Goal: Book appointment/travel/reservation

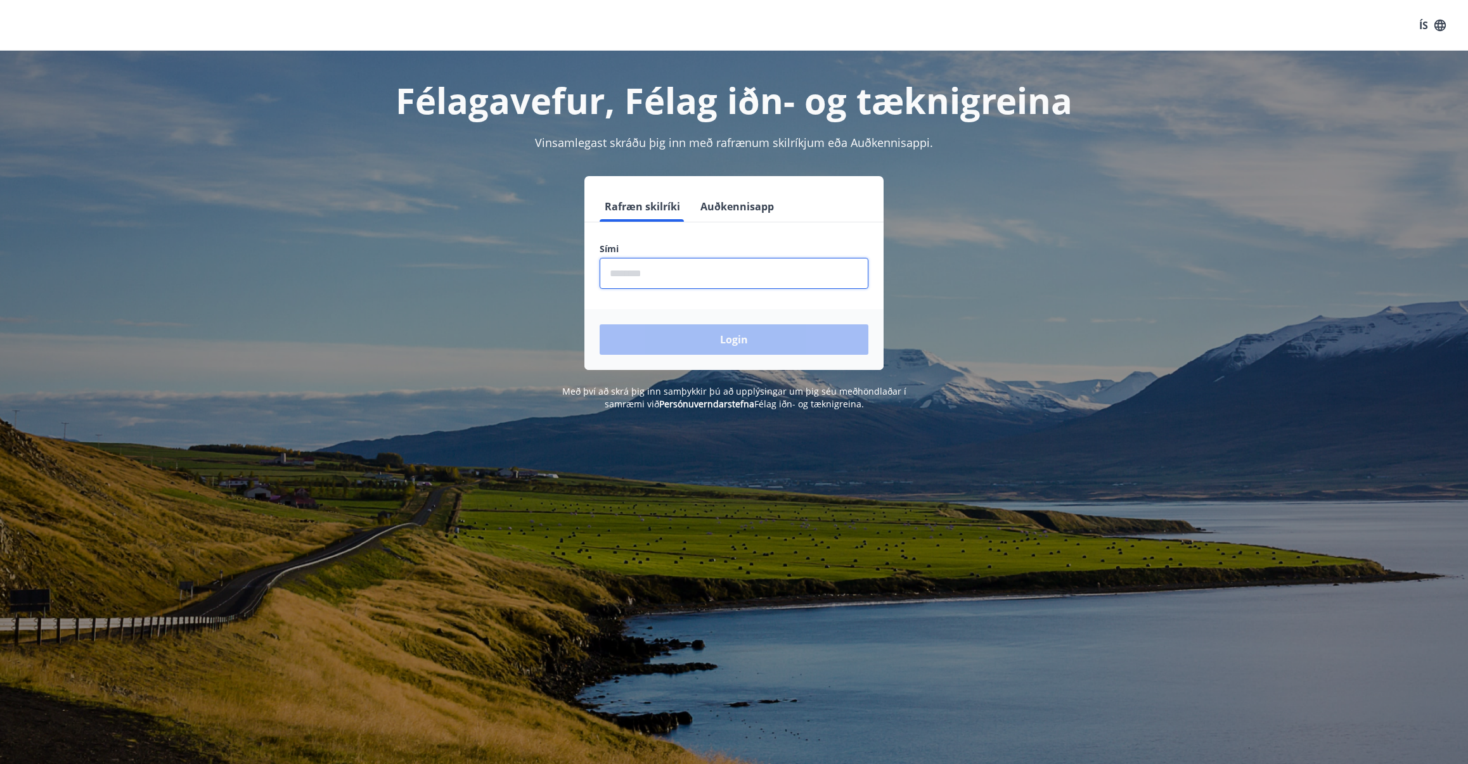
click at [682, 274] on input "phone" at bounding box center [734, 273] width 269 height 31
type input "********"
click at [734, 340] on button "Login" at bounding box center [734, 340] width 269 height 30
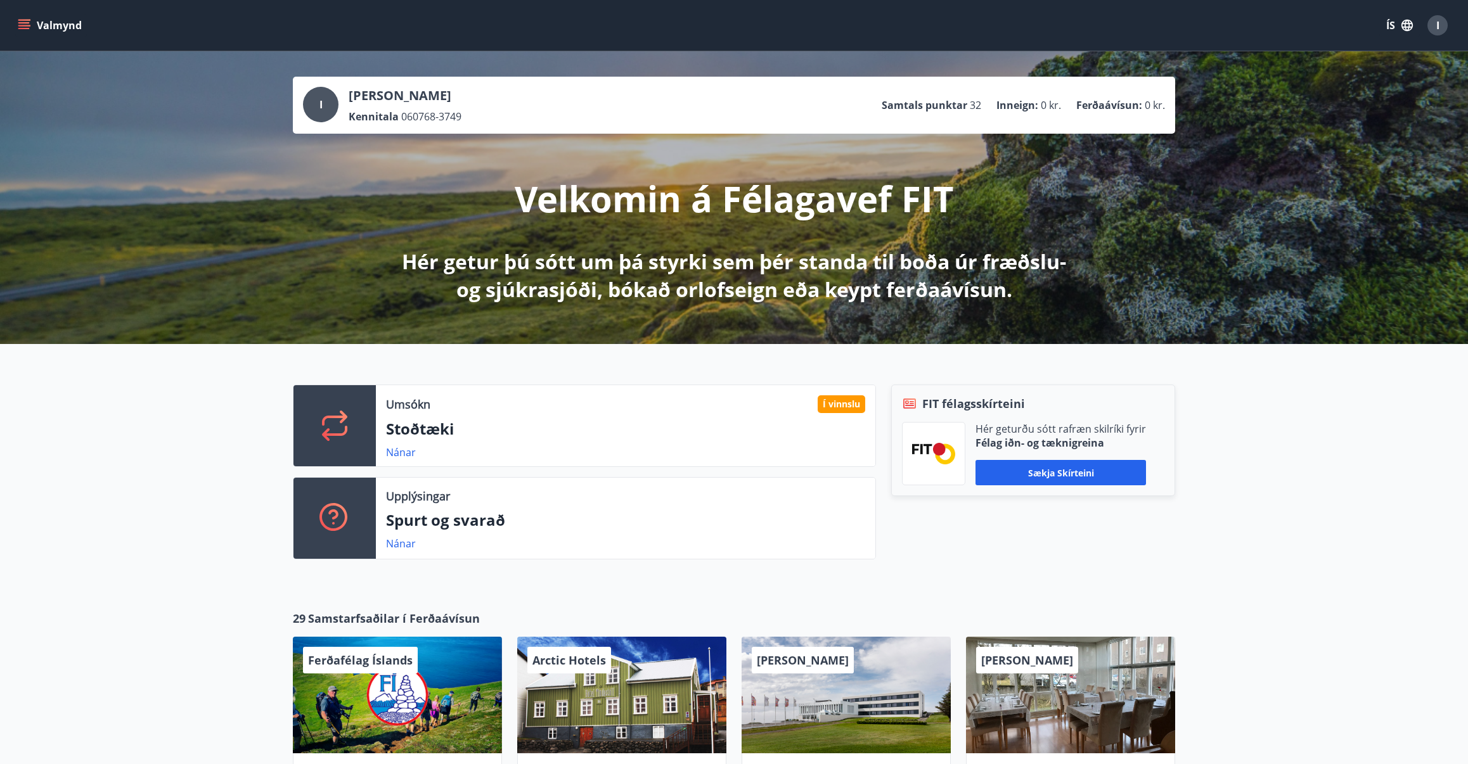
click at [1435, 28] on div "I" at bounding box center [1437, 25] width 20 height 20
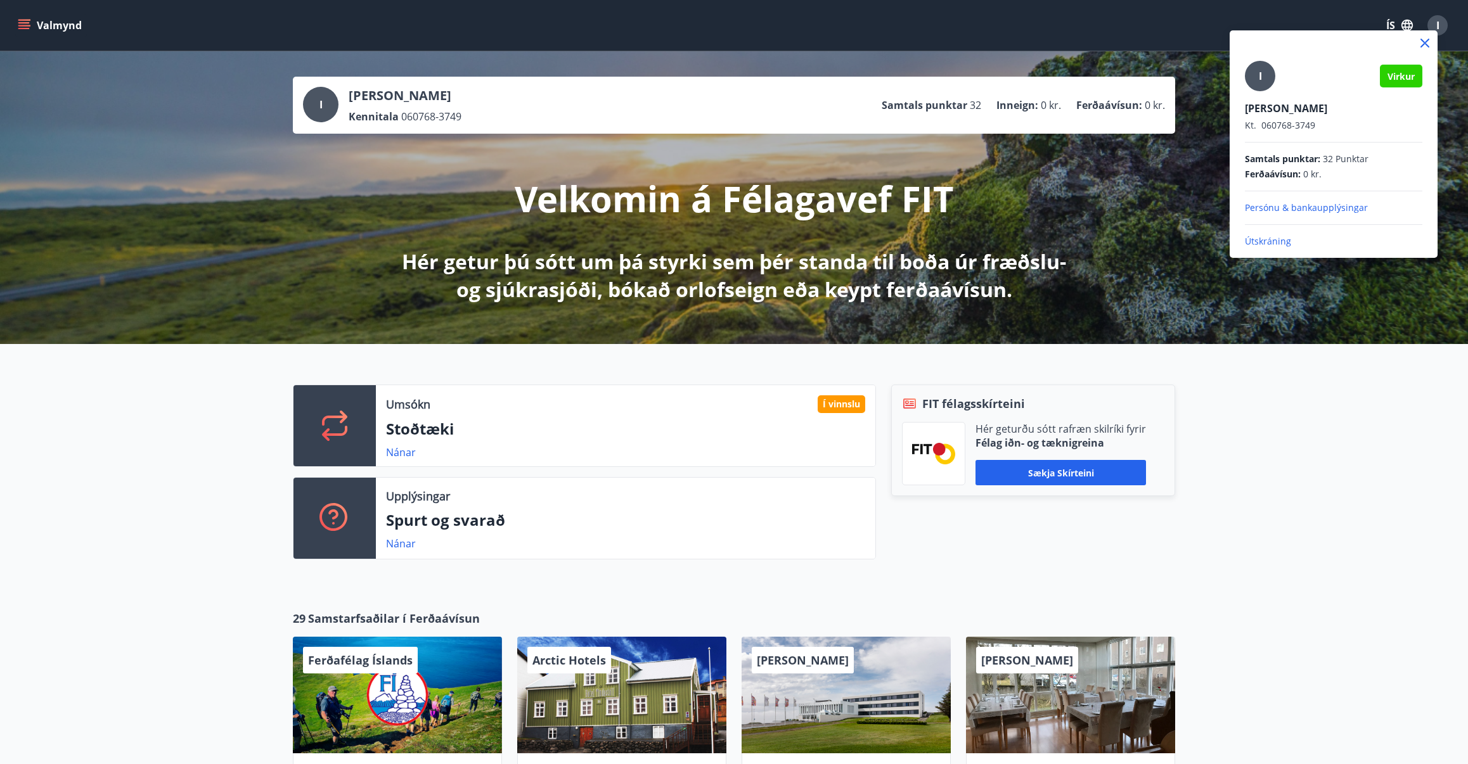
click at [1227, 423] on div at bounding box center [734, 382] width 1468 height 764
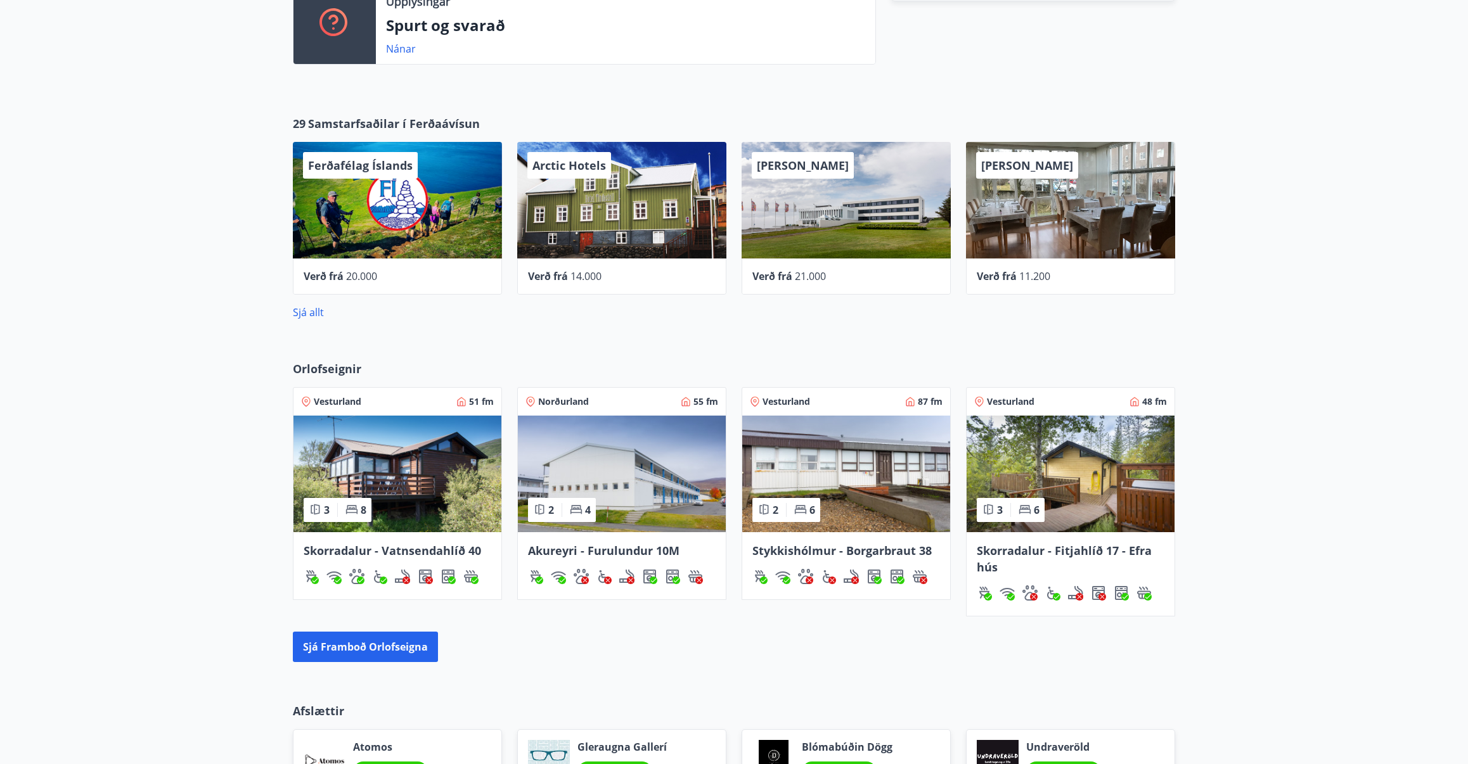
scroll to position [495, 1]
click at [624, 433] on img at bounding box center [622, 474] width 208 height 117
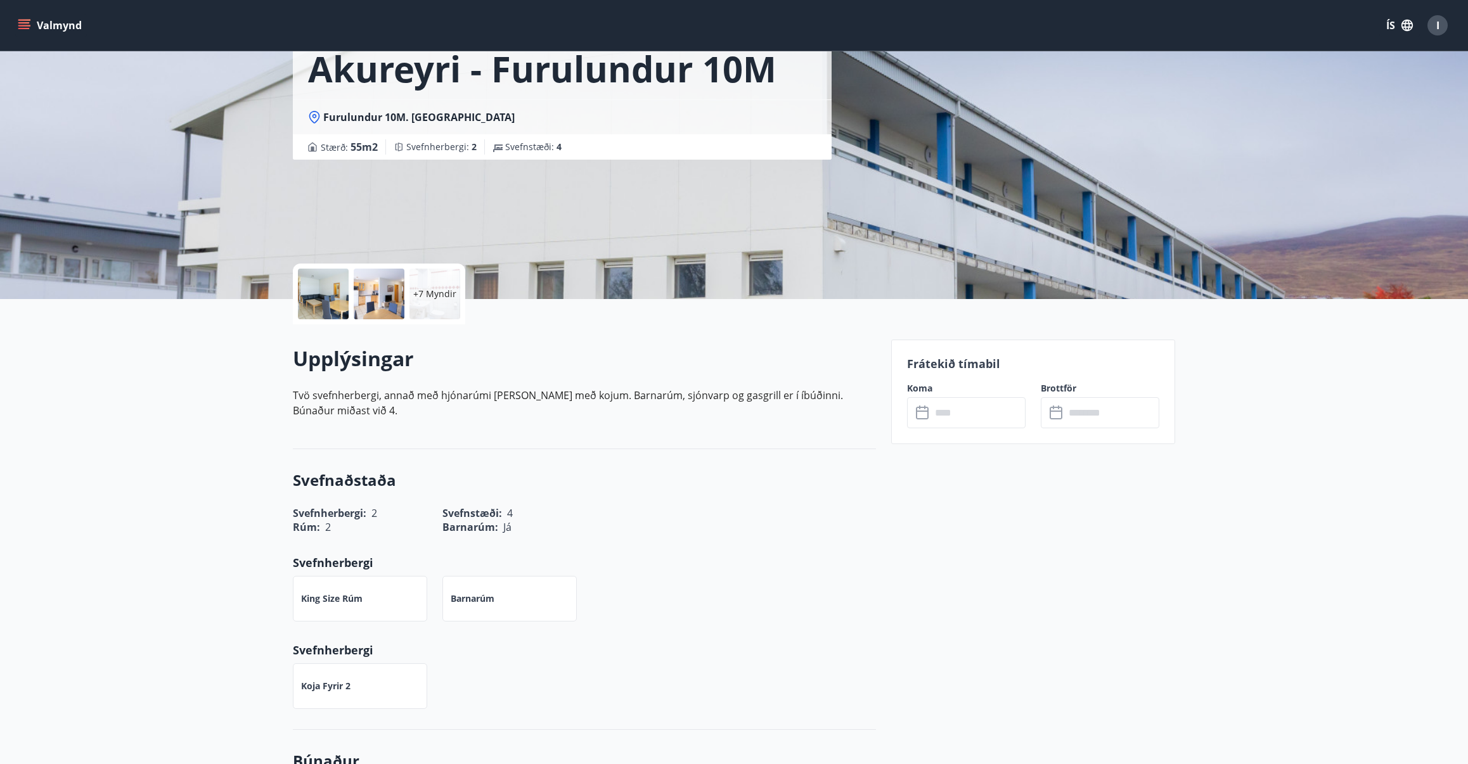
scroll to position [106, 0]
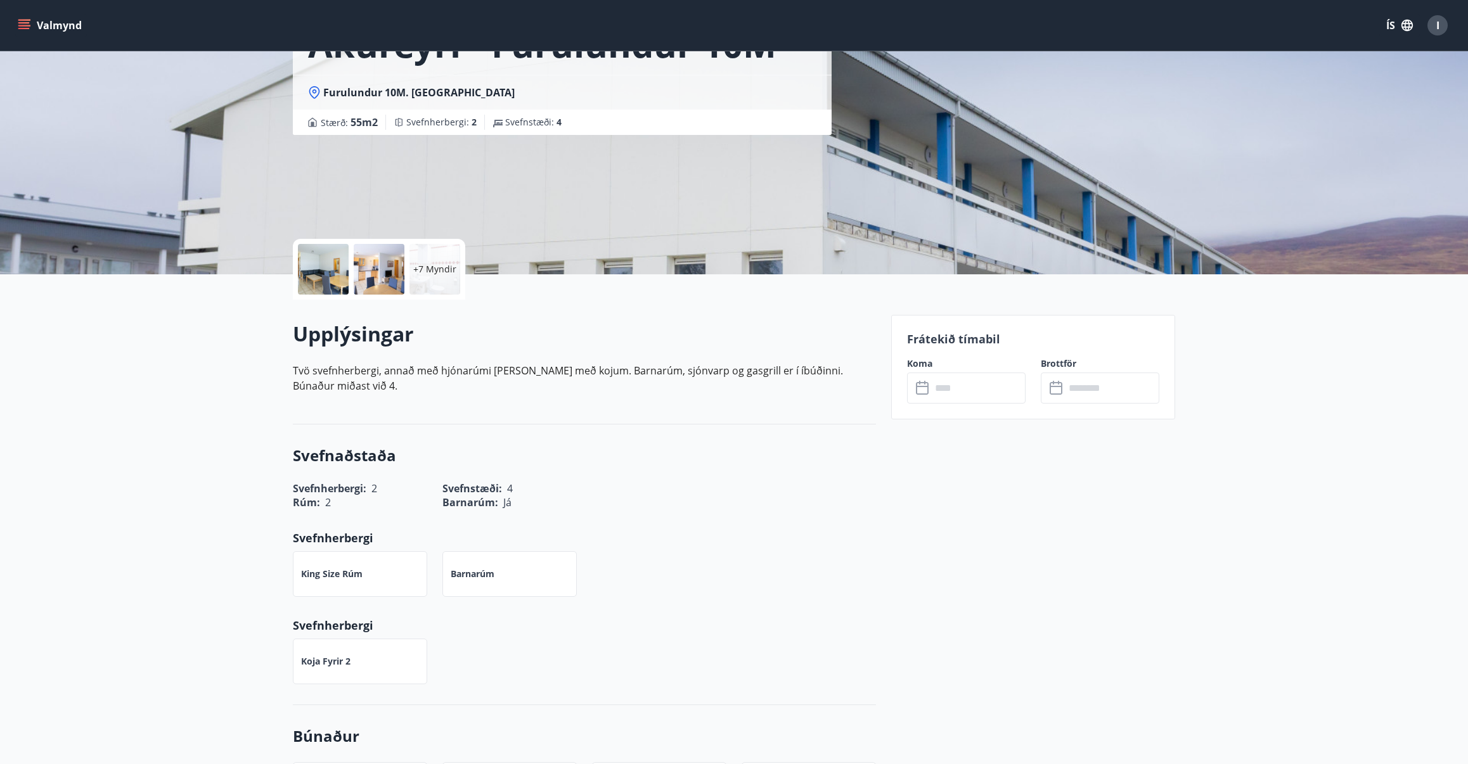
click at [984, 401] on input "text" at bounding box center [978, 388] width 94 height 31
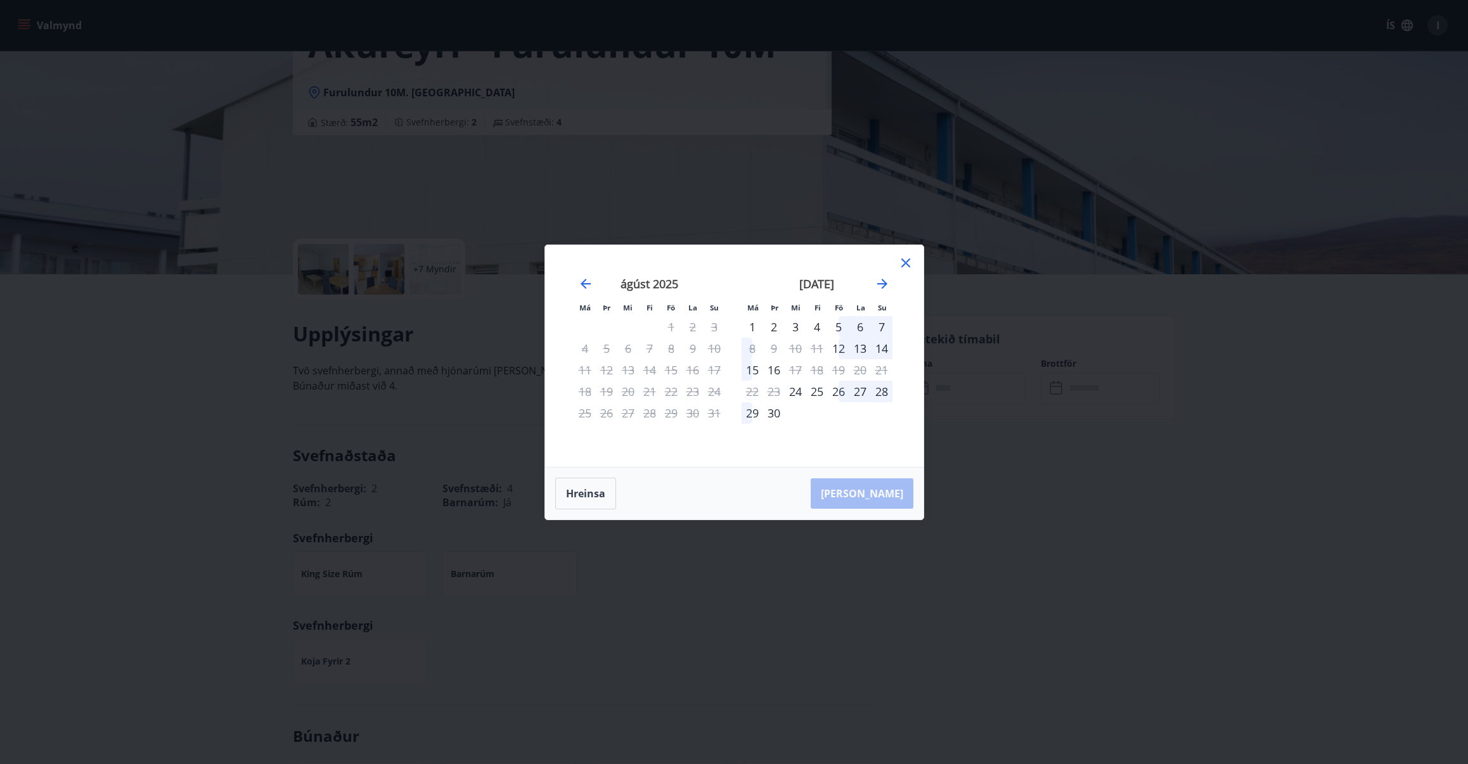
click at [842, 392] on div "26" at bounding box center [839, 392] width 22 height 22
click at [882, 392] on div "28" at bounding box center [882, 392] width 22 height 22
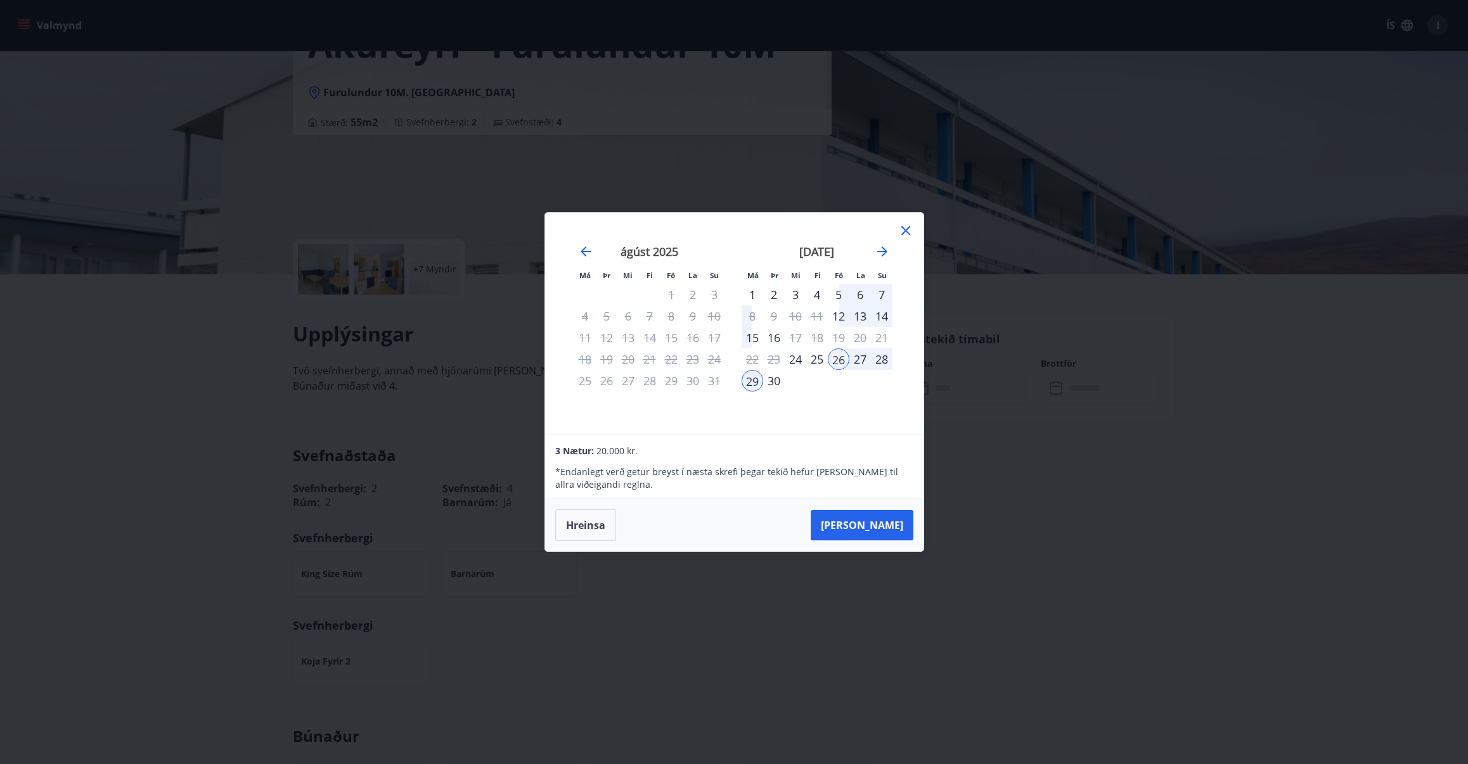
click at [796, 358] on div "24" at bounding box center [796, 360] width 22 height 22
click at [780, 381] on div "30" at bounding box center [774, 381] width 22 height 22
click at [884, 250] on icon "Move forward to switch to the next month." at bounding box center [882, 252] width 10 height 10
click at [839, 296] on div "3" at bounding box center [839, 295] width 22 height 22
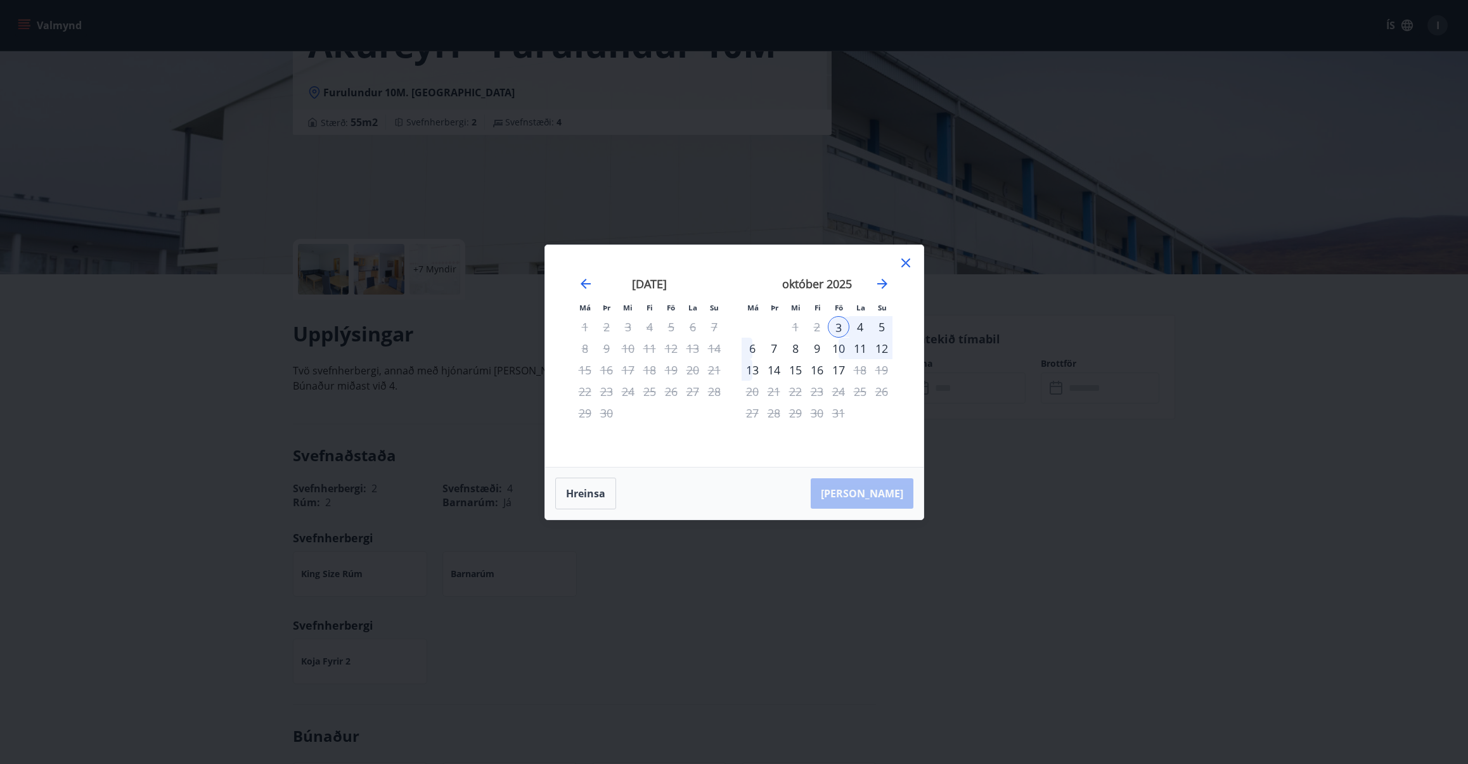
click at [885, 324] on div "5" at bounding box center [882, 327] width 22 height 22
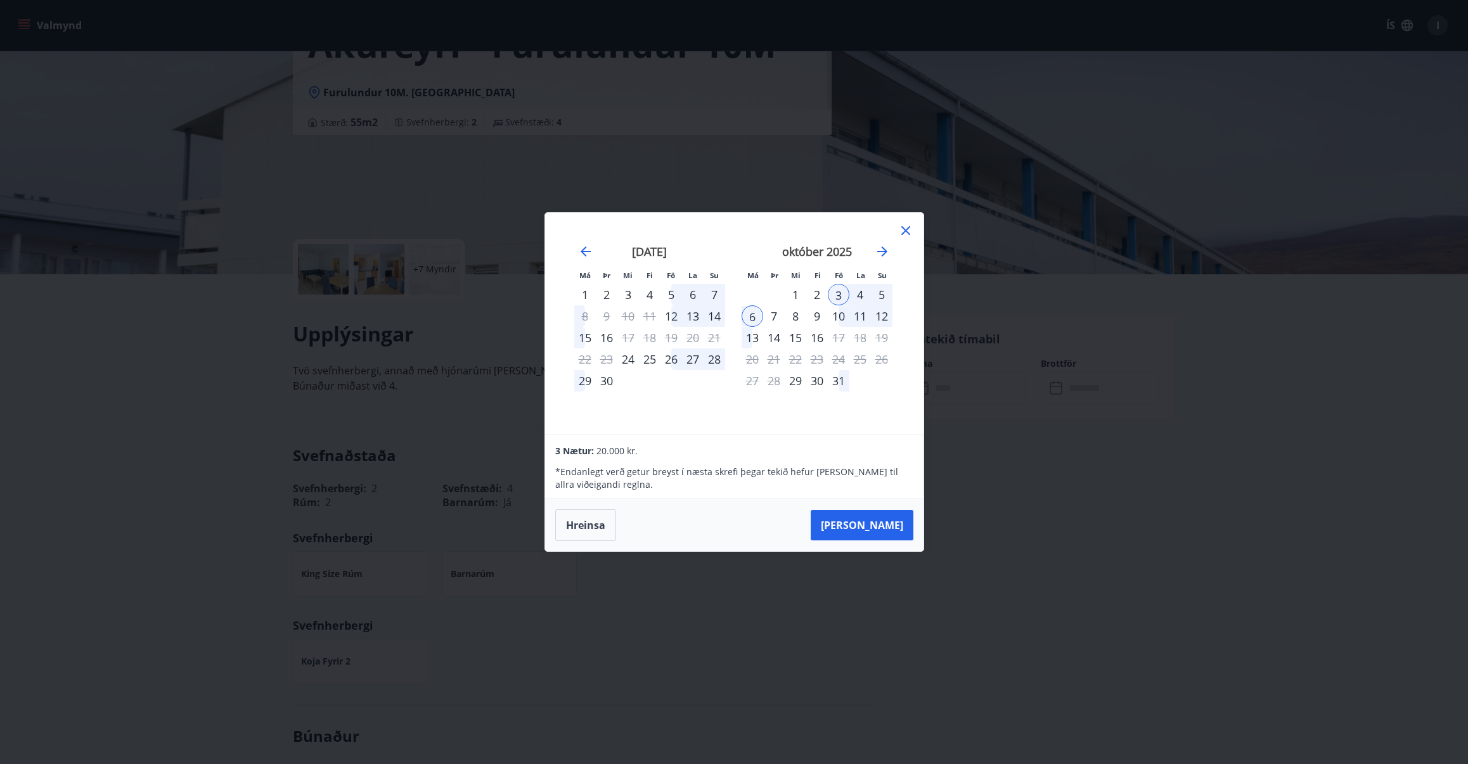
click at [903, 231] on icon at bounding box center [905, 230] width 15 height 15
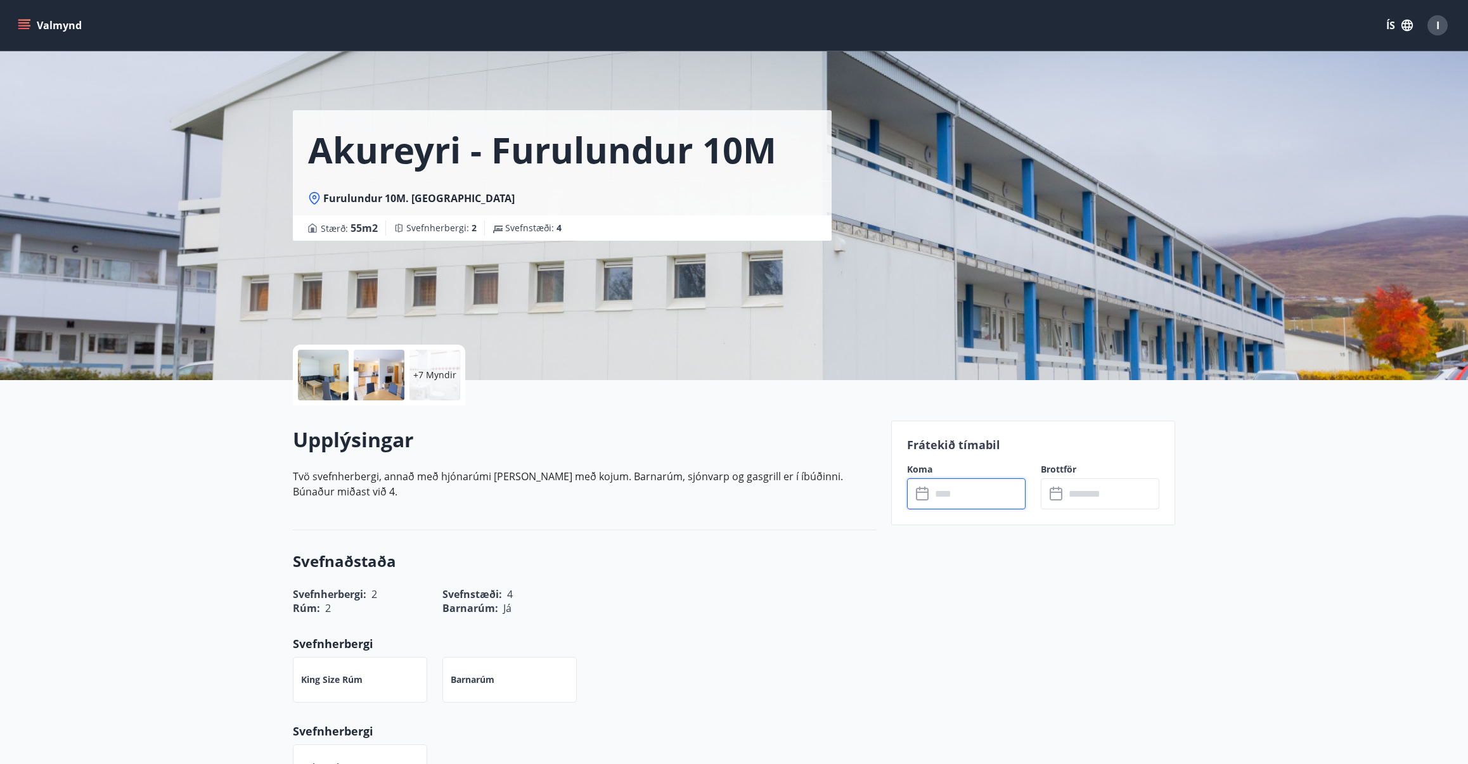
scroll to position [0, 0]
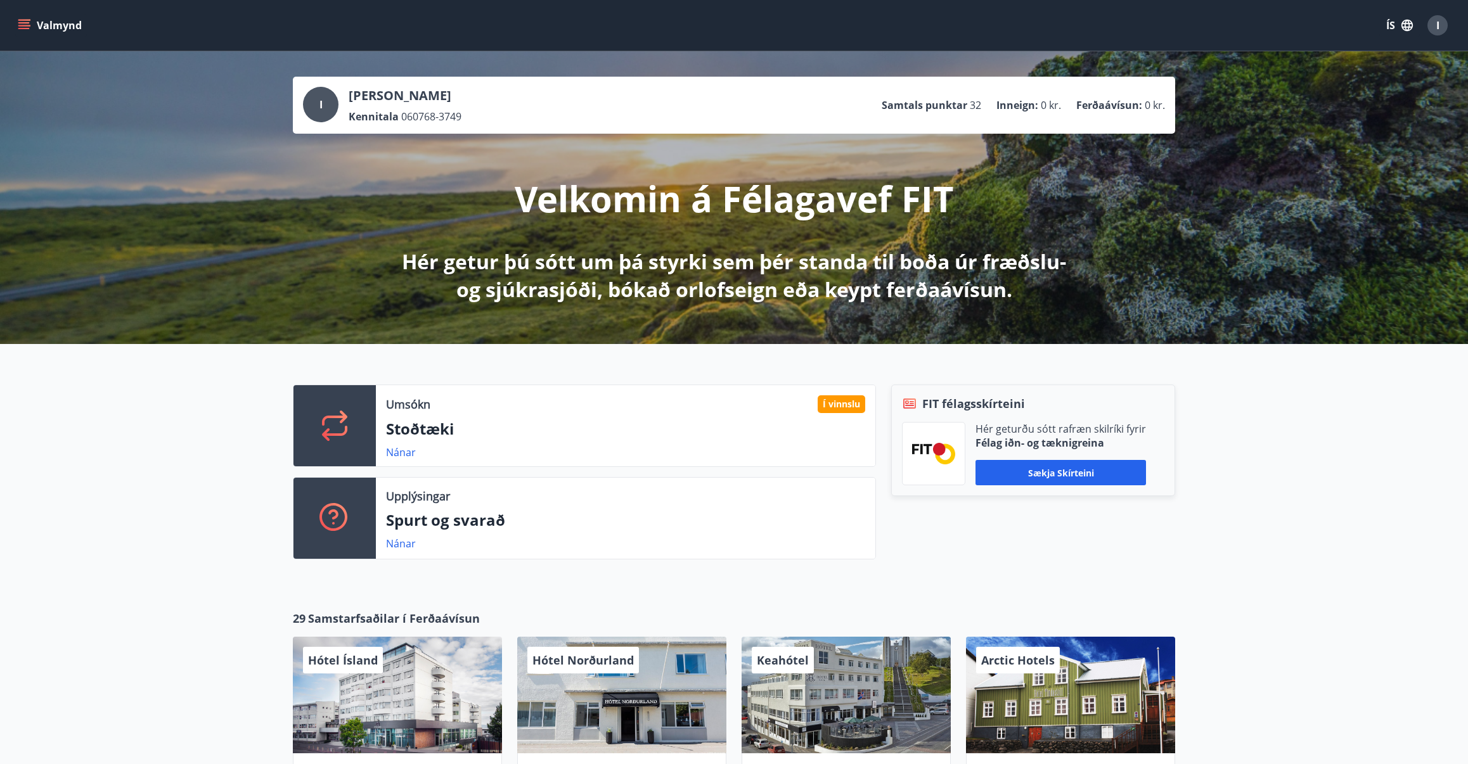
click at [23, 25] on icon "menu" at bounding box center [25, 25] width 14 height 1
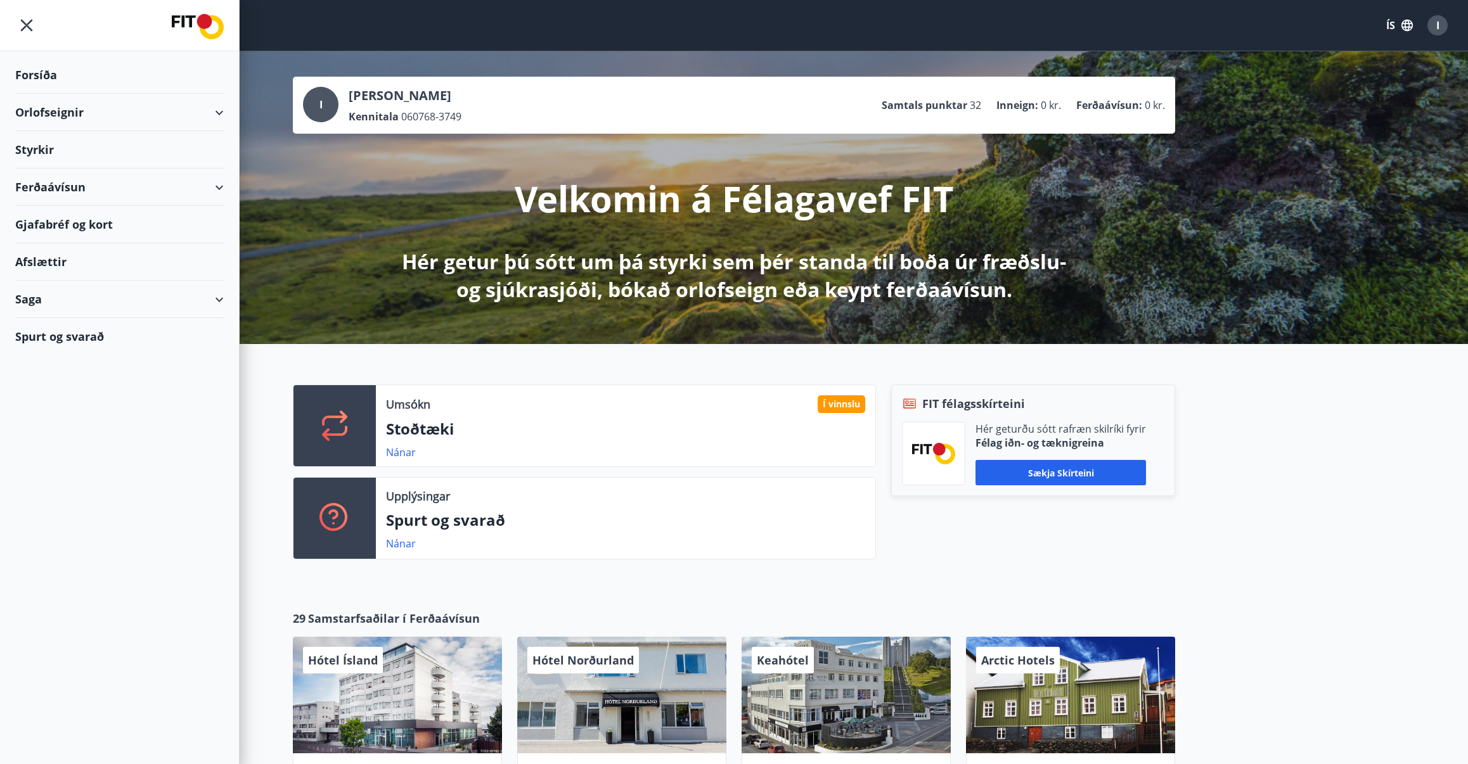
click at [39, 94] on div "Styrkir" at bounding box center [119, 74] width 209 height 37
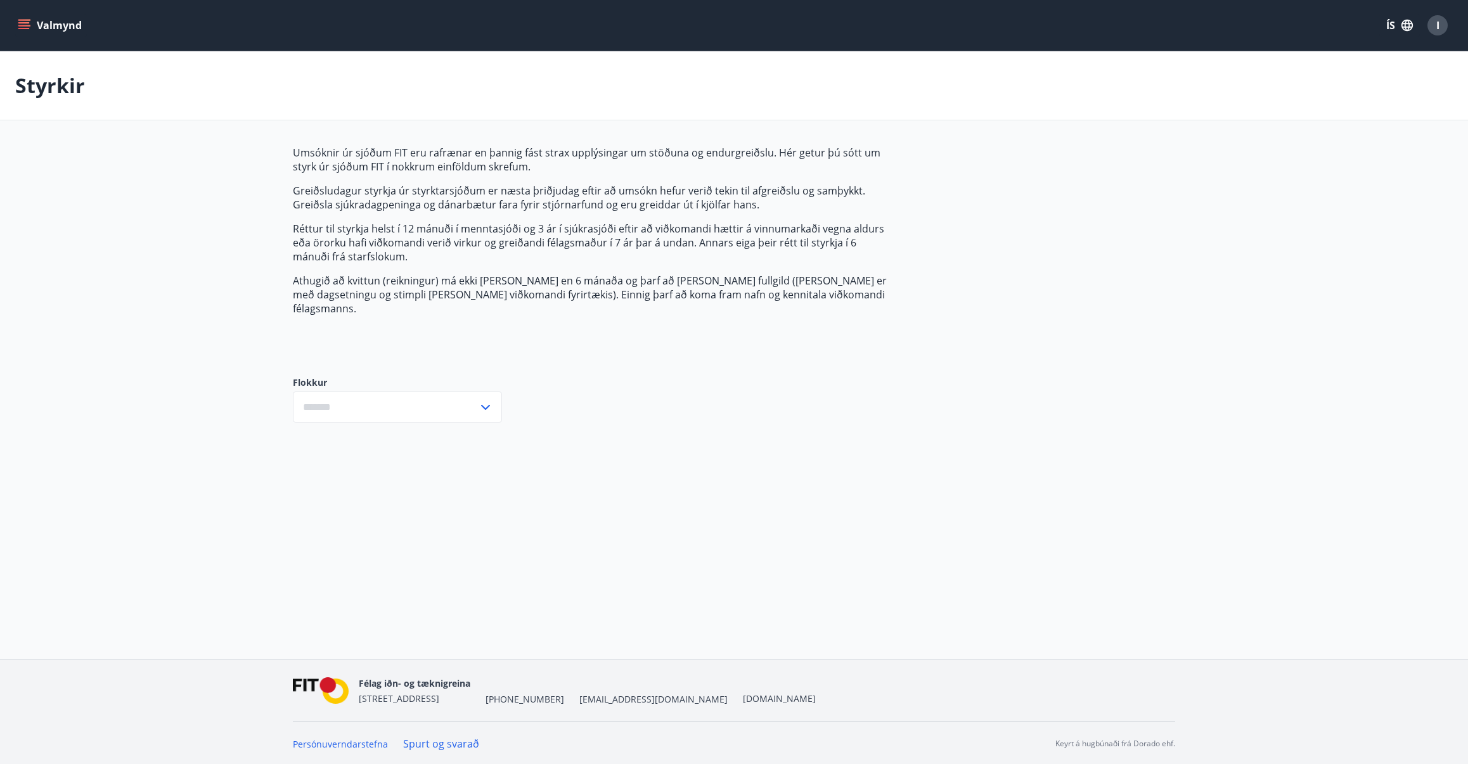
type input "***"
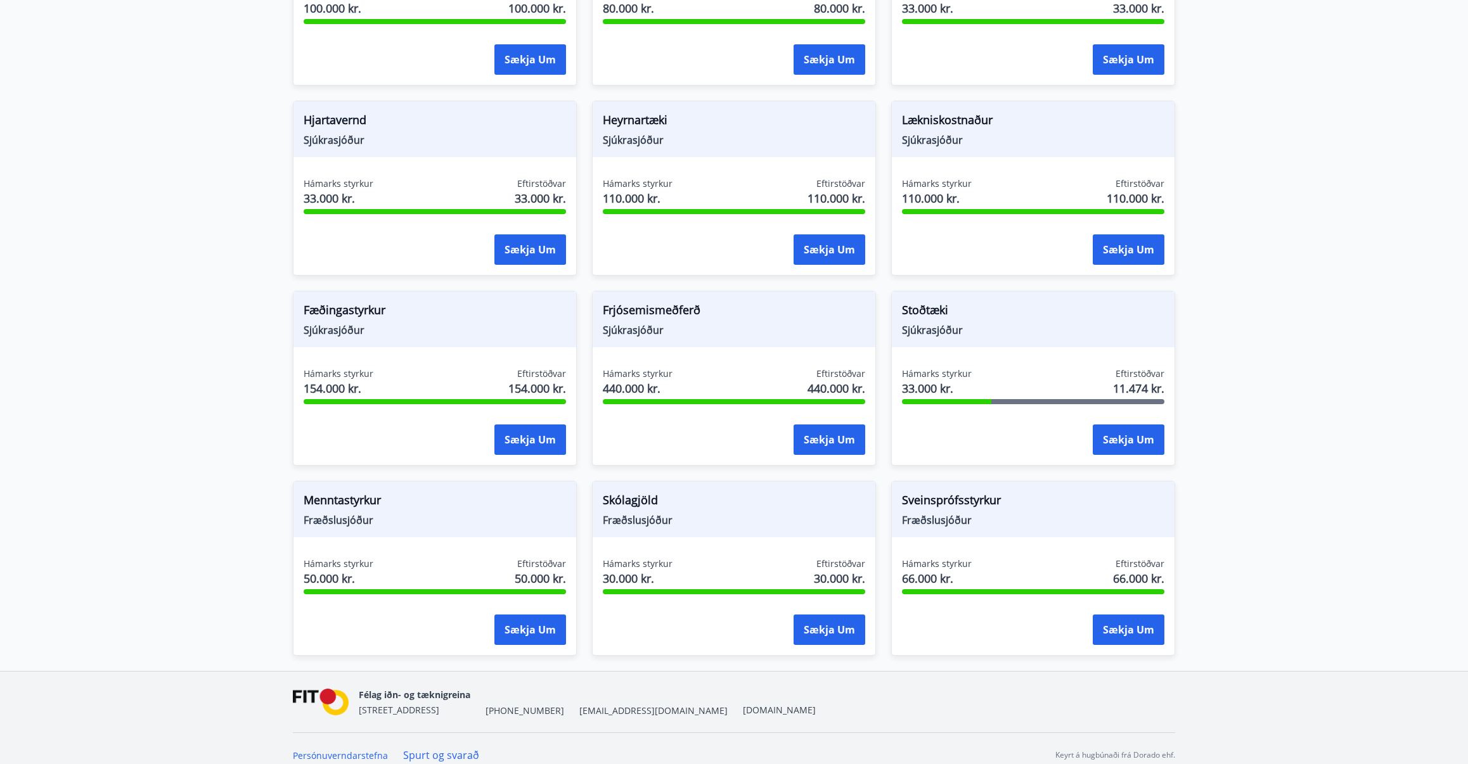
scroll to position [721, 0]
click at [1019, 368] on div "Hámarks styrkur 33.000 kr. Eftirstöðvar 11.474 kr." at bounding box center [1033, 384] width 262 height 32
click at [1127, 426] on button "Sækja um" at bounding box center [1129, 440] width 72 height 30
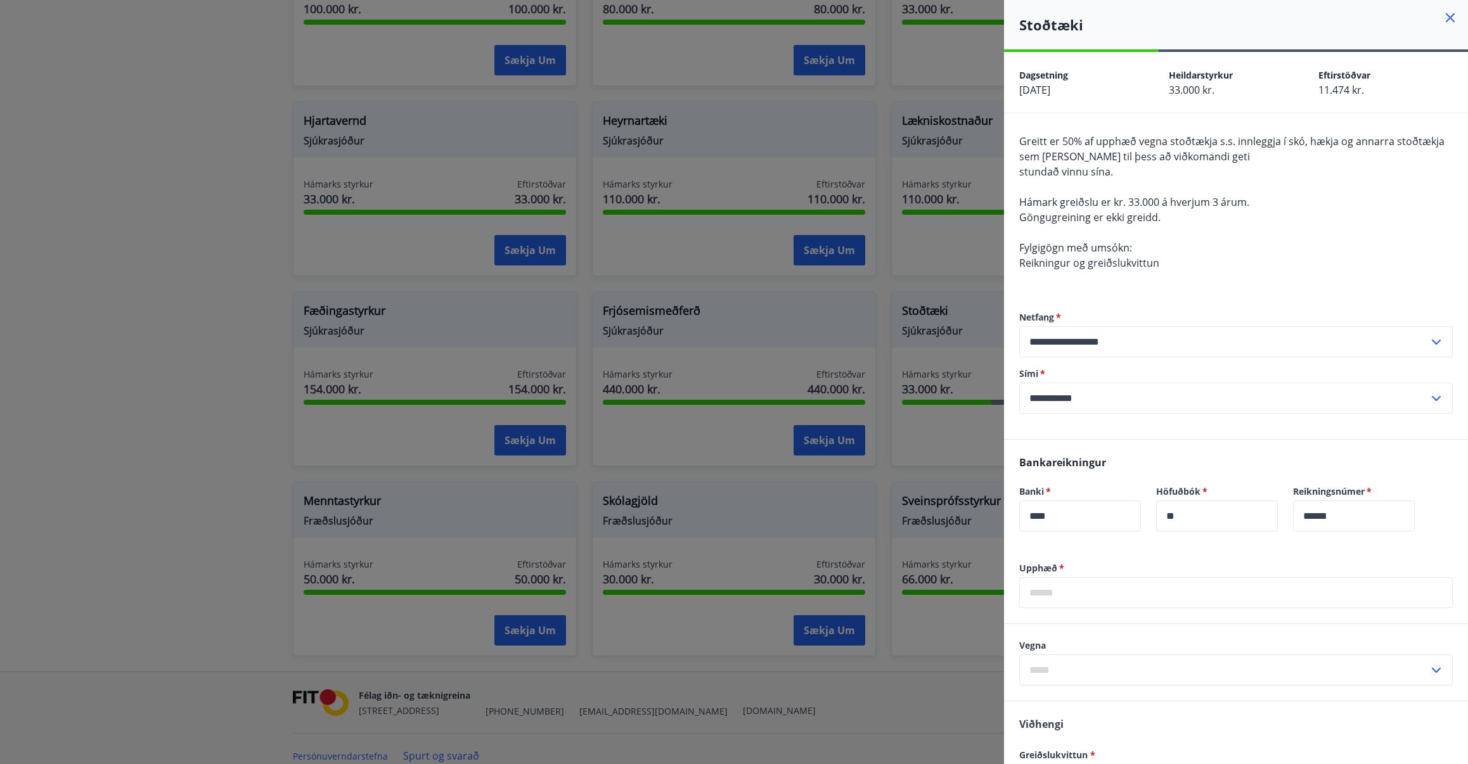
scroll to position [0, 0]
click at [1447, 18] on icon at bounding box center [1450, 17] width 15 height 15
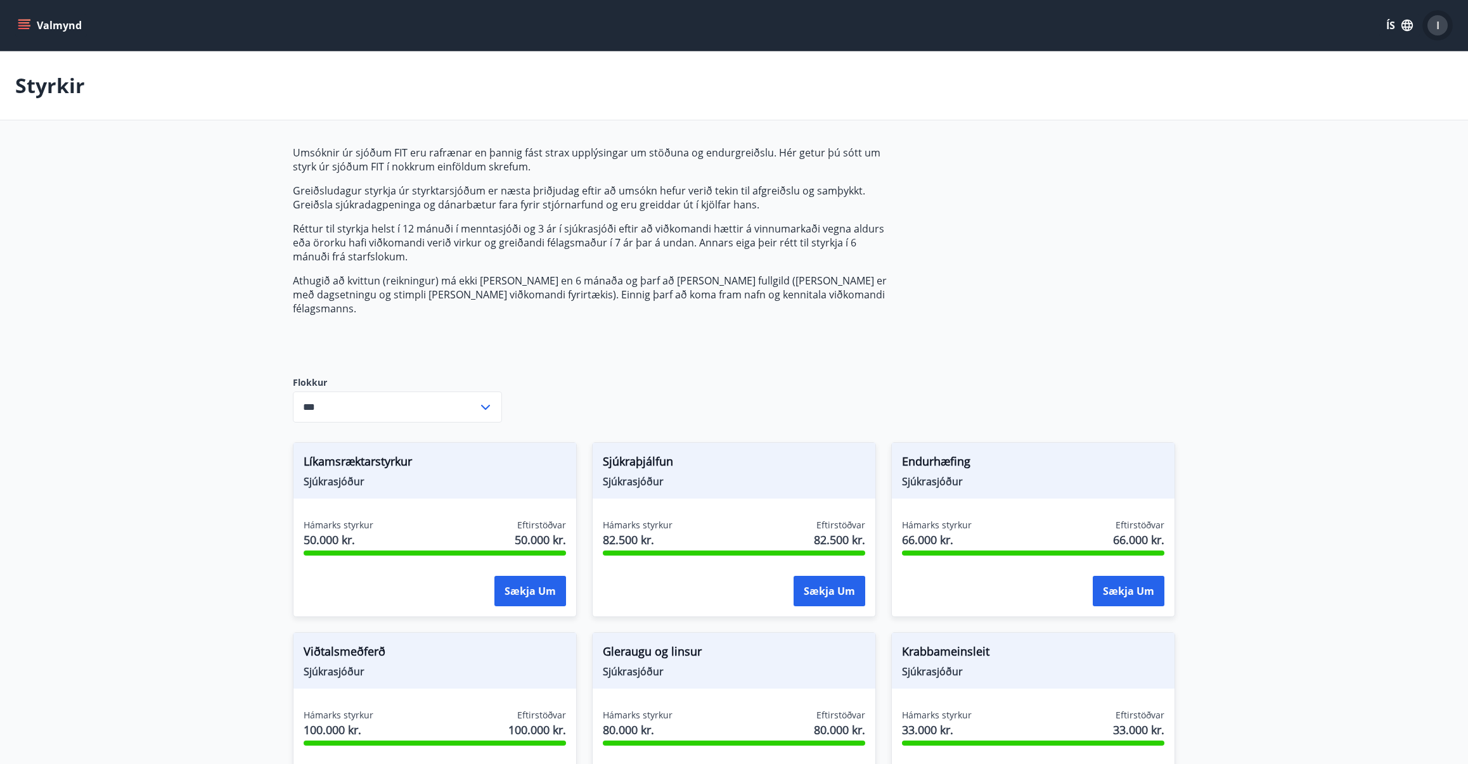
click at [1431, 20] on div "I" at bounding box center [1437, 25] width 20 height 20
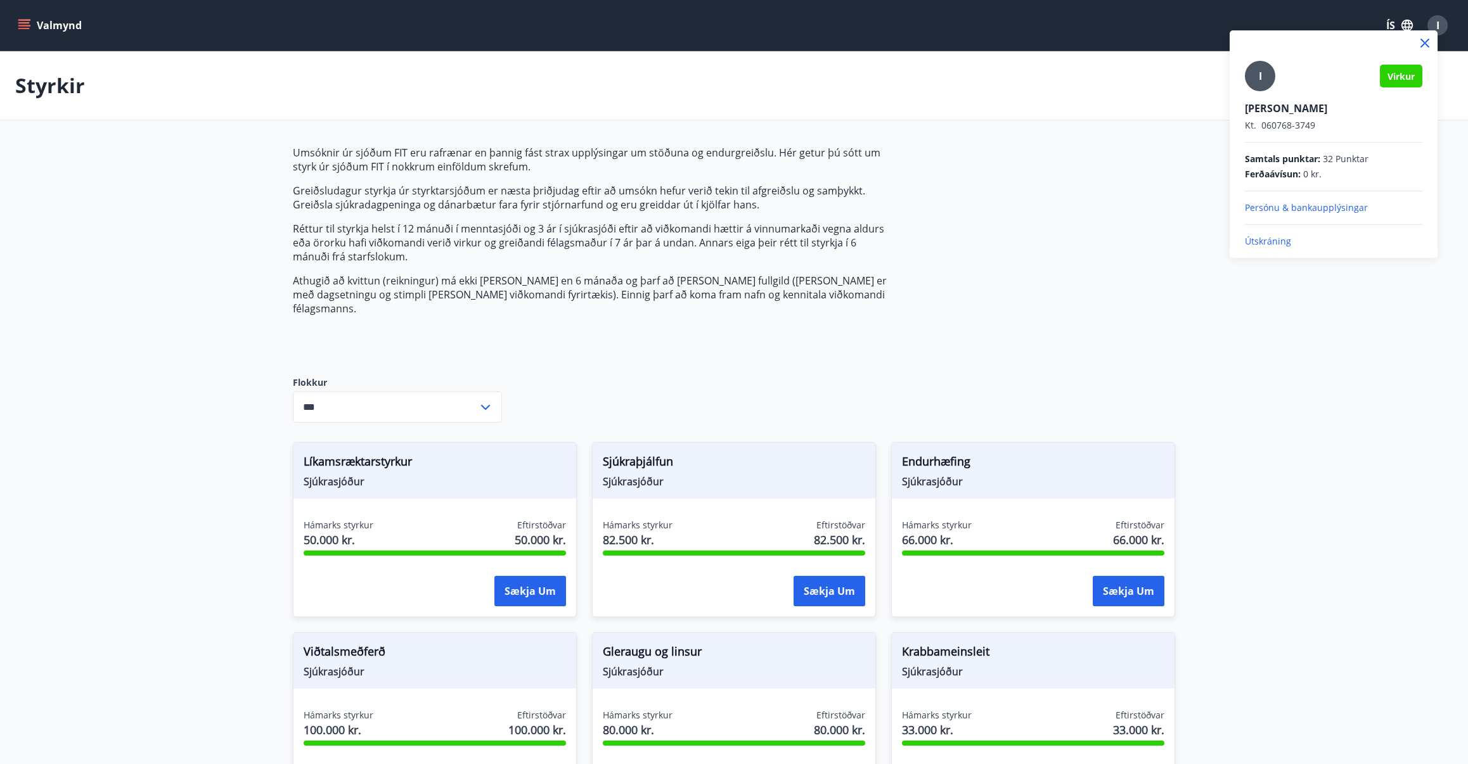
click at [1290, 207] on p "Persónu & bankaupplýsingar" at bounding box center [1333, 208] width 177 height 13
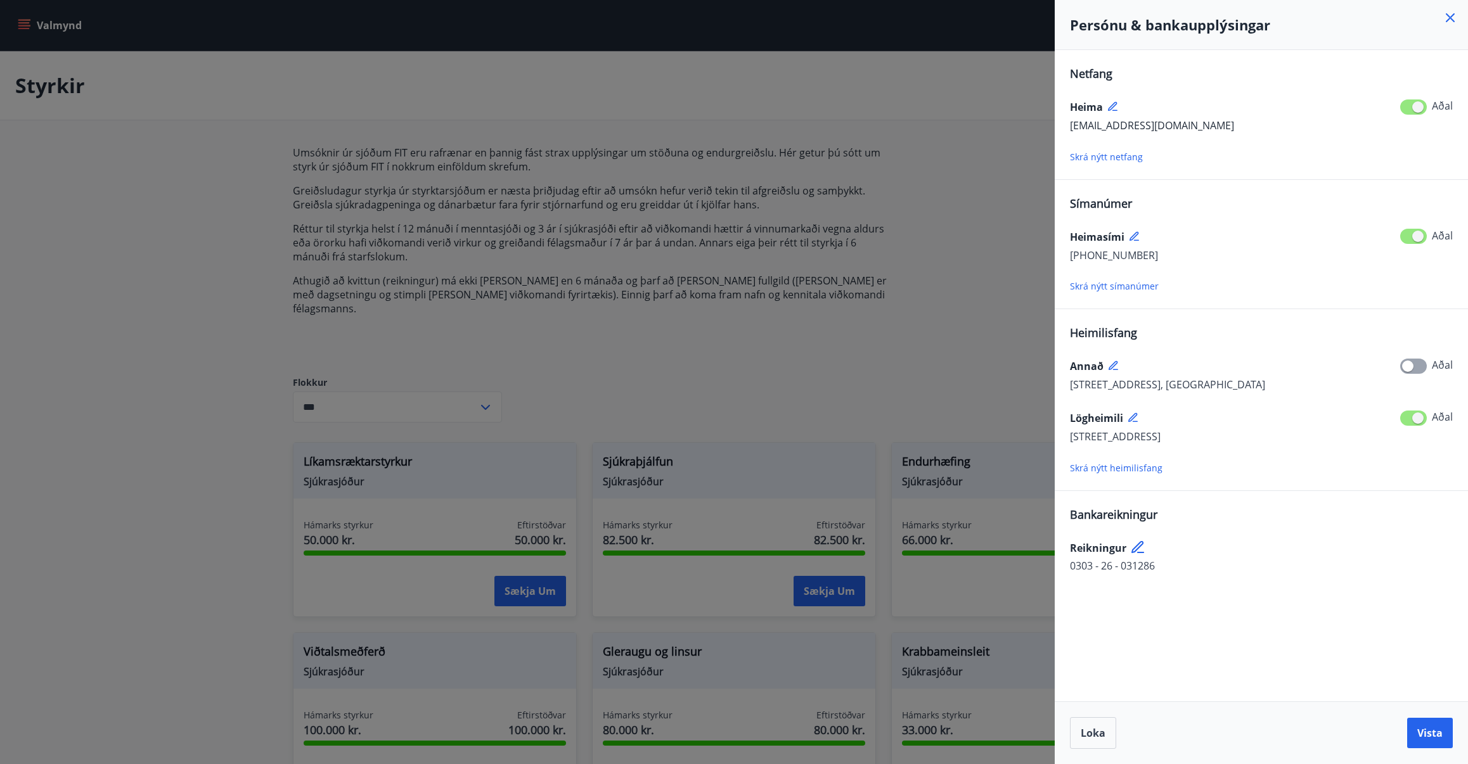
click at [1446, 17] on icon at bounding box center [1450, 17] width 15 height 15
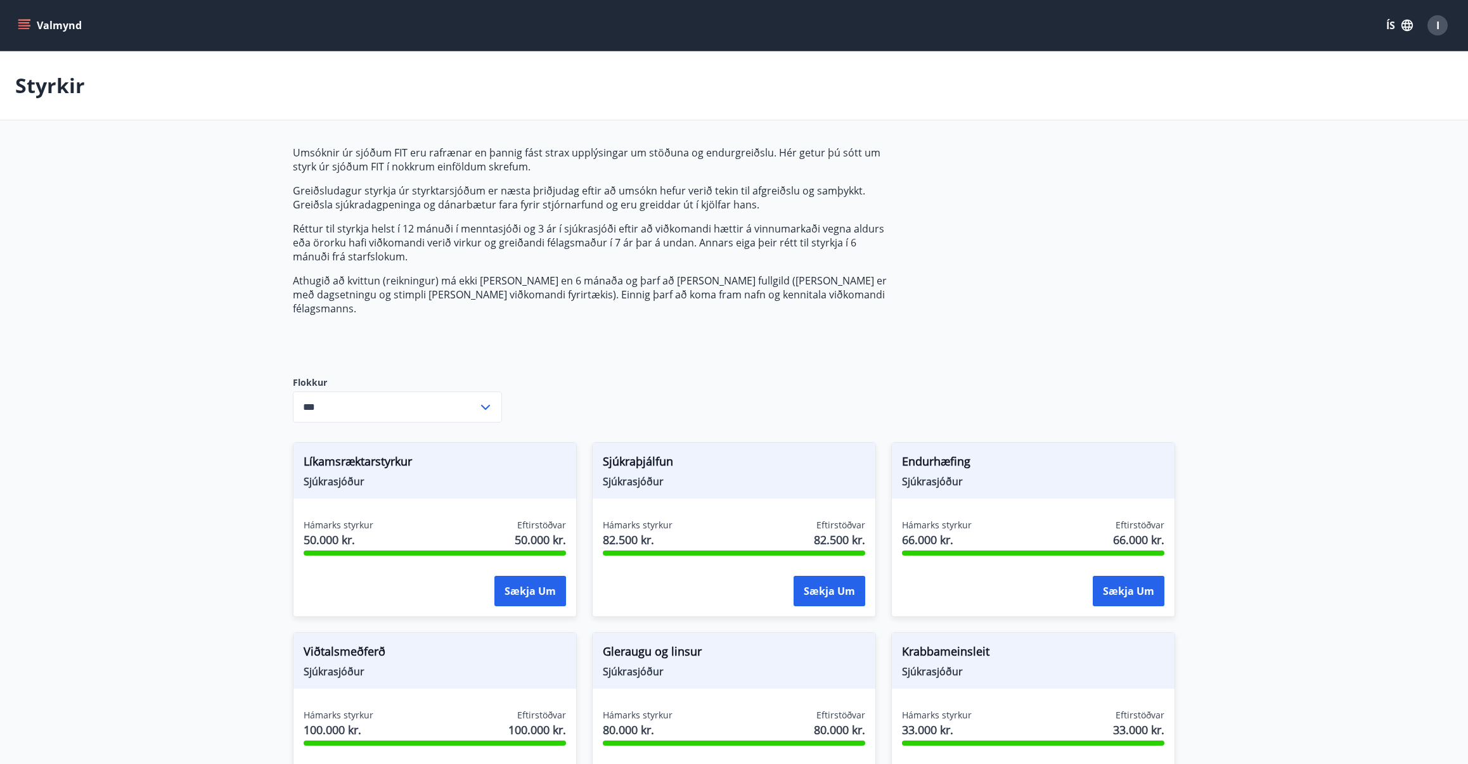
click at [24, 21] on icon "menu" at bounding box center [24, 25] width 13 height 13
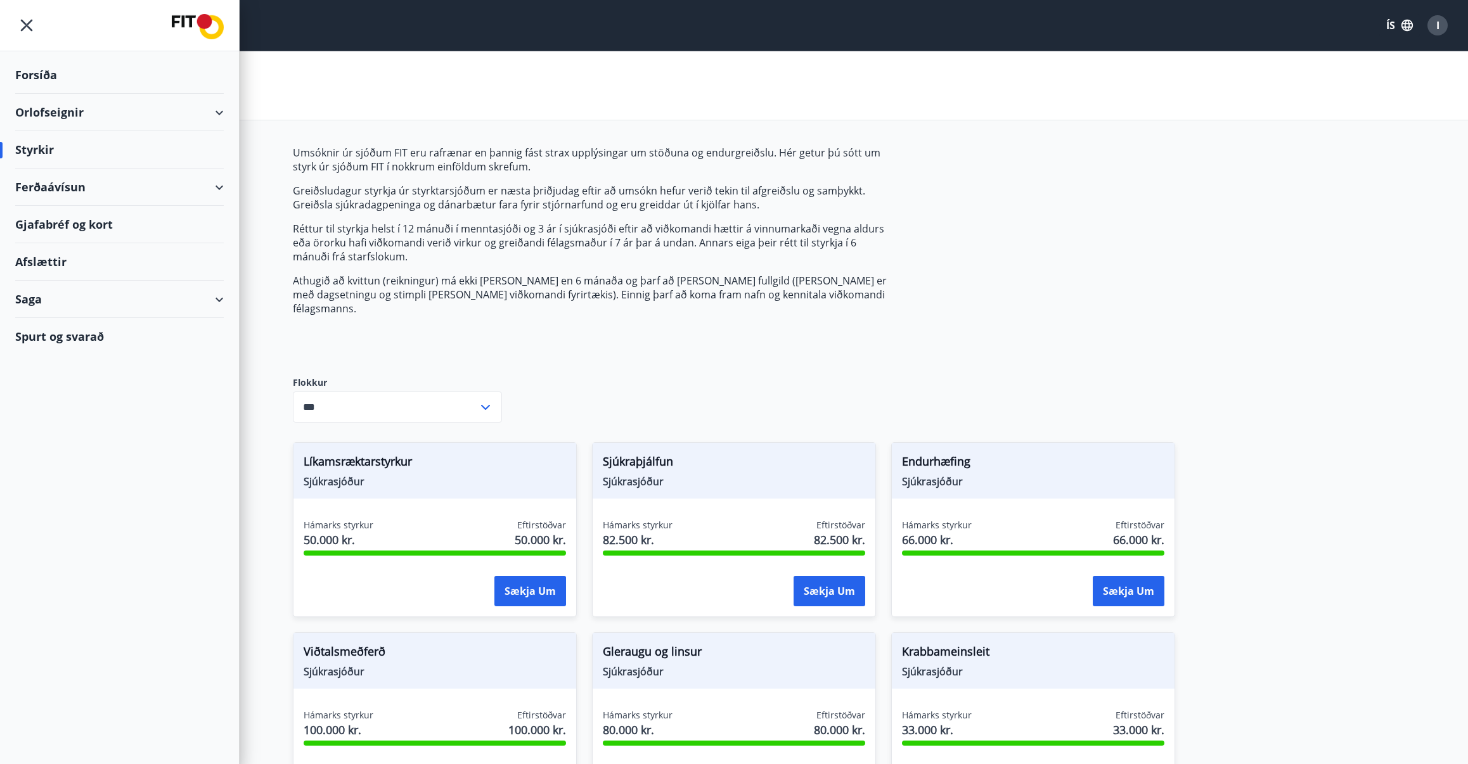
click at [76, 110] on div "Orlofseignir" at bounding box center [119, 112] width 209 height 37
click at [80, 174] on div "Bókunardagatal" at bounding box center [119, 171] width 188 height 27
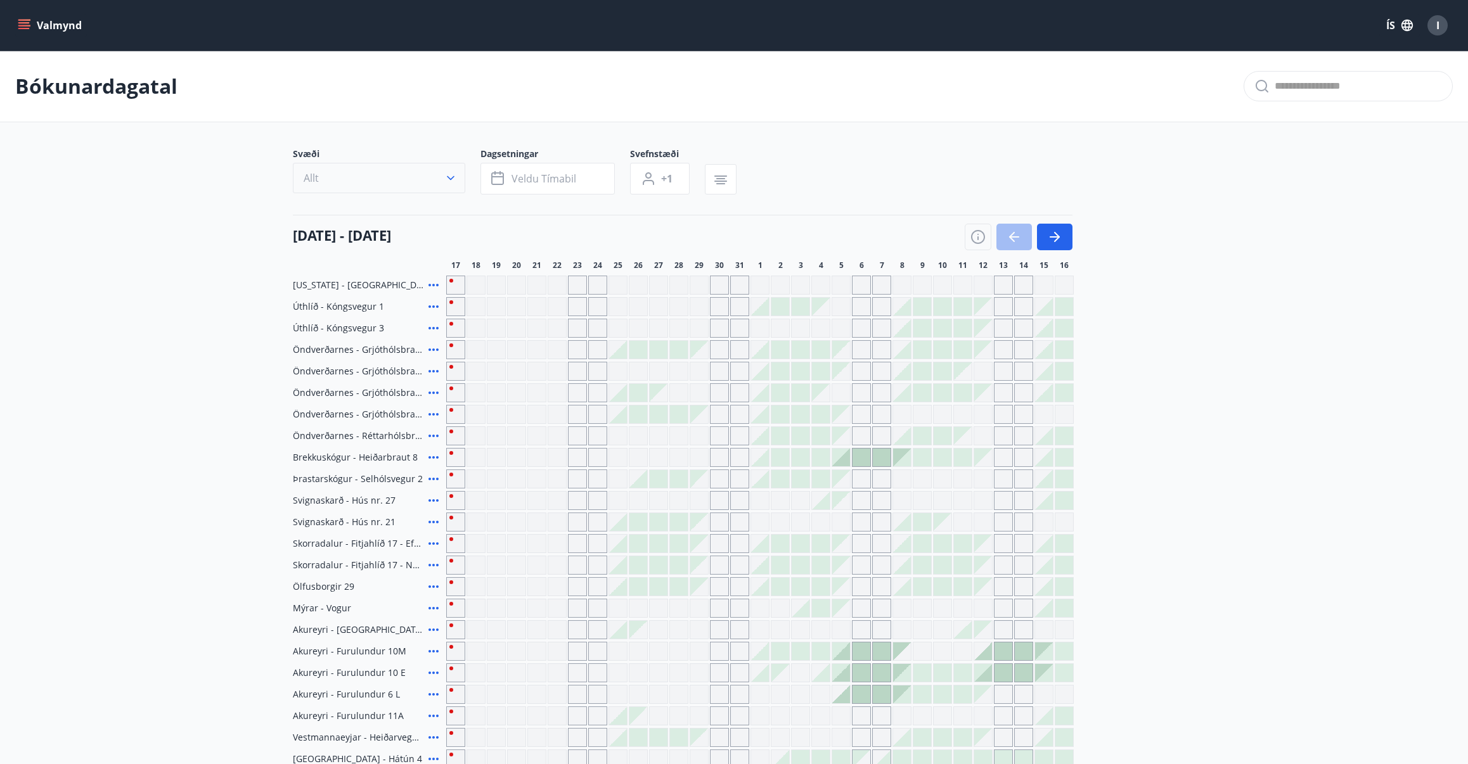
click at [458, 180] on button "Allt" at bounding box center [379, 178] width 172 height 30
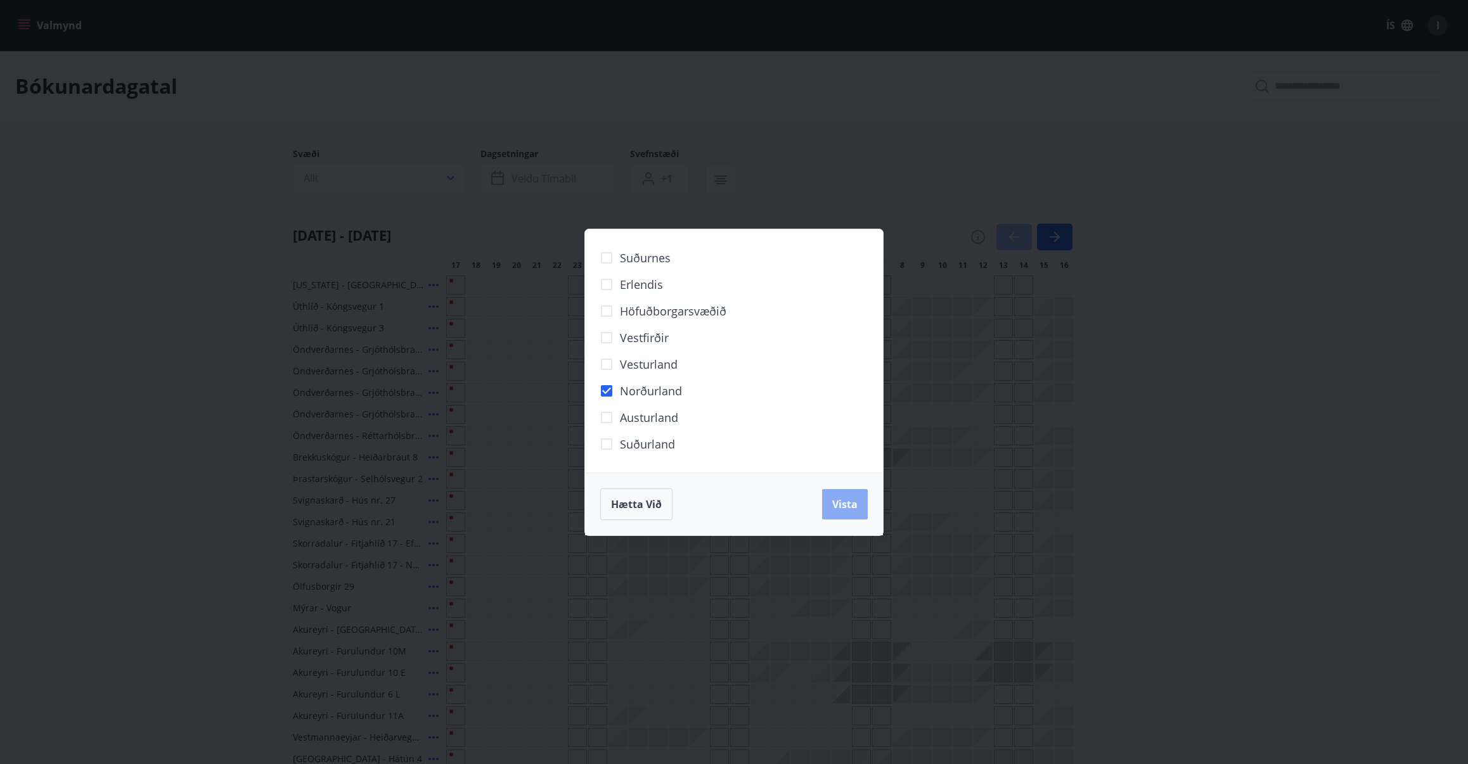
click at [856, 498] on span "Vista" at bounding box center [844, 505] width 25 height 14
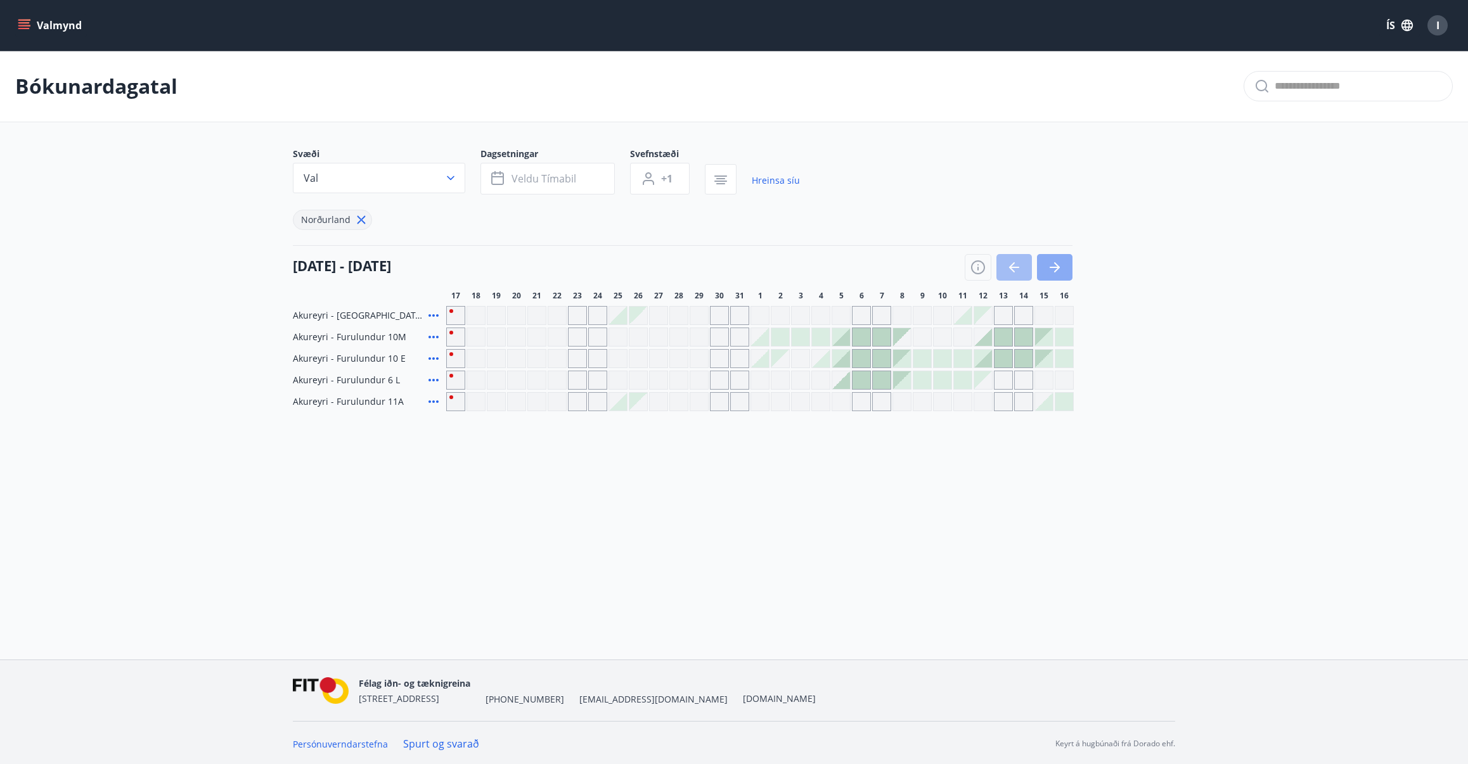
click at [1062, 269] on icon "button" at bounding box center [1054, 267] width 15 height 15
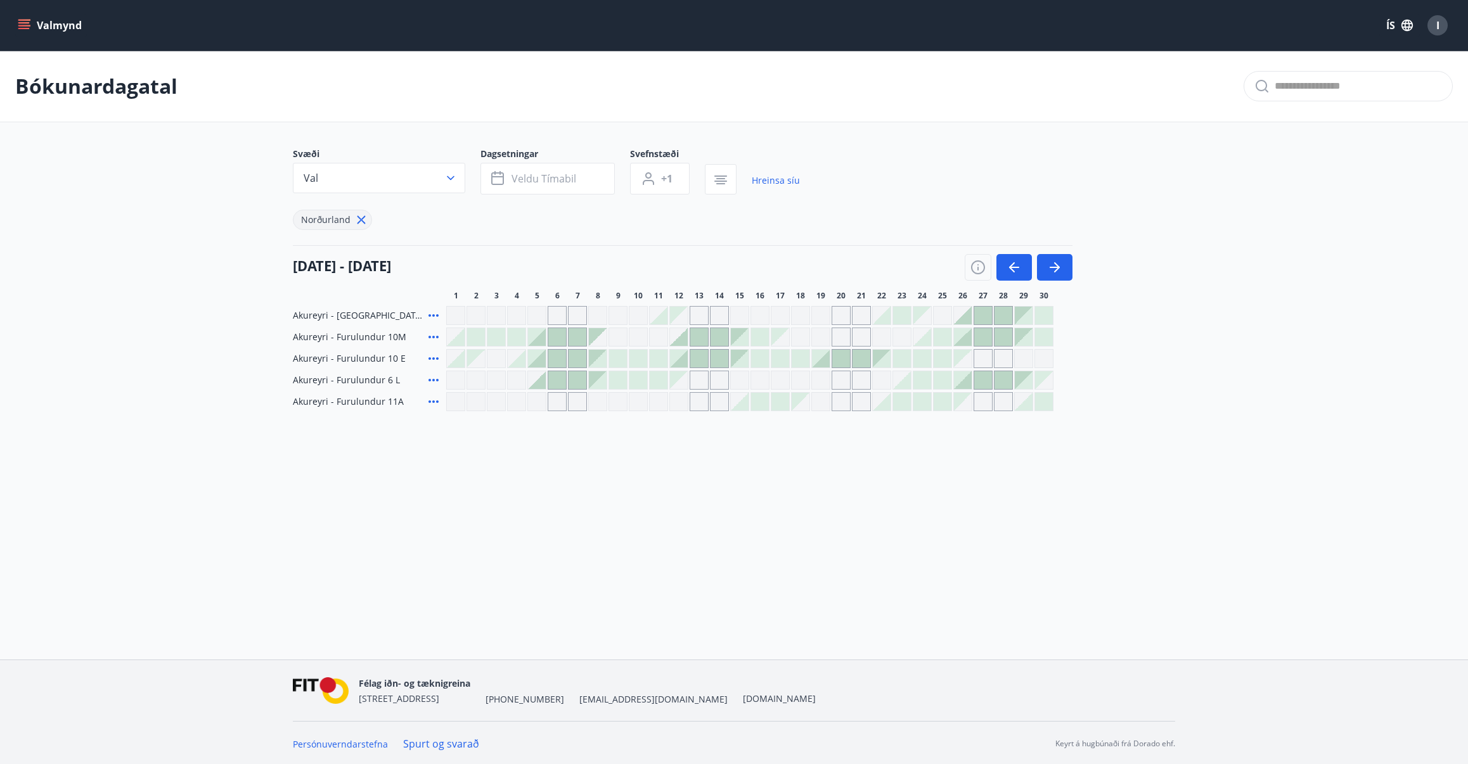
click at [970, 384] on div at bounding box center [963, 380] width 18 height 18
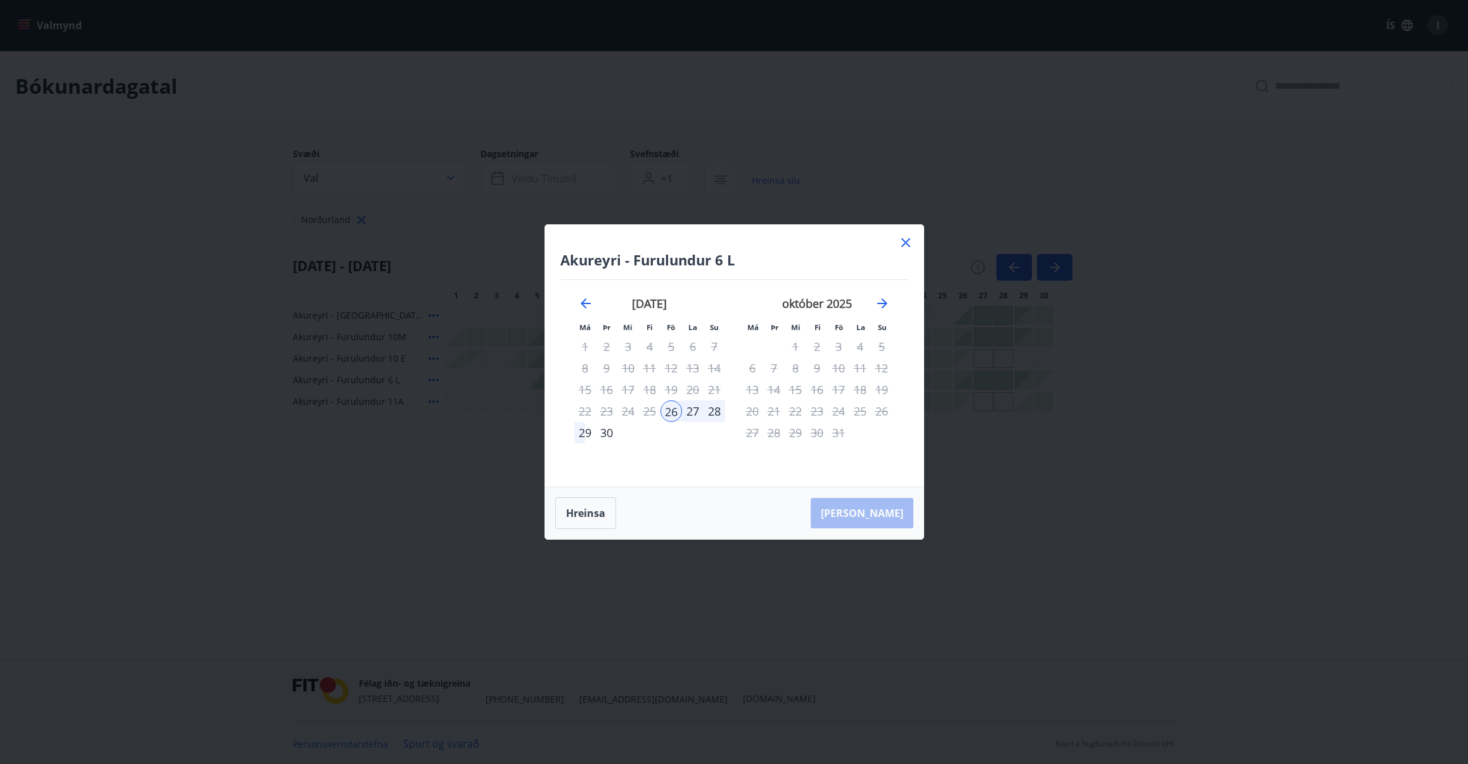
click at [716, 411] on div "28" at bounding box center [715, 412] width 22 height 22
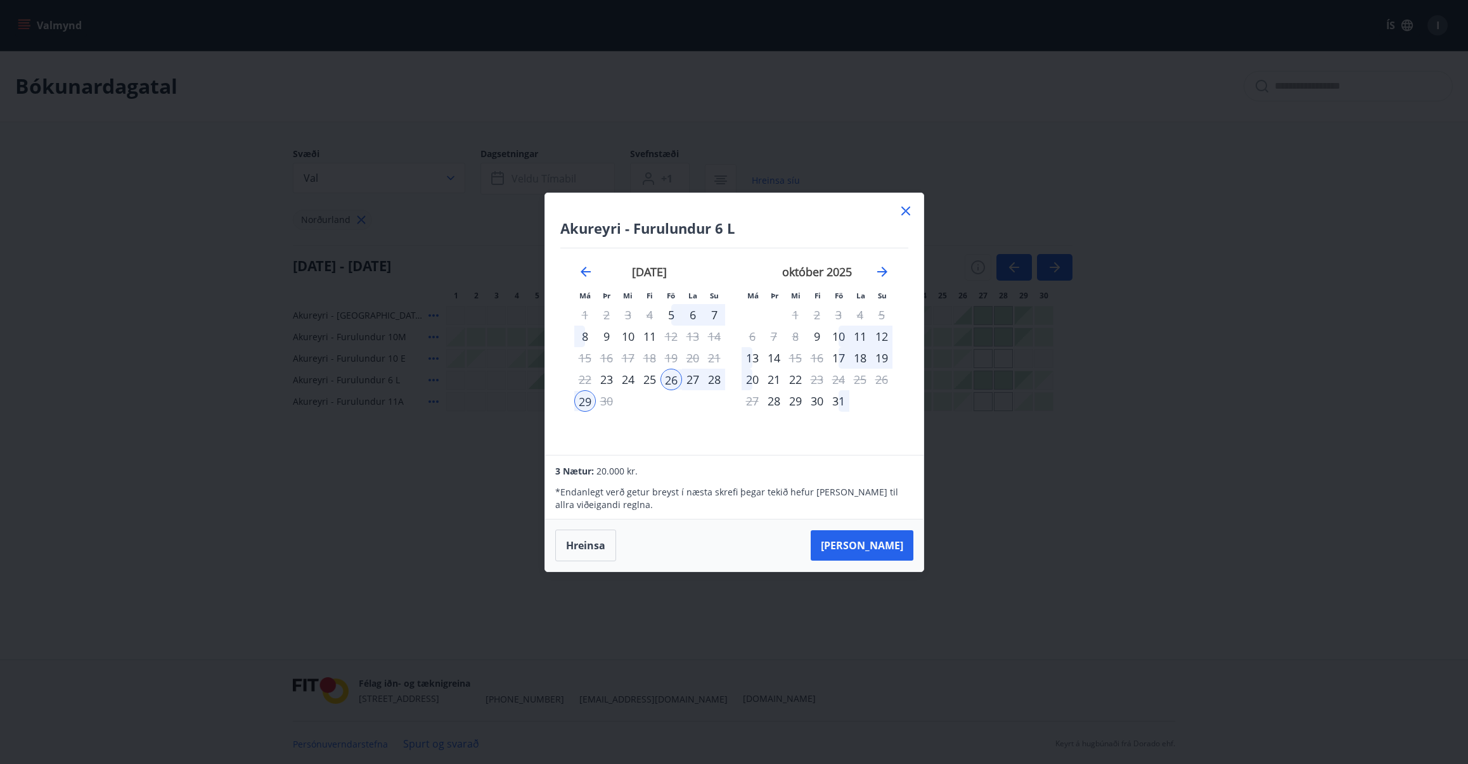
click at [716, 378] on div "28" at bounding box center [715, 380] width 22 height 22
click at [667, 377] on div "26" at bounding box center [671, 380] width 22 height 22
click at [685, 375] on div "27" at bounding box center [693, 380] width 22 height 22
click at [709, 378] on div "28" at bounding box center [715, 380] width 22 height 22
click at [629, 347] on div "10" at bounding box center [628, 337] width 22 height 22
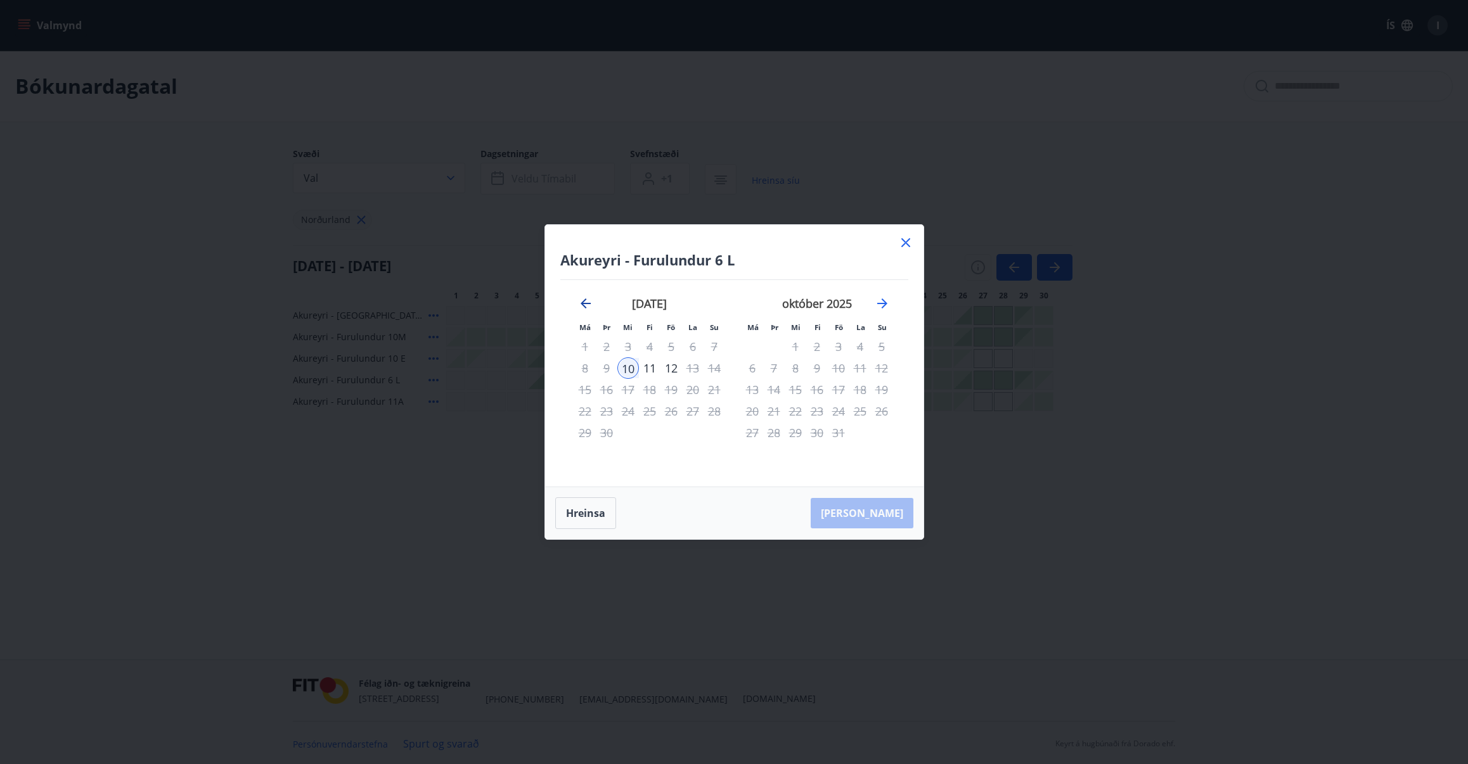
click at [586, 299] on icon "Move backward to switch to the previous month." at bounding box center [585, 303] width 15 height 15
click at [884, 302] on icon "Move forward to switch to the next month." at bounding box center [882, 304] width 10 height 10
click at [679, 410] on div "26" at bounding box center [671, 412] width 22 height 22
click at [669, 409] on div "26" at bounding box center [671, 412] width 22 height 22
click at [597, 520] on button "Hreinsa" at bounding box center [585, 514] width 61 height 32
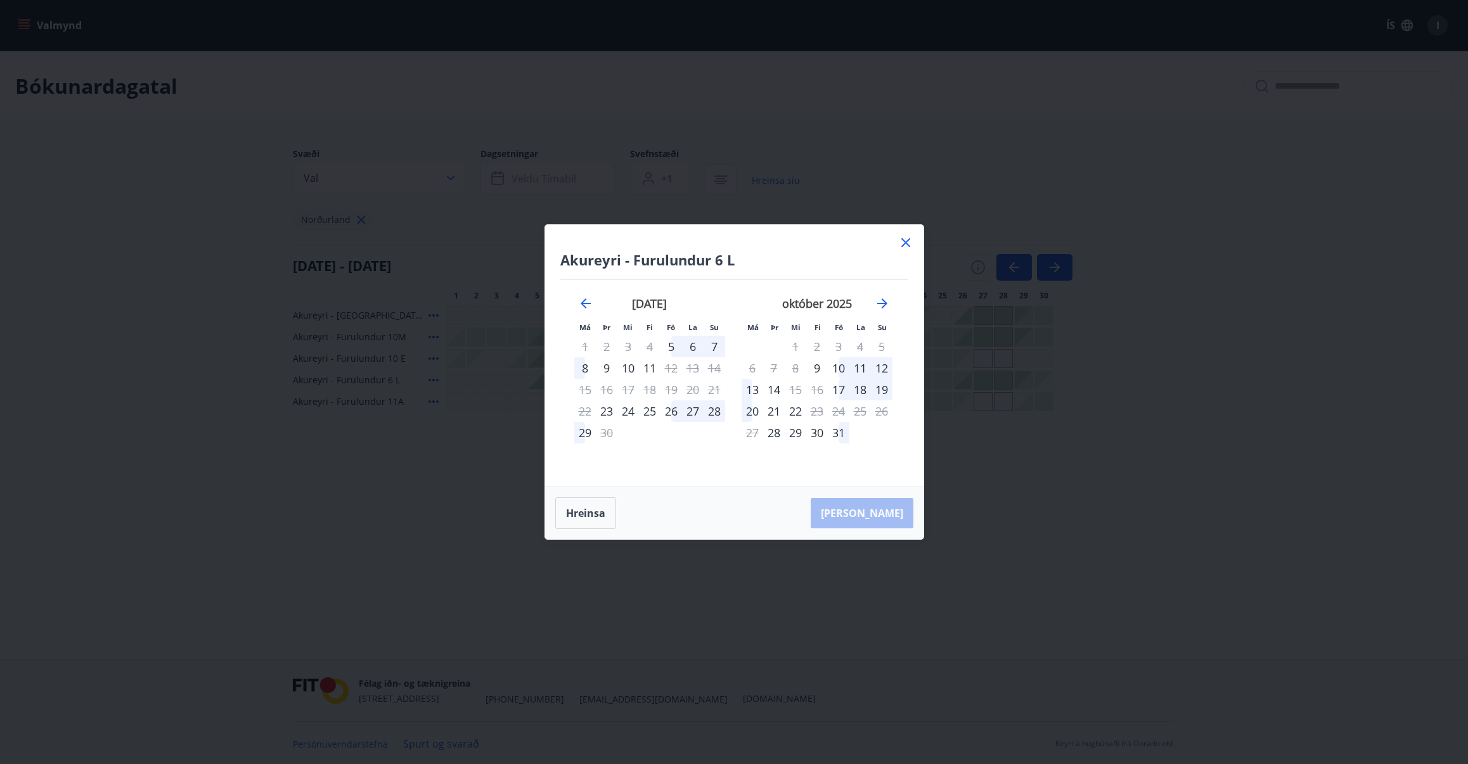
click at [676, 415] on div "26" at bounding box center [671, 412] width 22 height 22
click at [712, 413] on div "28" at bounding box center [715, 412] width 22 height 22
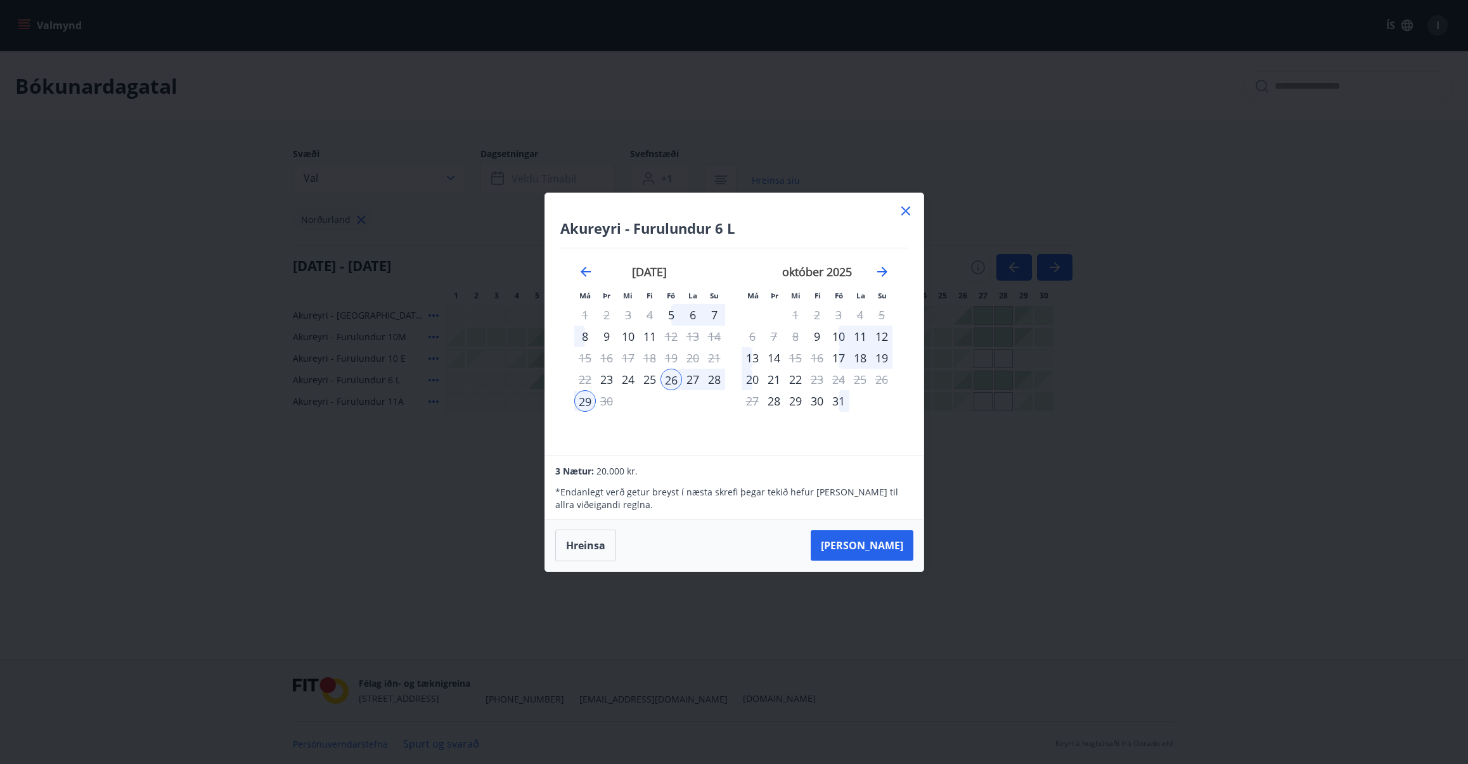
click at [311, 579] on div "Akureyri - Furulundur 6 L Má Þr Mi Fi Fö La Su Má Þr Mi Fi Fö La Su ágúst 2025 …" at bounding box center [734, 382] width 1468 height 764
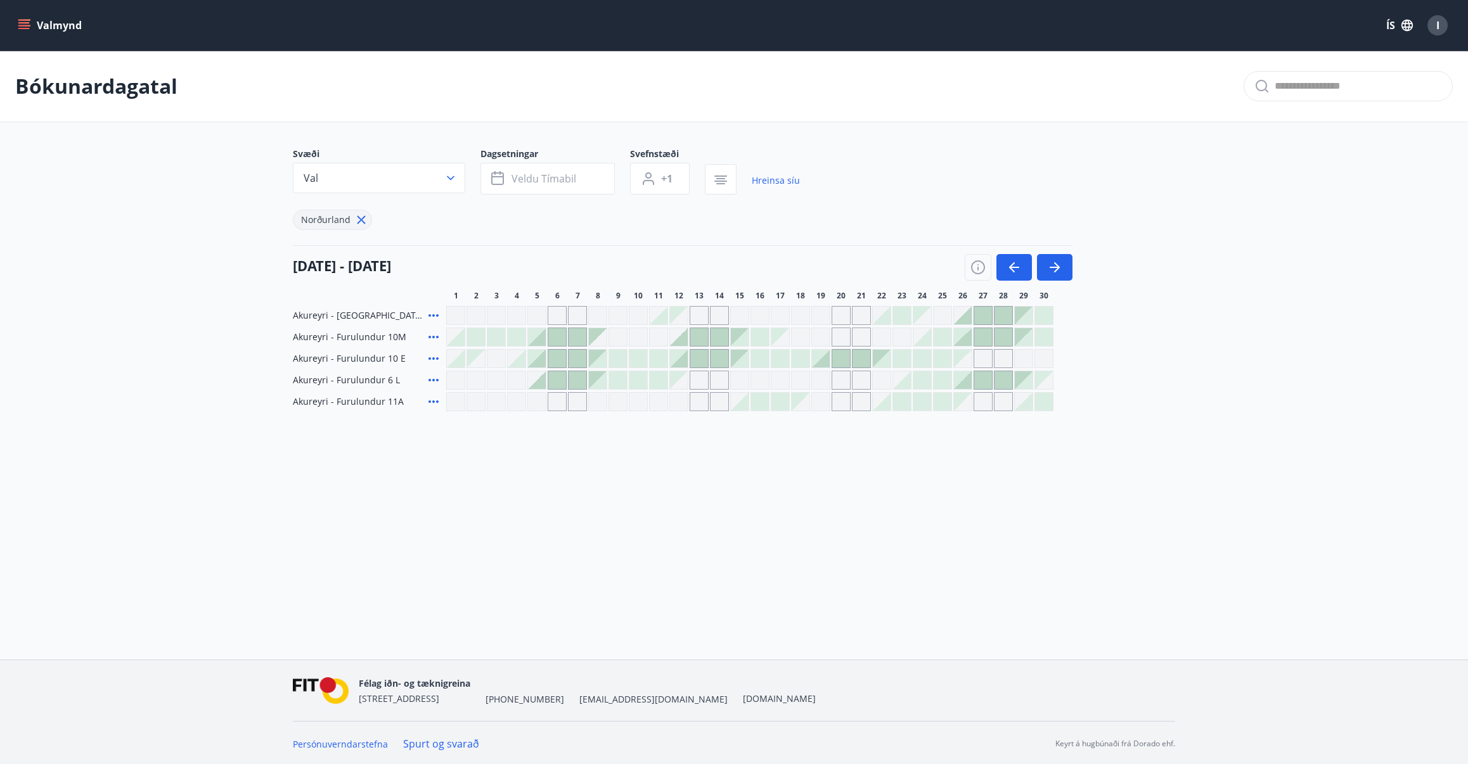
click at [35, 20] on button "Valmynd" at bounding box center [51, 25] width 72 height 23
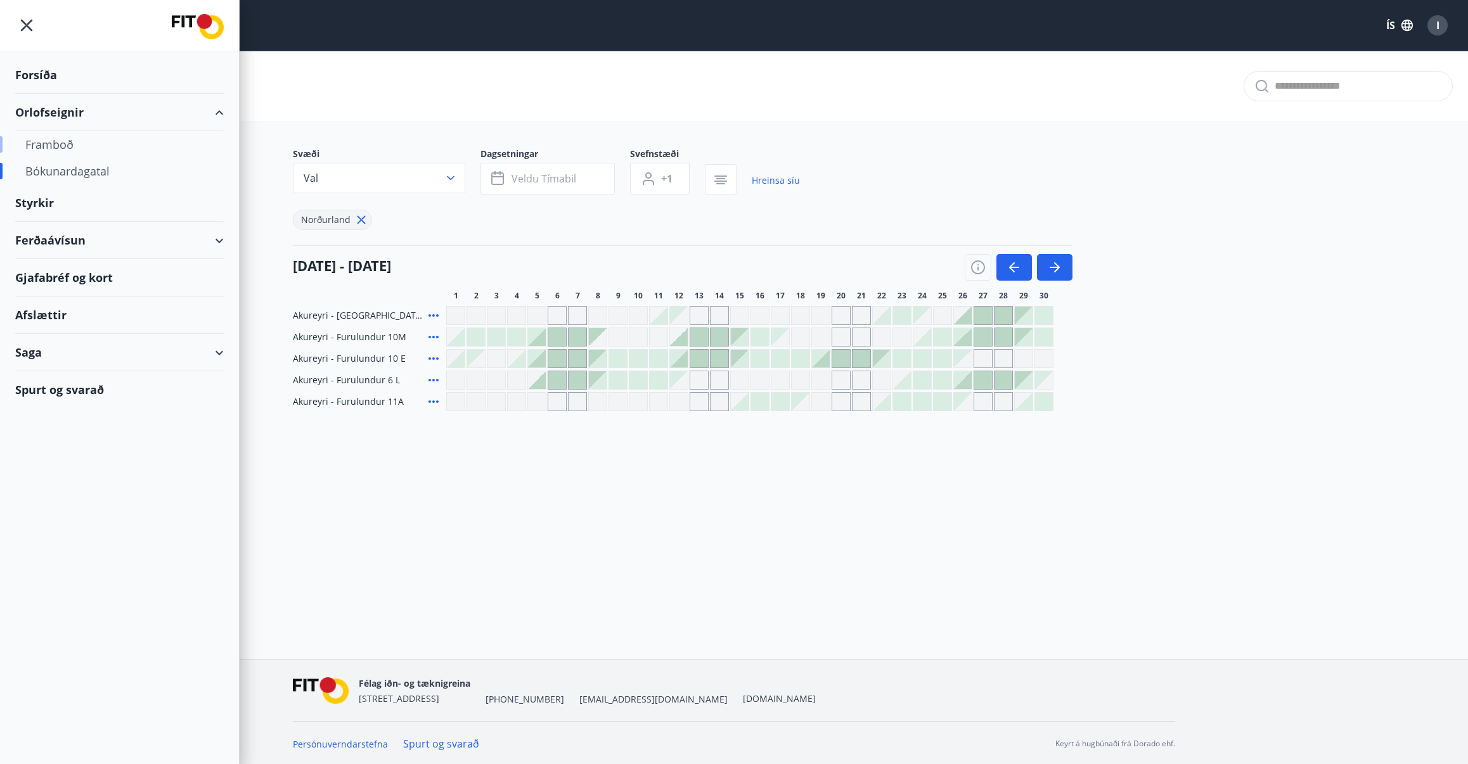
click at [60, 146] on div "Framboð" at bounding box center [119, 144] width 188 height 27
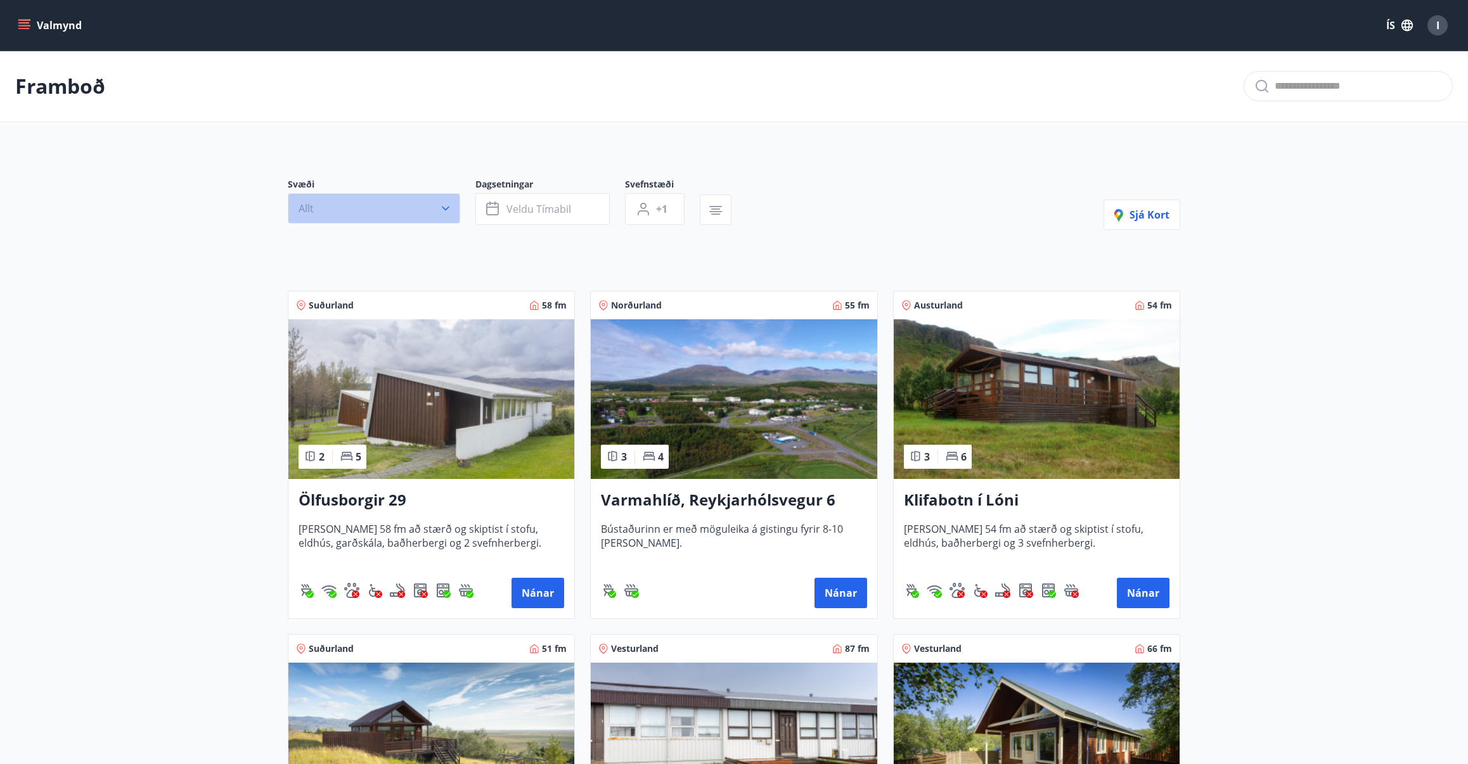
click at [428, 211] on button "Allt" at bounding box center [374, 208] width 172 height 30
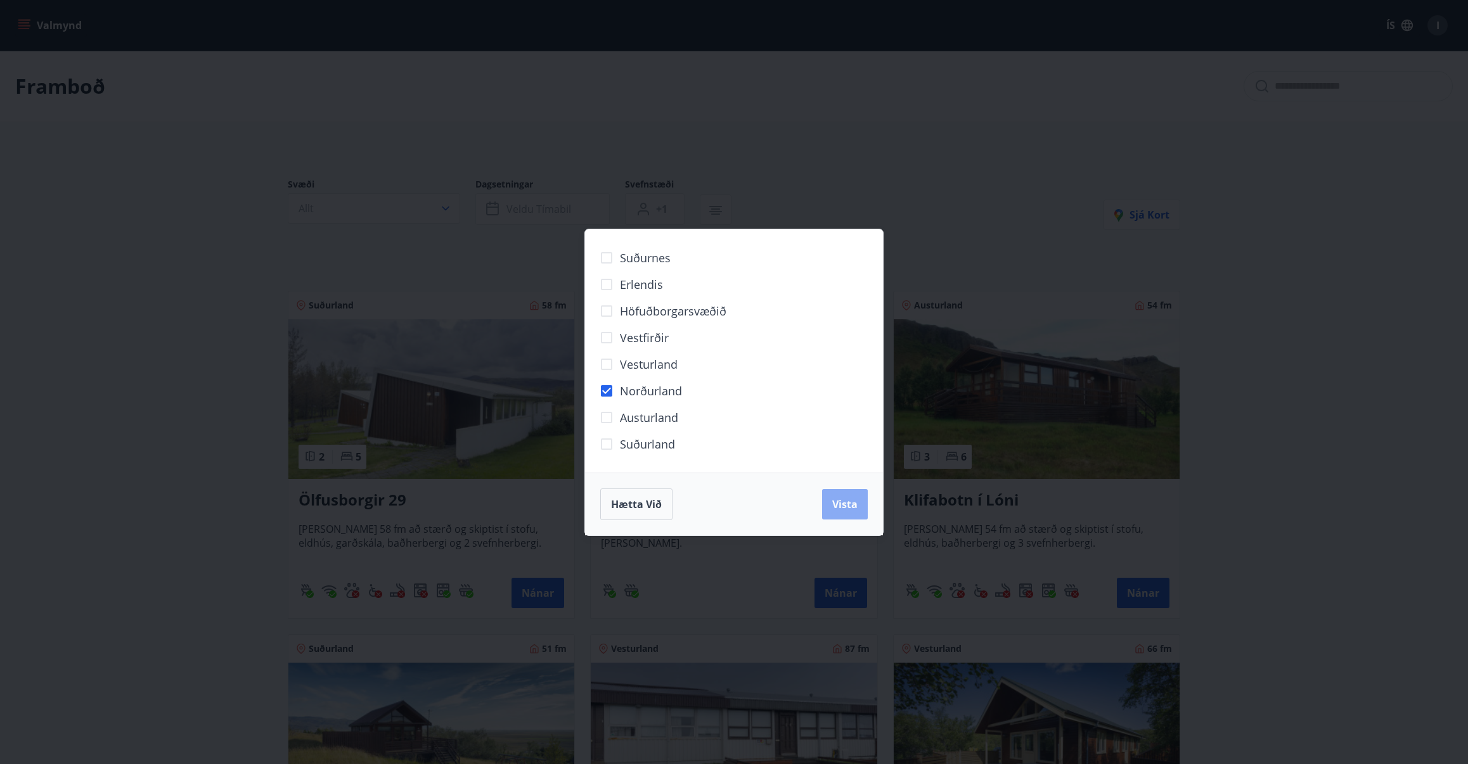
click at [833, 504] on span "Vista" at bounding box center [844, 505] width 25 height 14
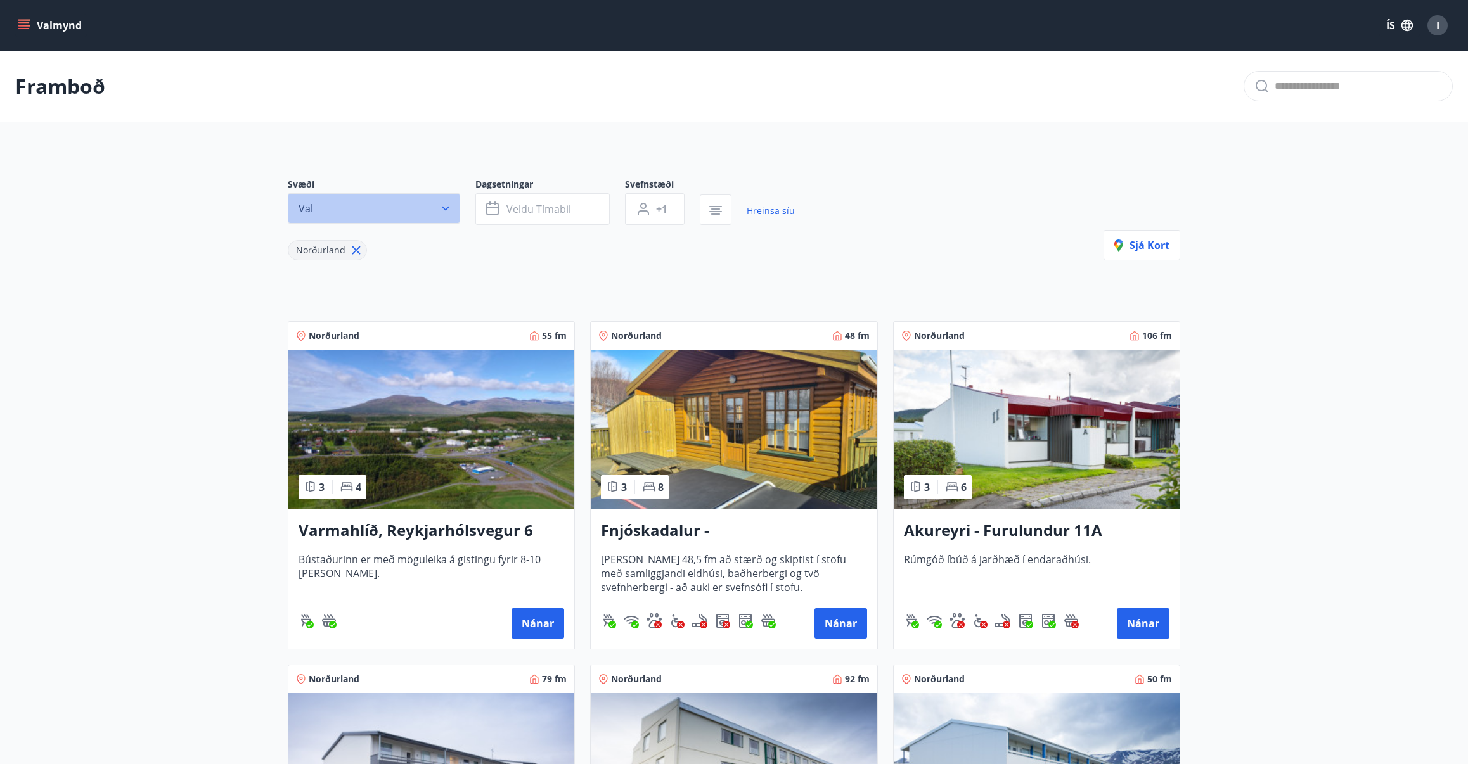
click at [450, 209] on icon "button" at bounding box center [445, 208] width 13 height 13
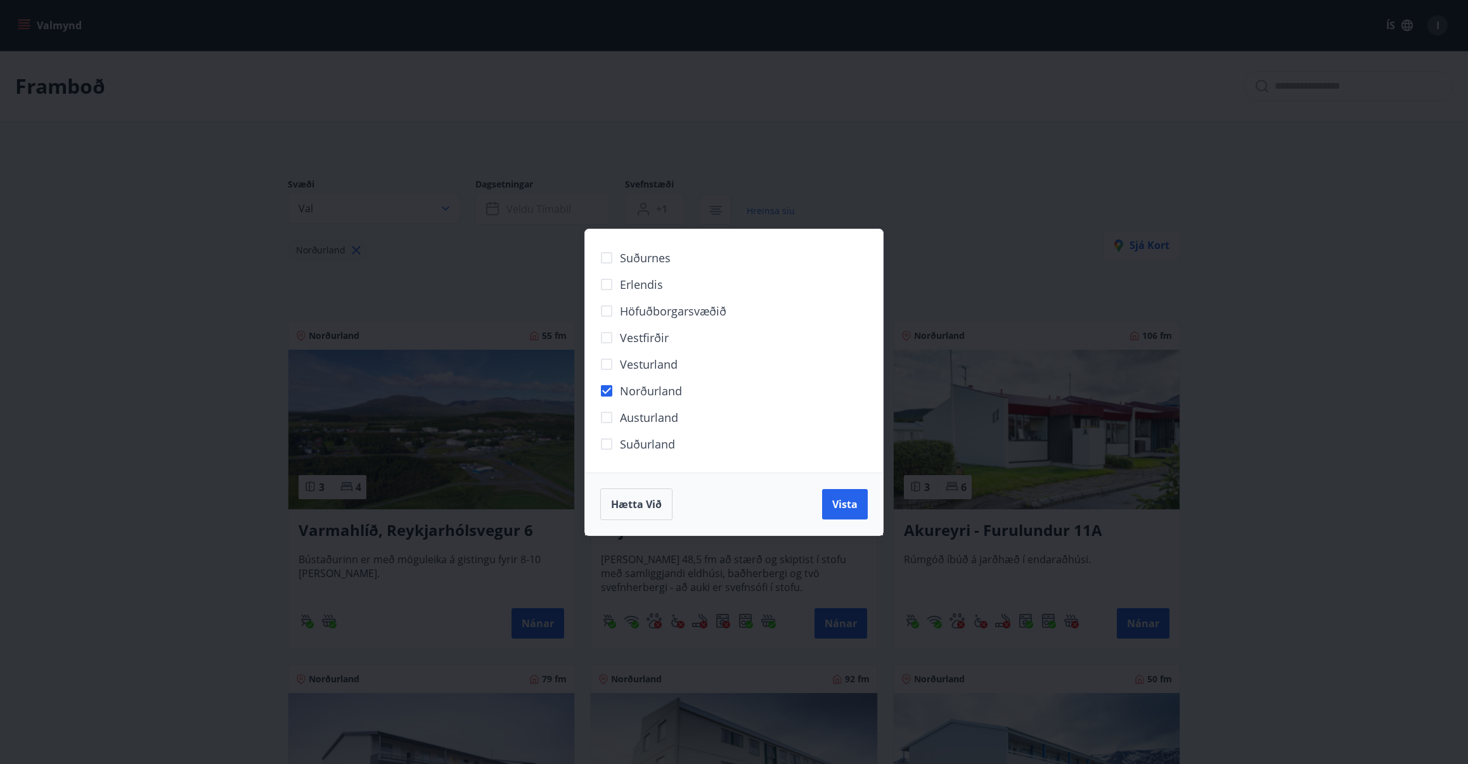
drag, startPoint x: 177, startPoint y: 222, endPoint x: 197, endPoint y: 224, distance: 20.4
click at [177, 222] on div "Suðurnes Erlendis Höfuðborgarsvæðið Vestfirðir Vesturland Norðurland Austurland…" at bounding box center [734, 382] width 1468 height 764
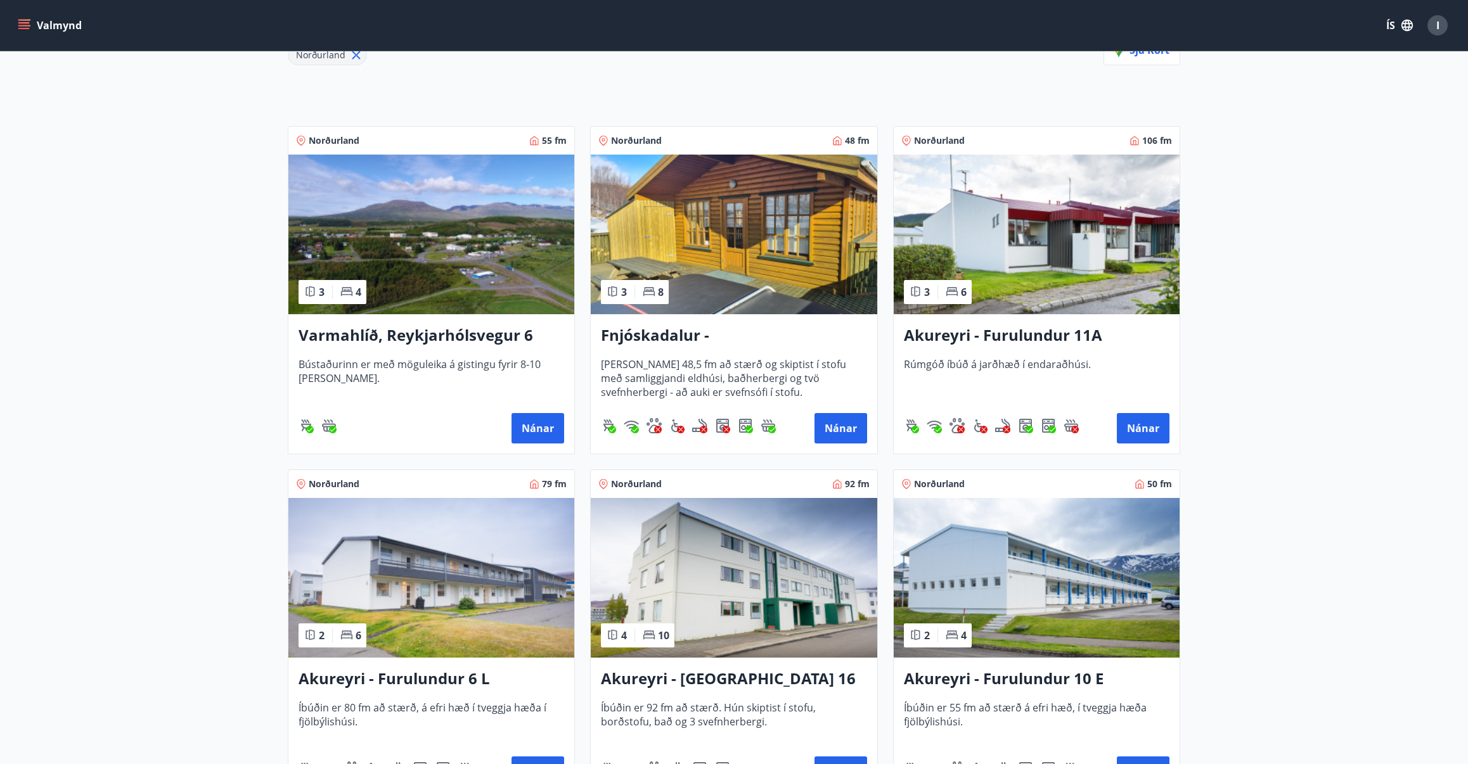
scroll to position [161, 0]
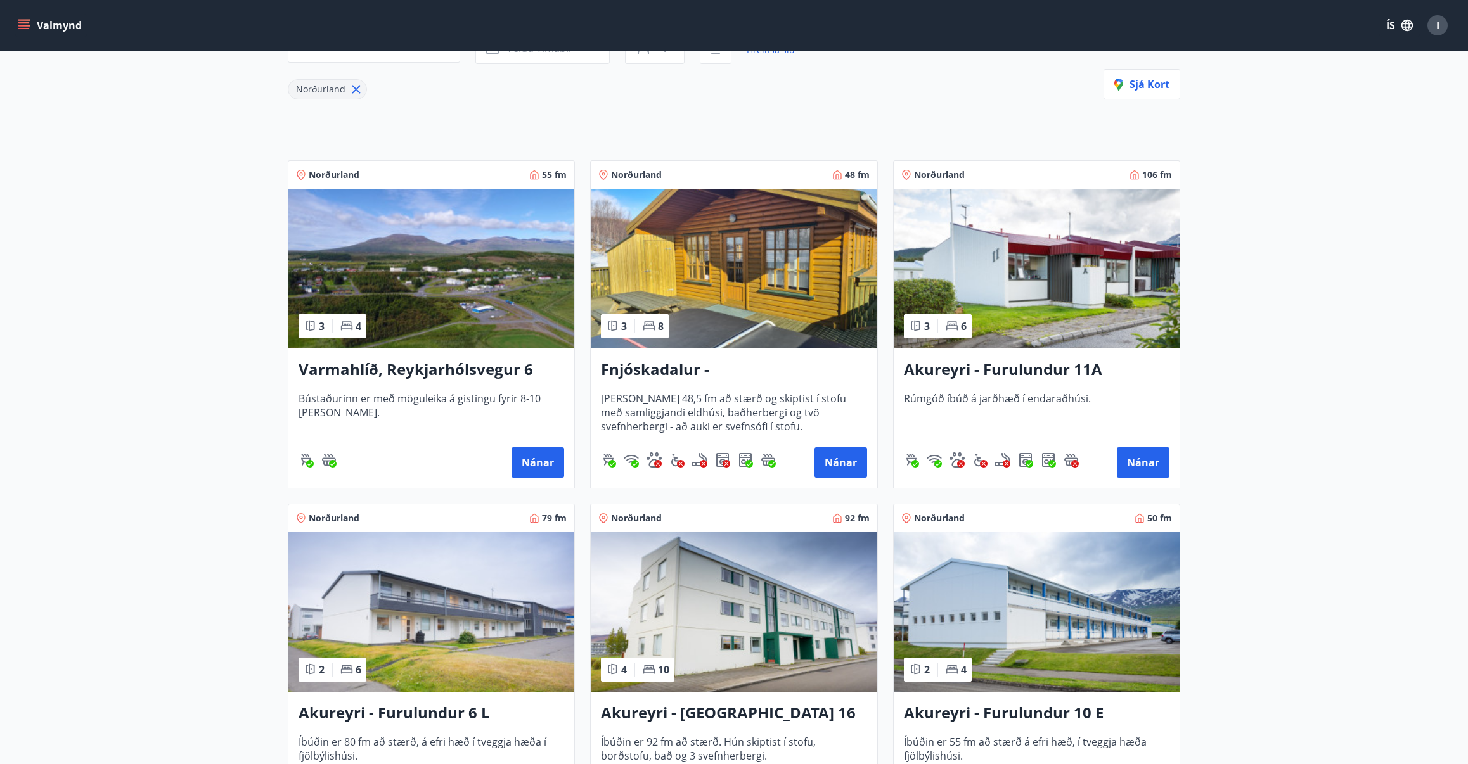
click at [1062, 281] on img at bounding box center [1037, 269] width 286 height 160
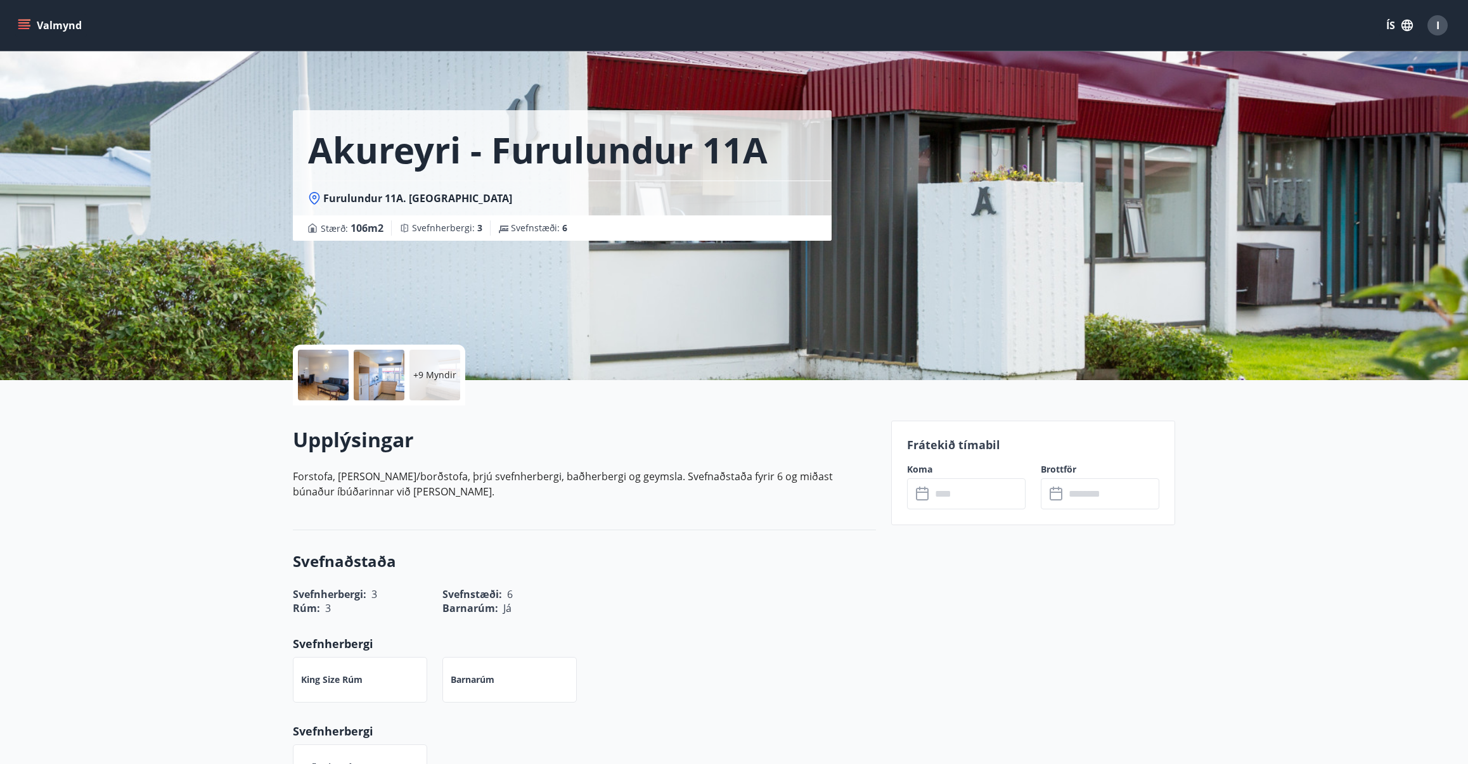
click at [455, 368] on div "+9 Myndir" at bounding box center [434, 375] width 51 height 51
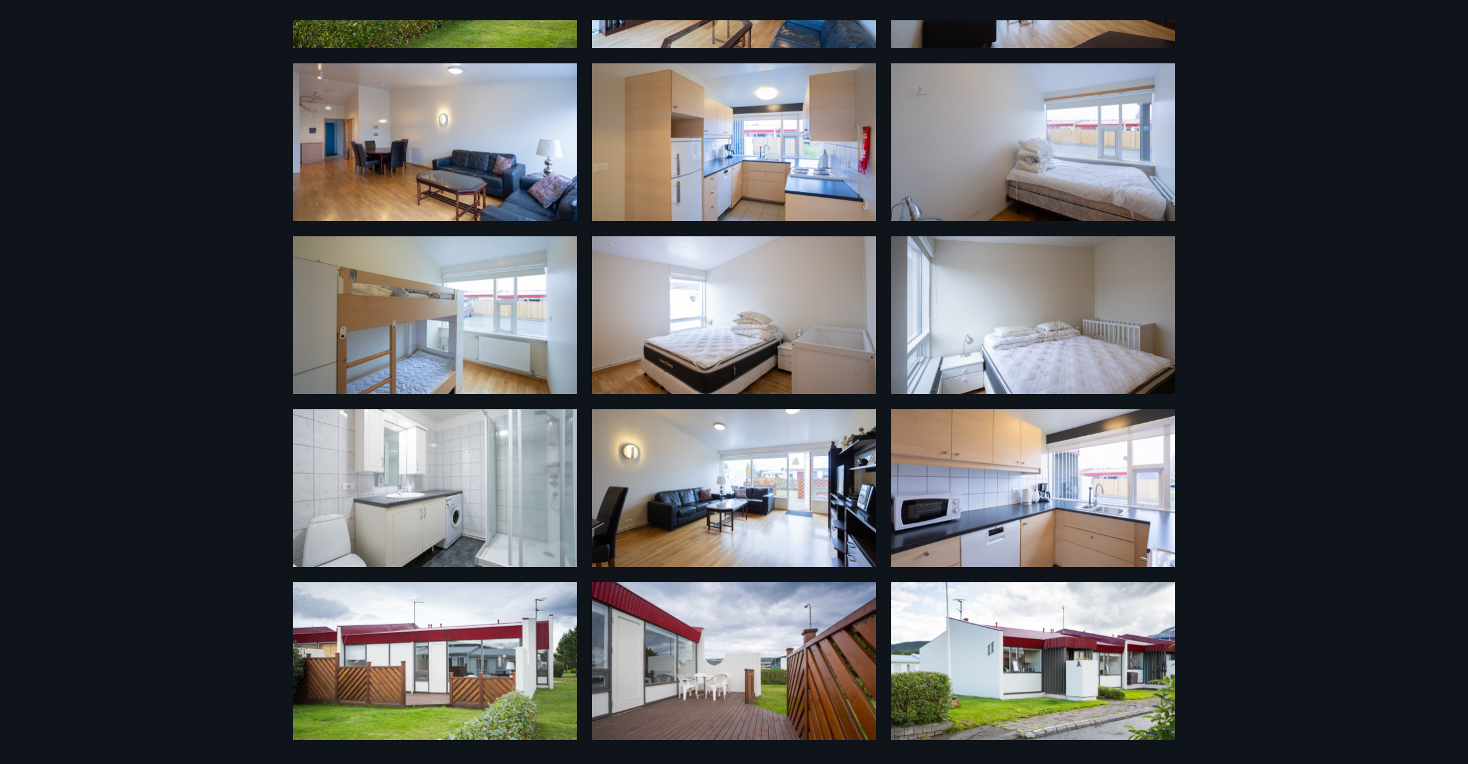
scroll to position [181, 0]
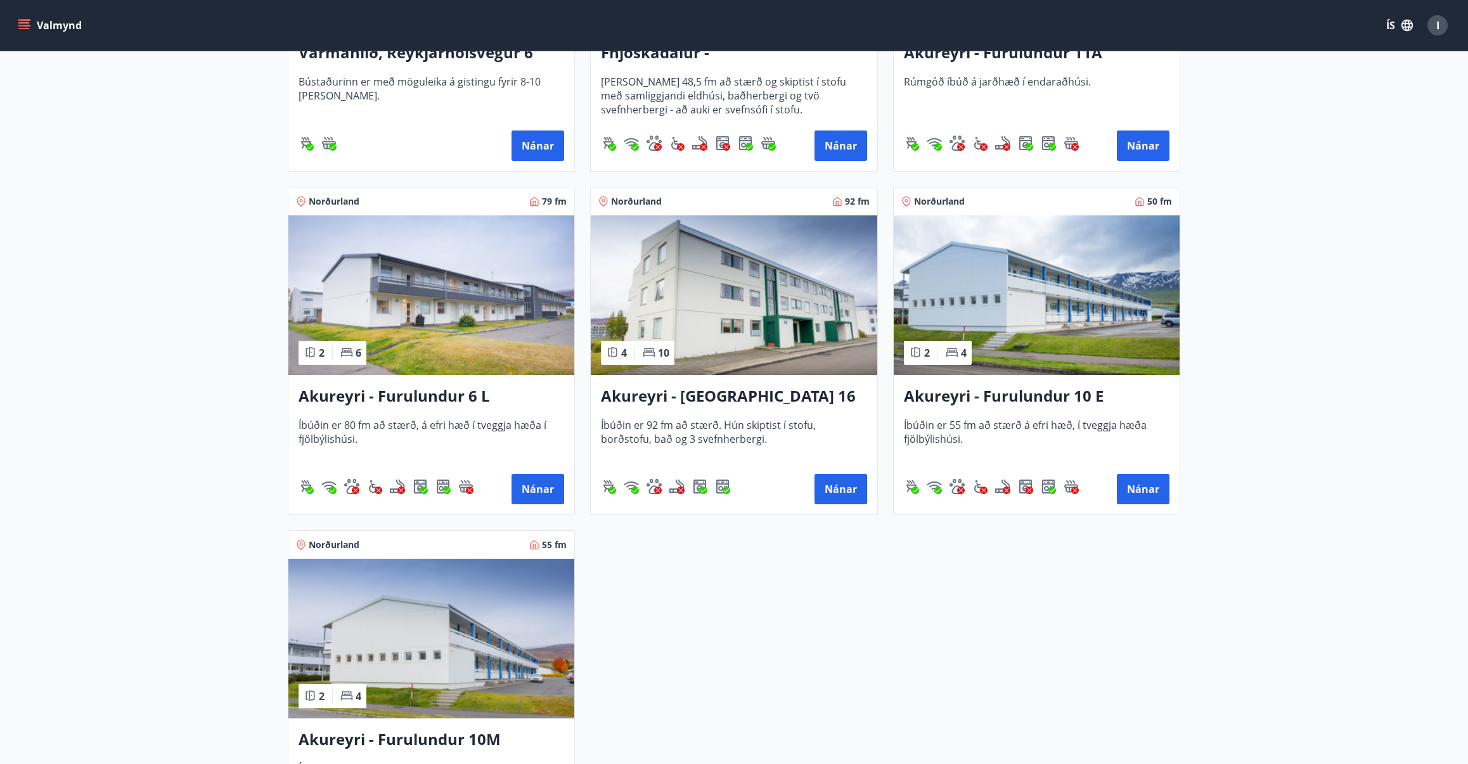
scroll to position [479, 0]
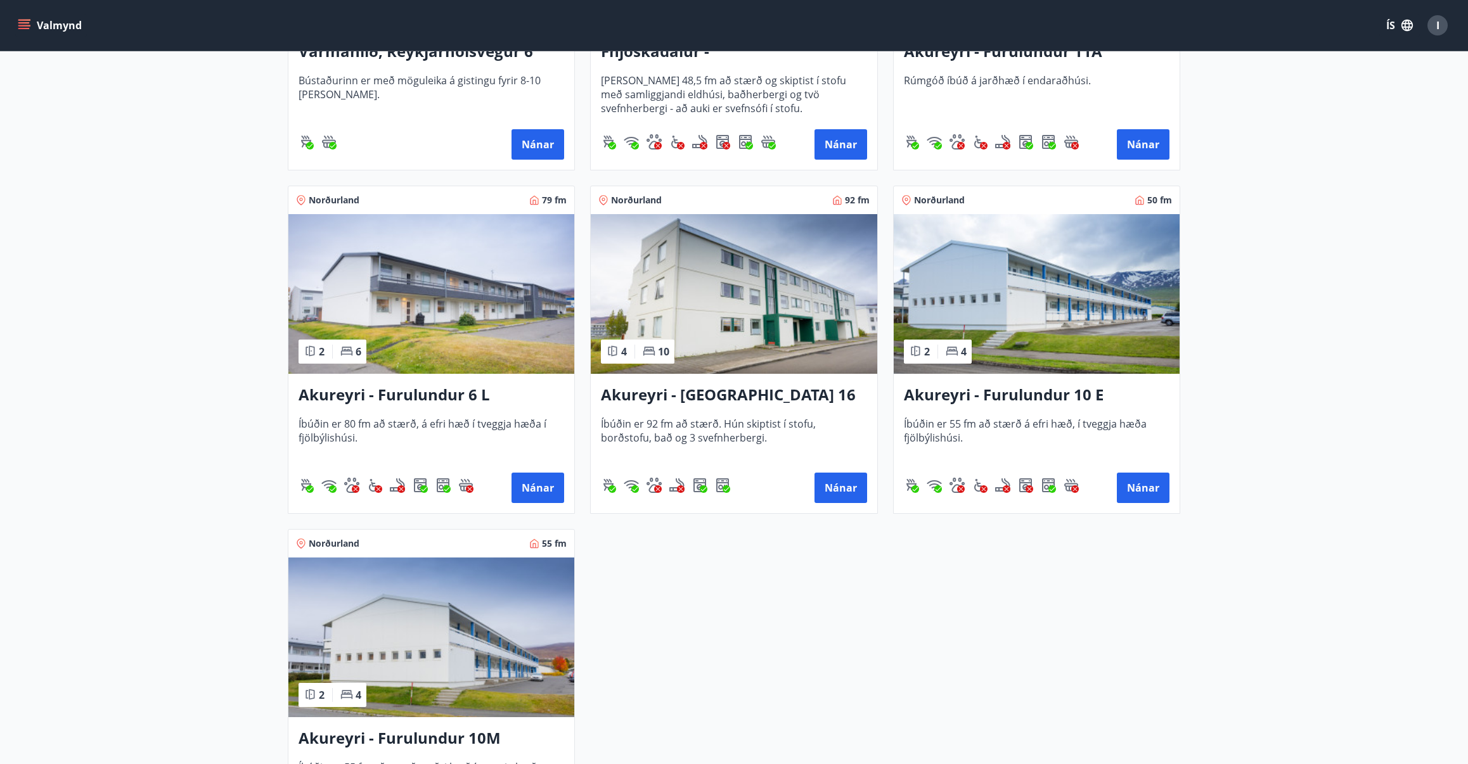
click at [475, 626] on img at bounding box center [431, 638] width 286 height 160
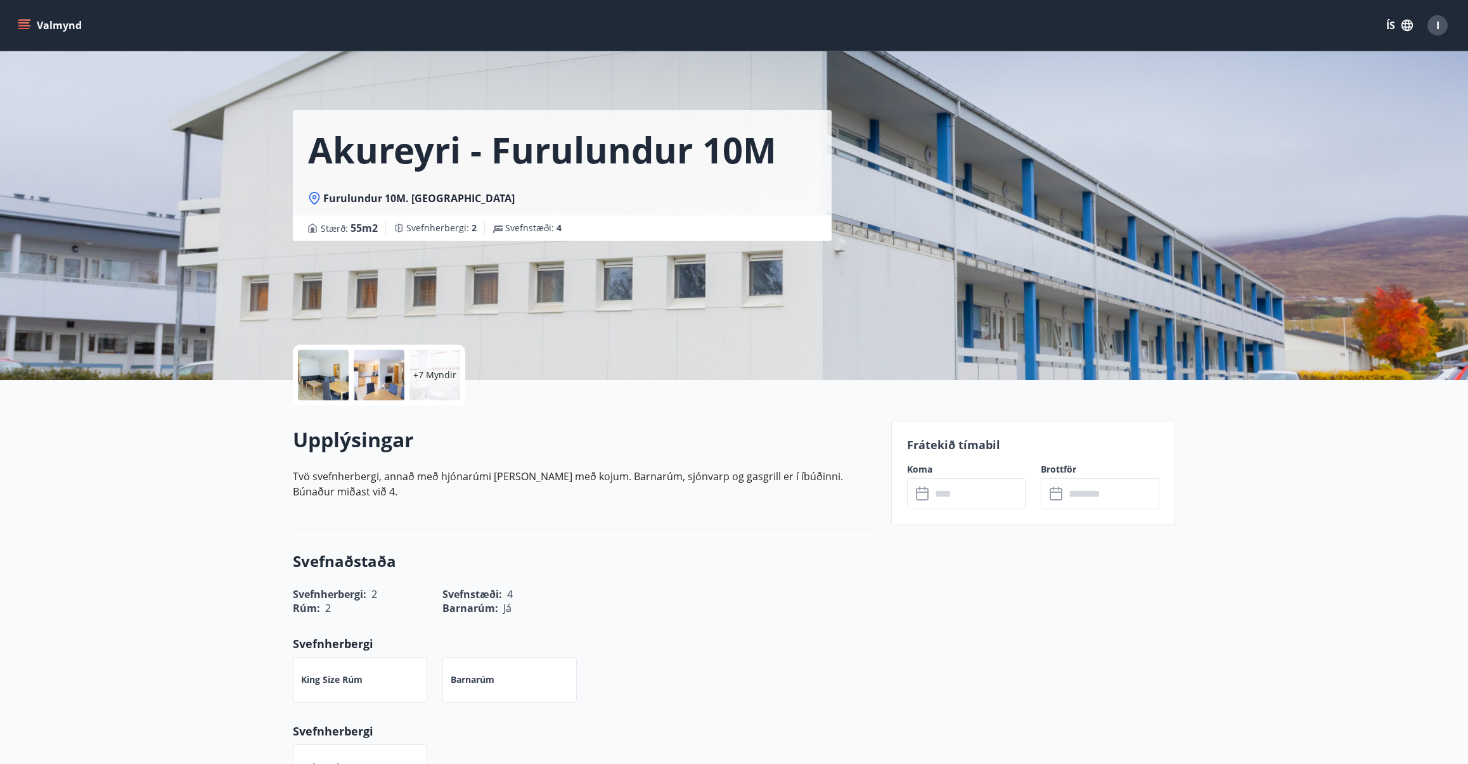
click at [436, 377] on p "+7 Myndir" at bounding box center [434, 375] width 43 height 13
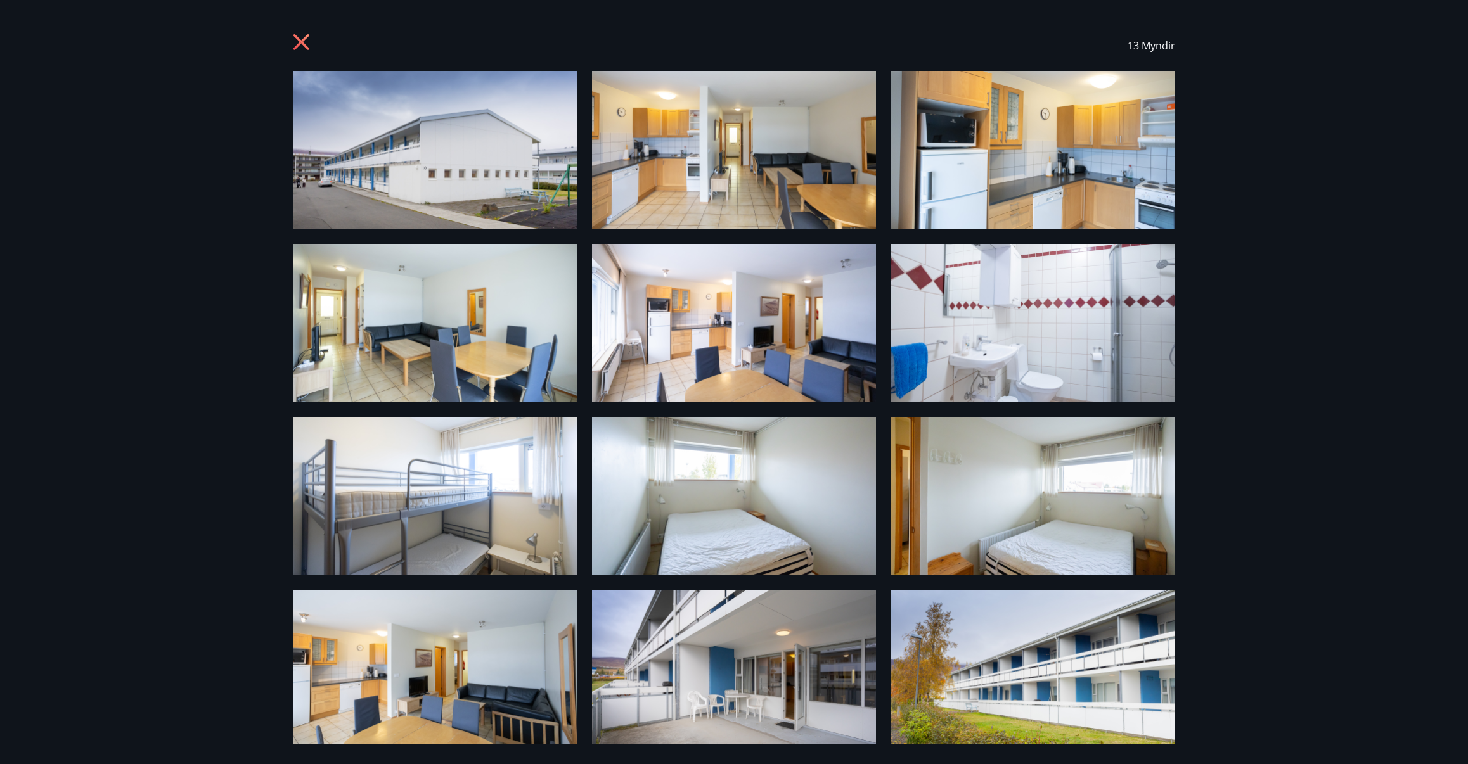
click at [295, 34] on icon at bounding box center [303, 44] width 20 height 20
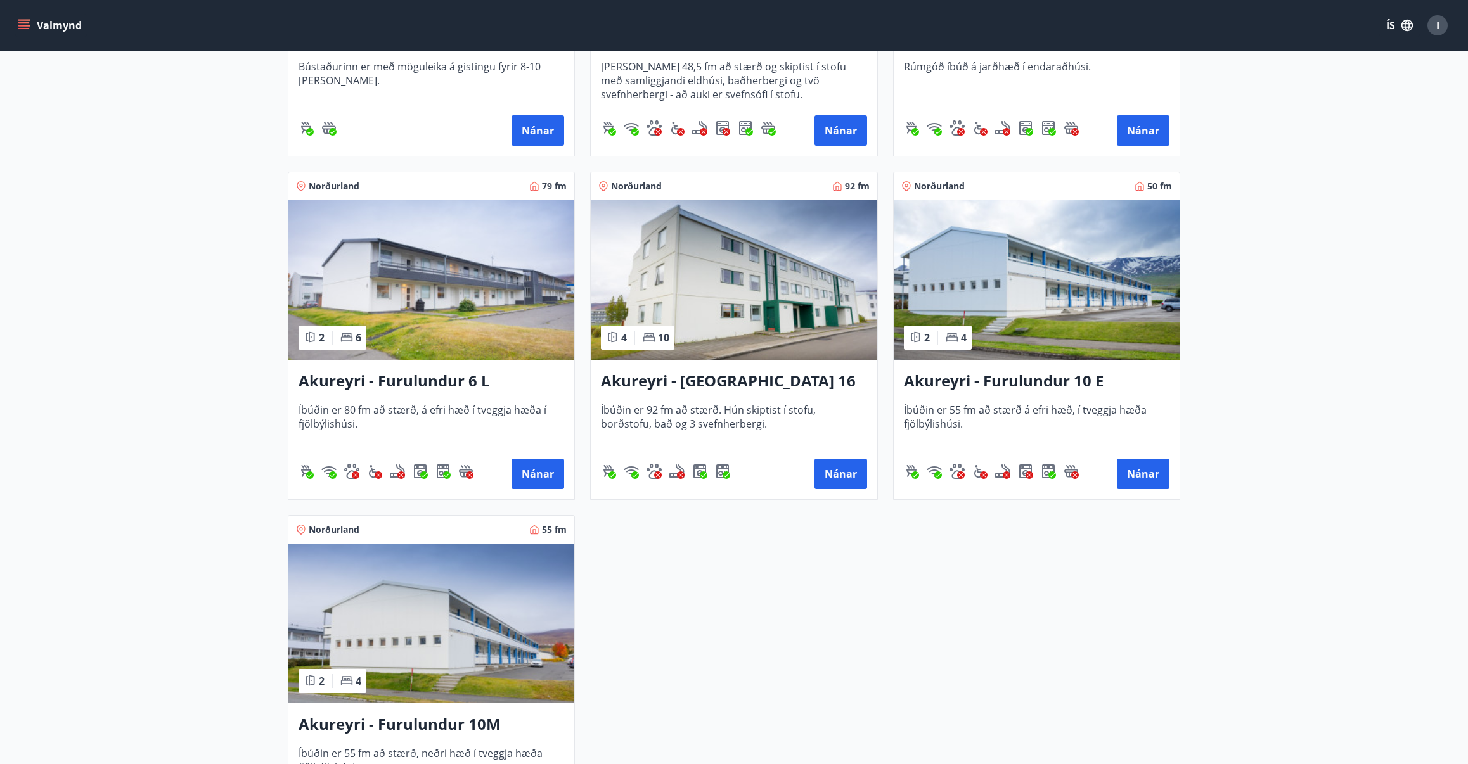
scroll to position [496, 0]
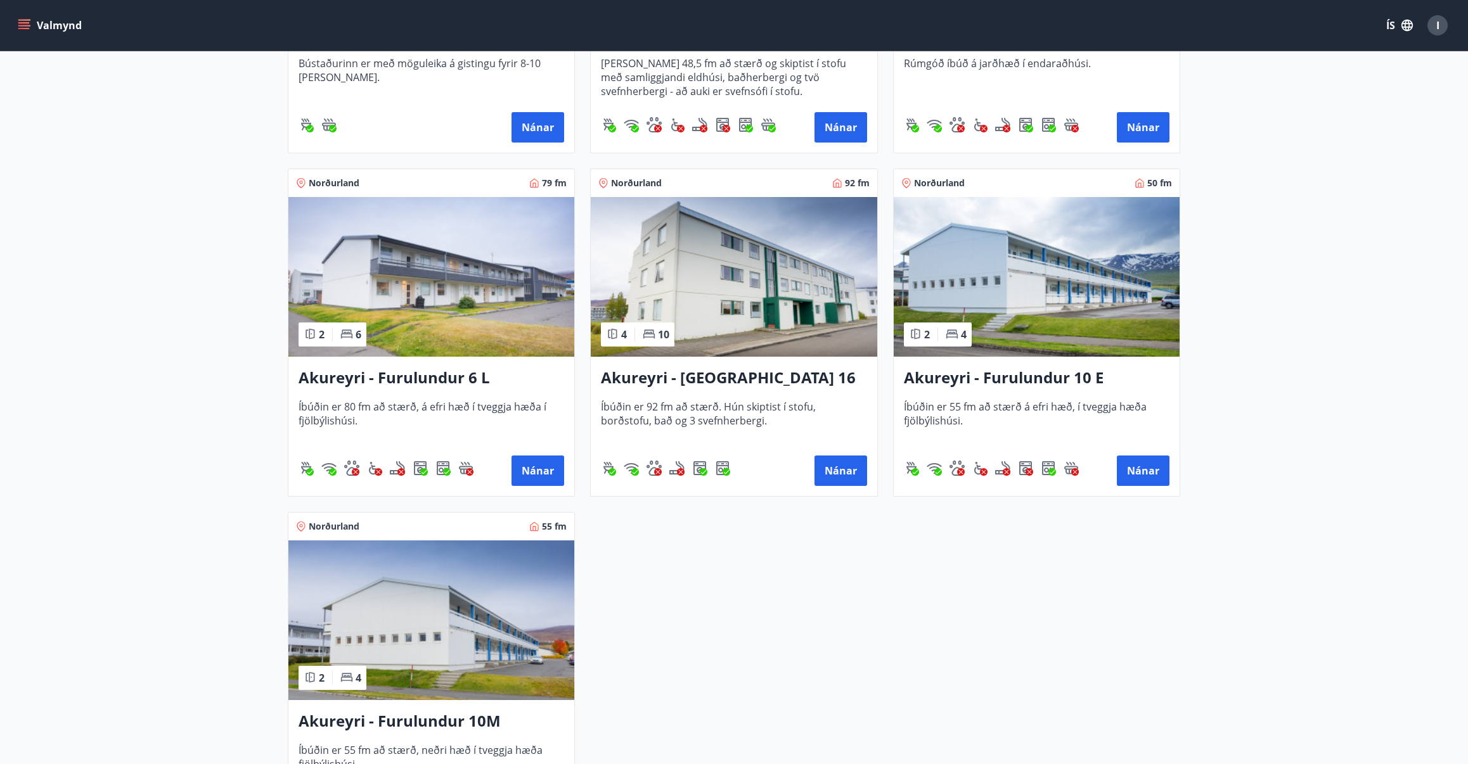
click at [465, 332] on img at bounding box center [431, 277] width 286 height 160
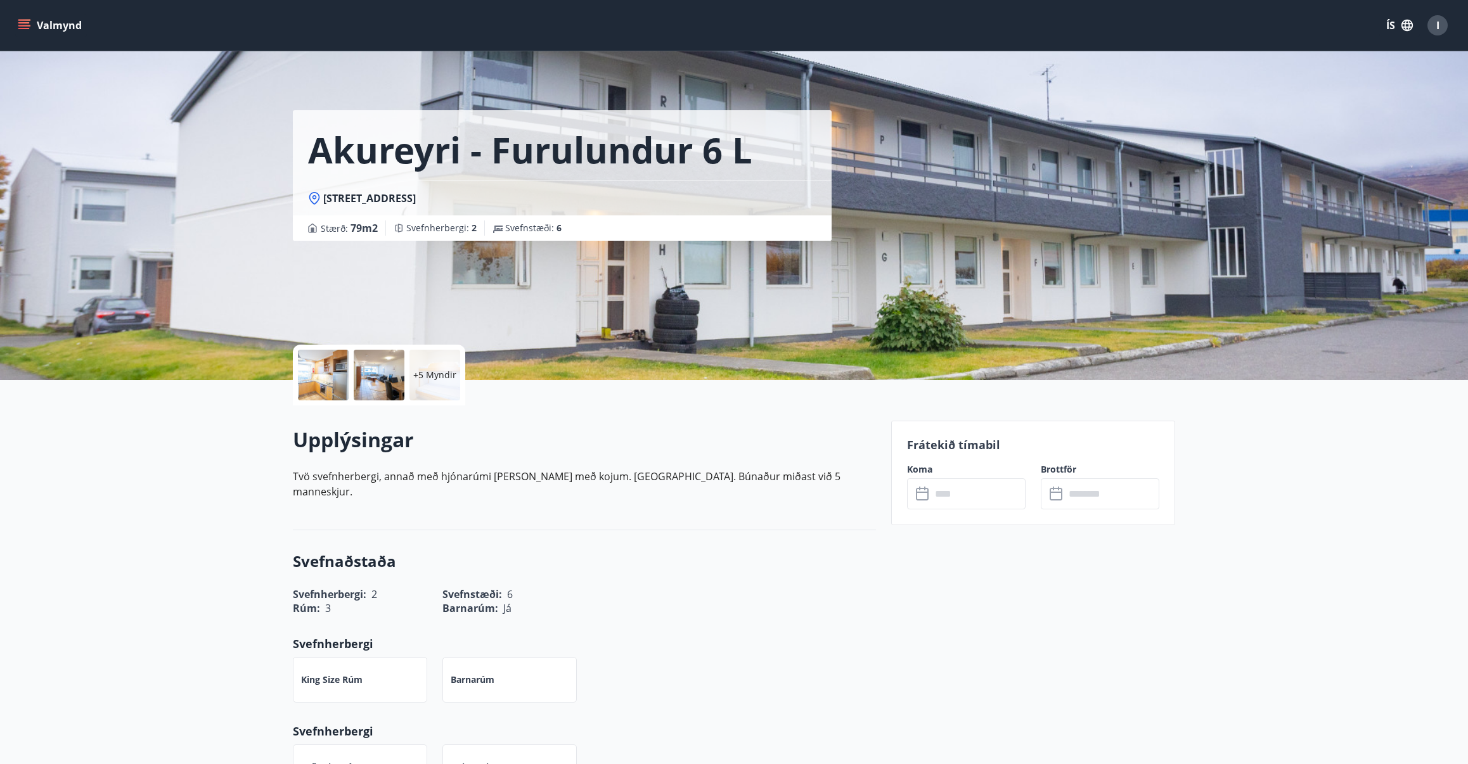
click at [325, 373] on div at bounding box center [323, 375] width 51 height 51
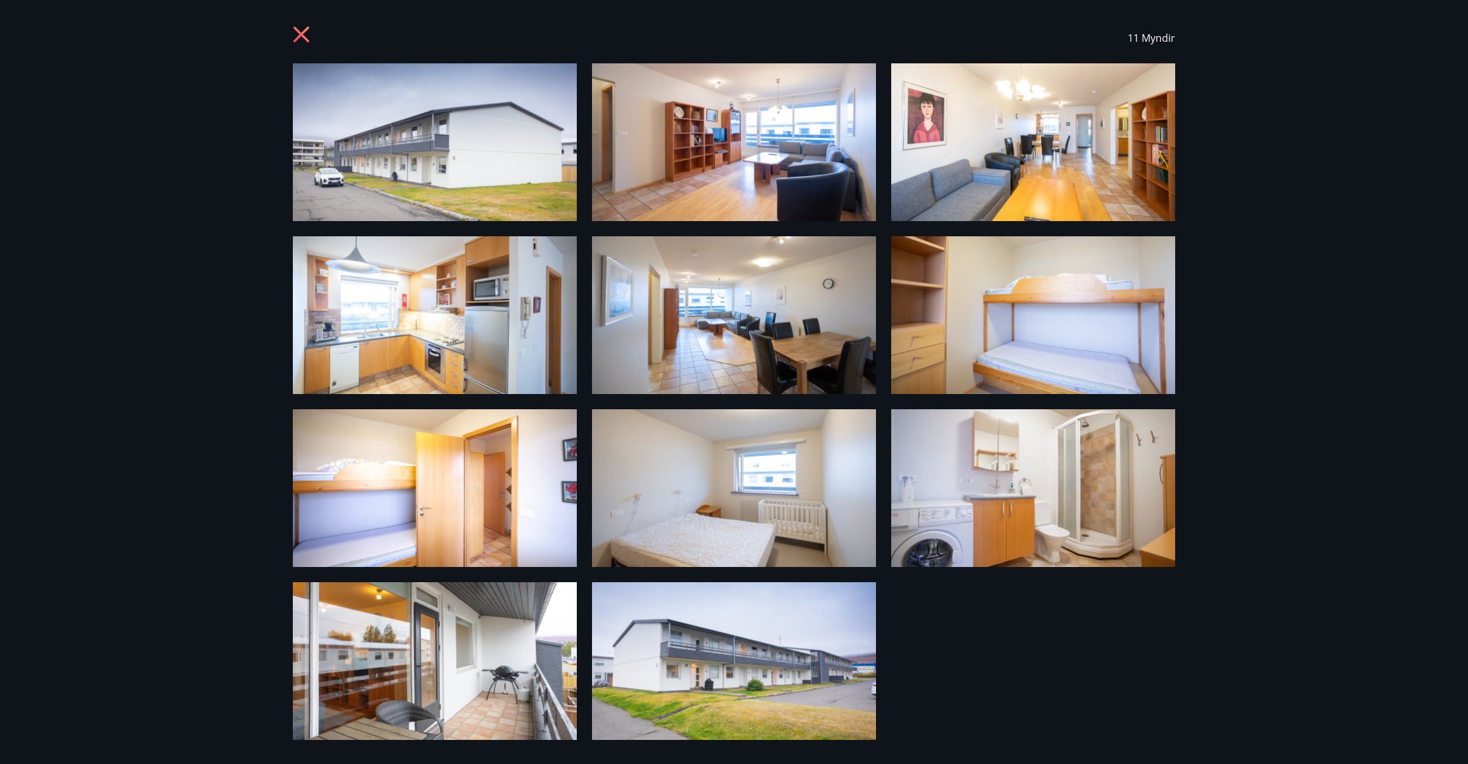
scroll to position [8, 0]
click at [308, 30] on icon at bounding box center [303, 36] width 20 height 20
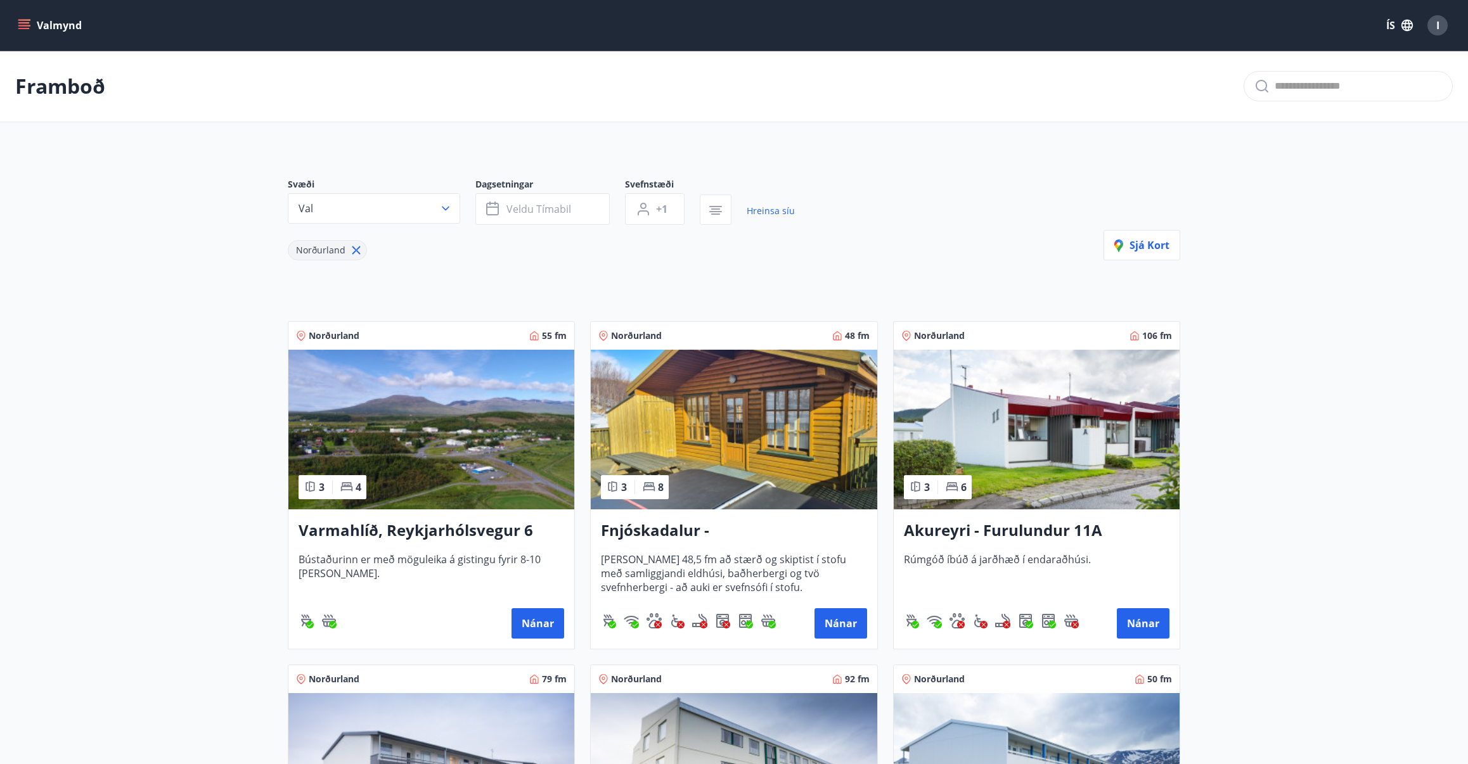
click at [1054, 427] on img at bounding box center [1037, 430] width 286 height 160
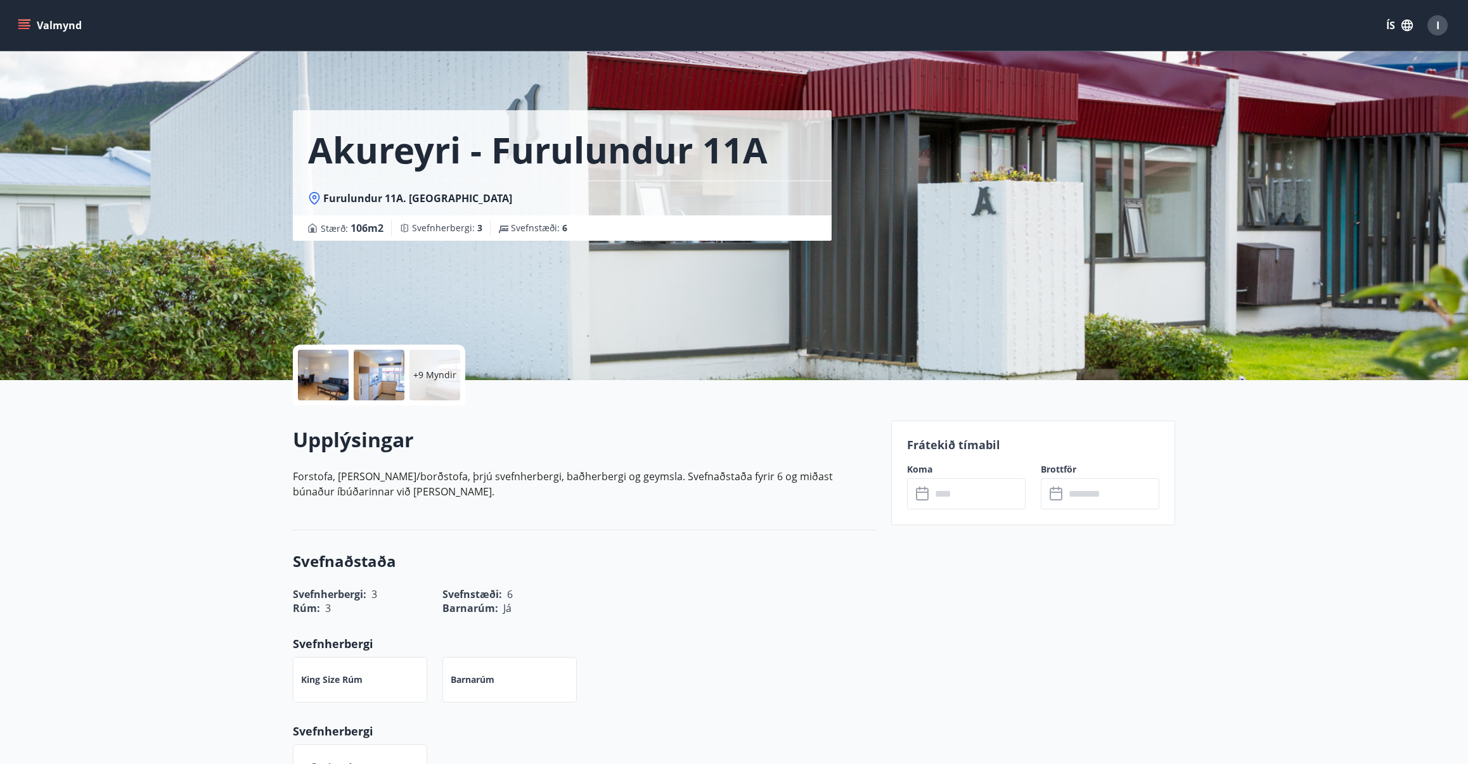
click at [448, 384] on div "+9 Myndir" at bounding box center [434, 375] width 51 height 51
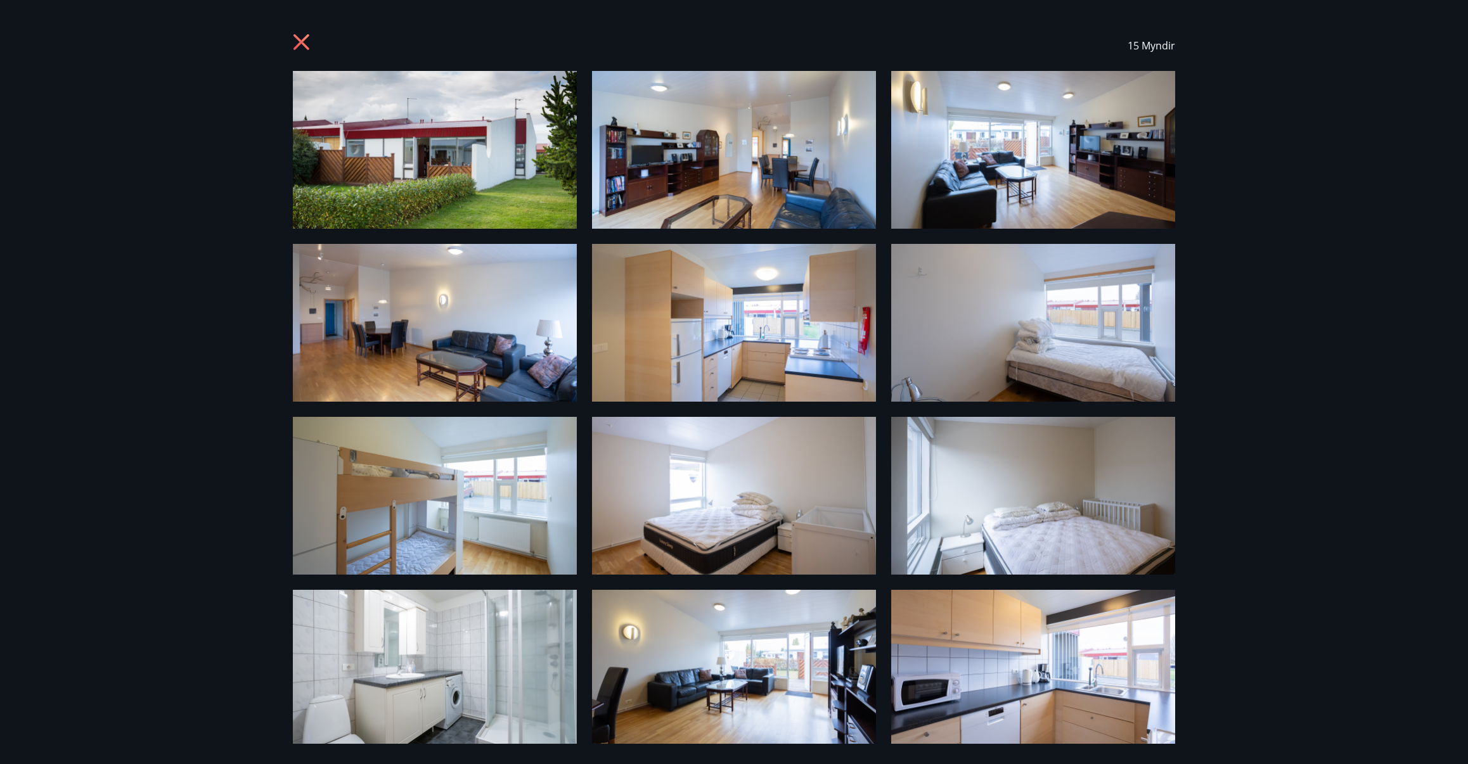
click at [686, 183] on img at bounding box center [734, 150] width 284 height 158
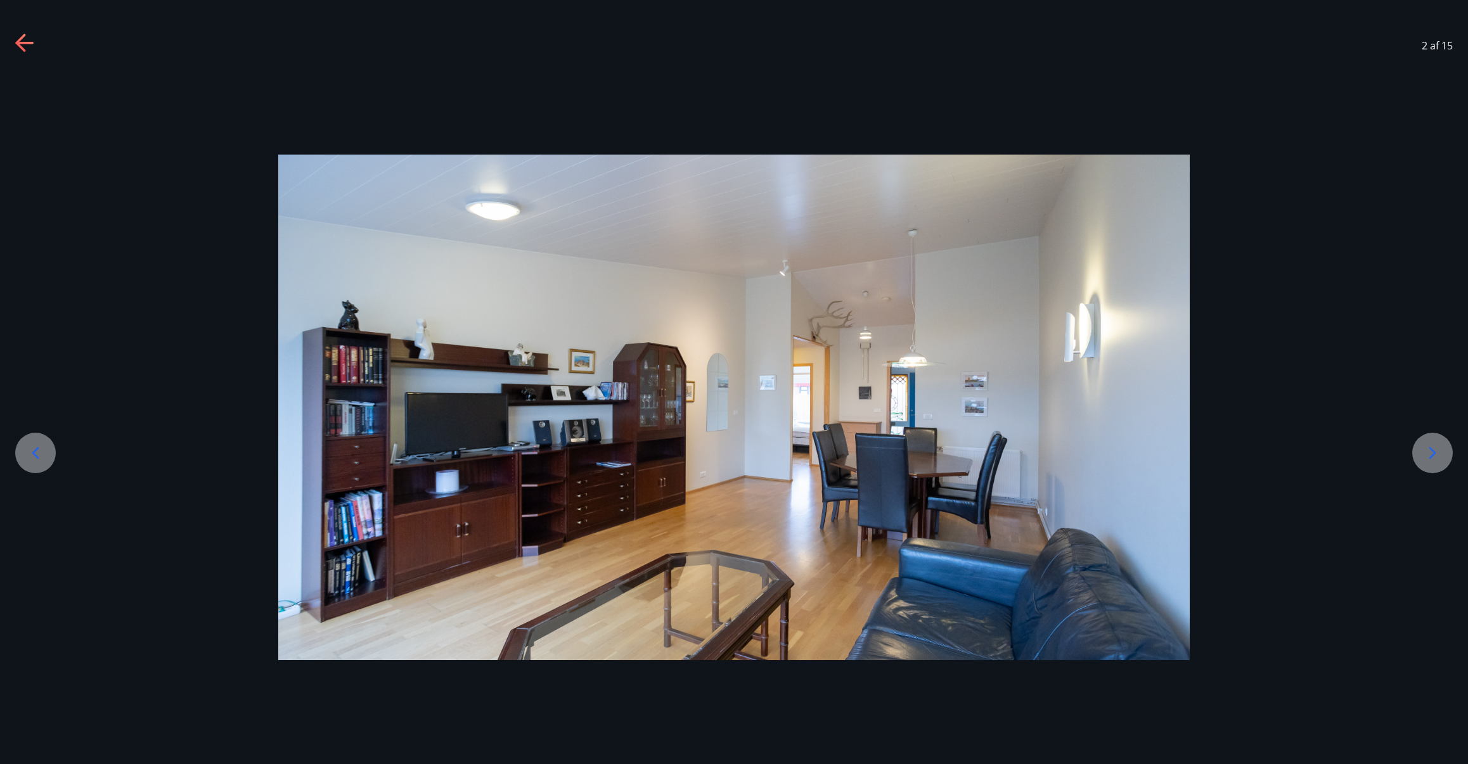
click at [1435, 458] on icon at bounding box center [1432, 453] width 20 height 20
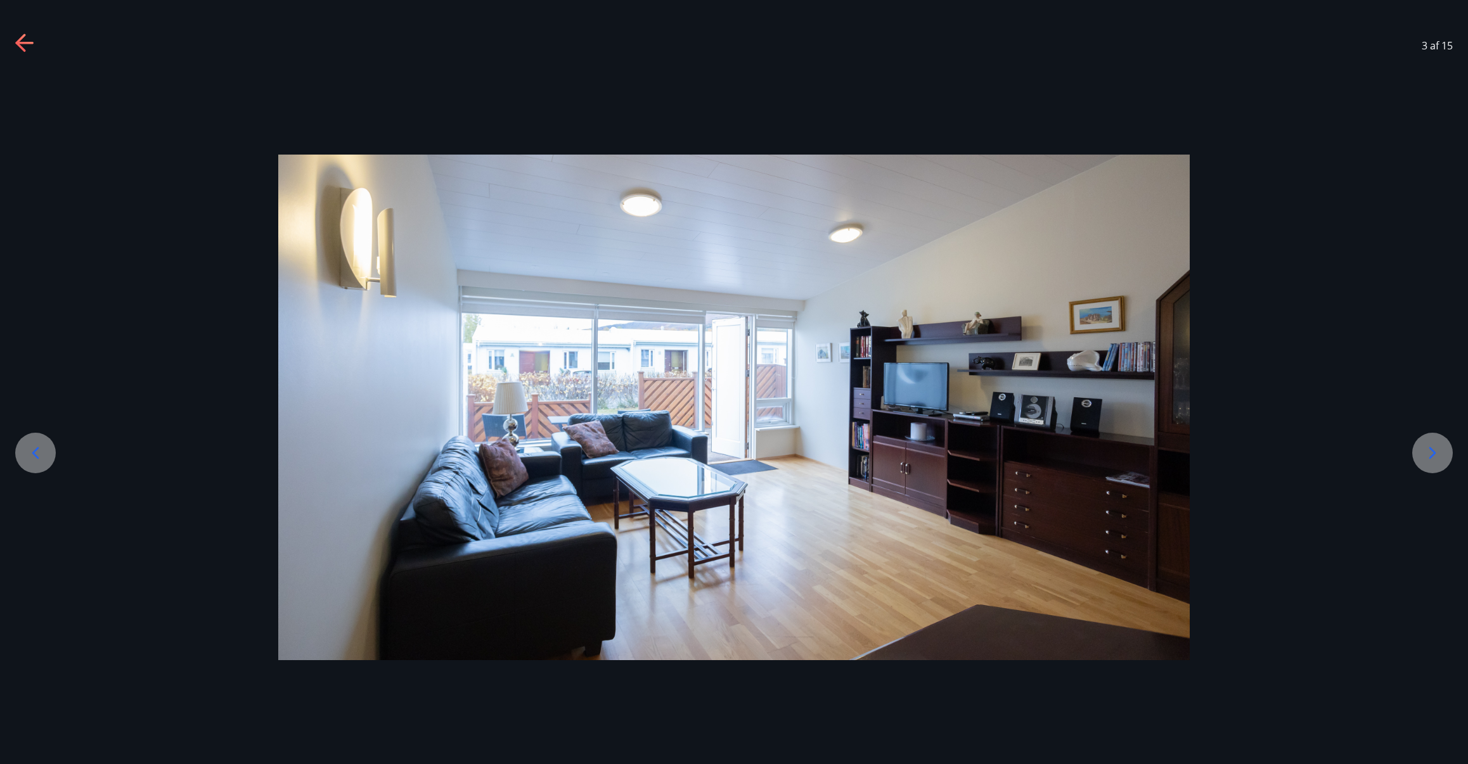
click at [1435, 458] on icon at bounding box center [1432, 453] width 20 height 20
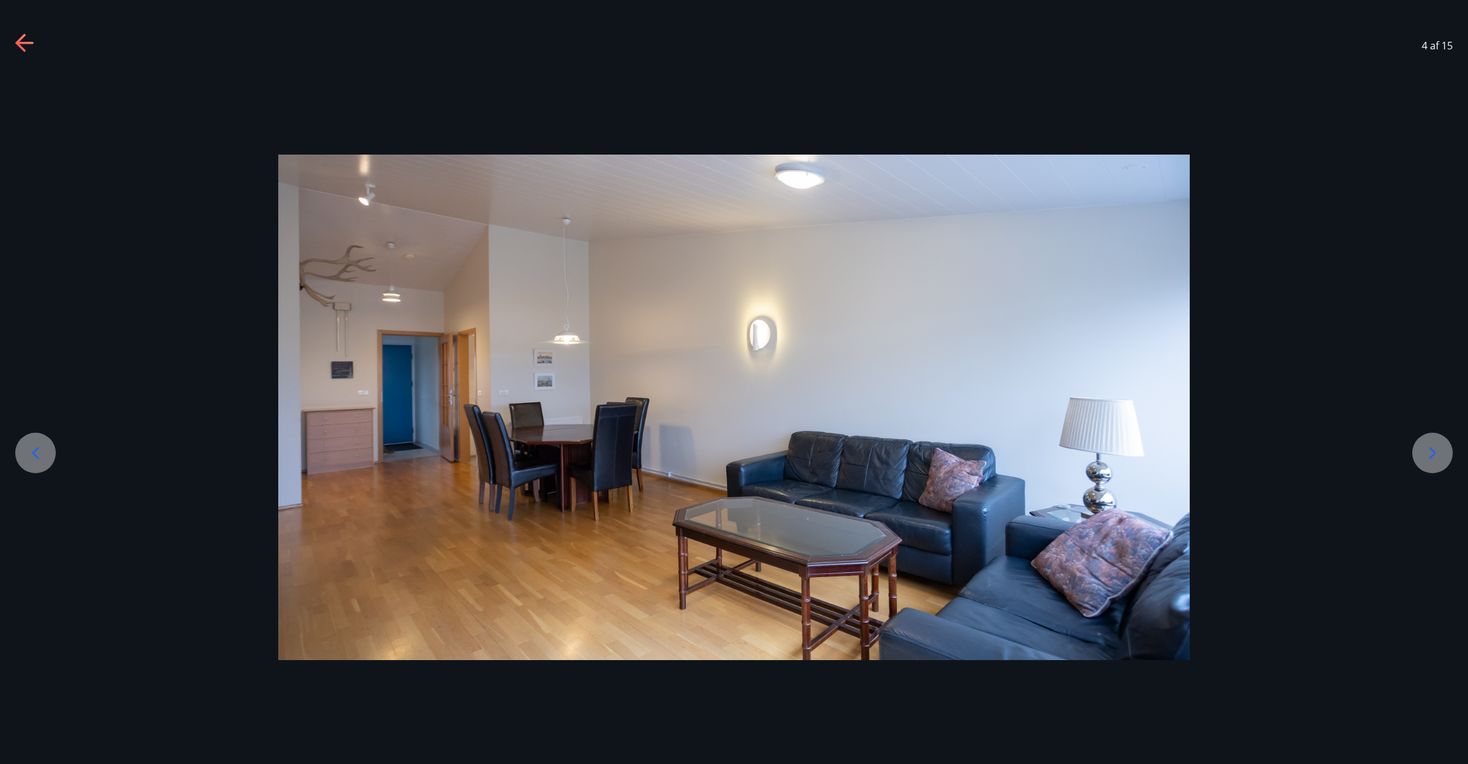
click at [1435, 458] on icon at bounding box center [1432, 453] width 20 height 20
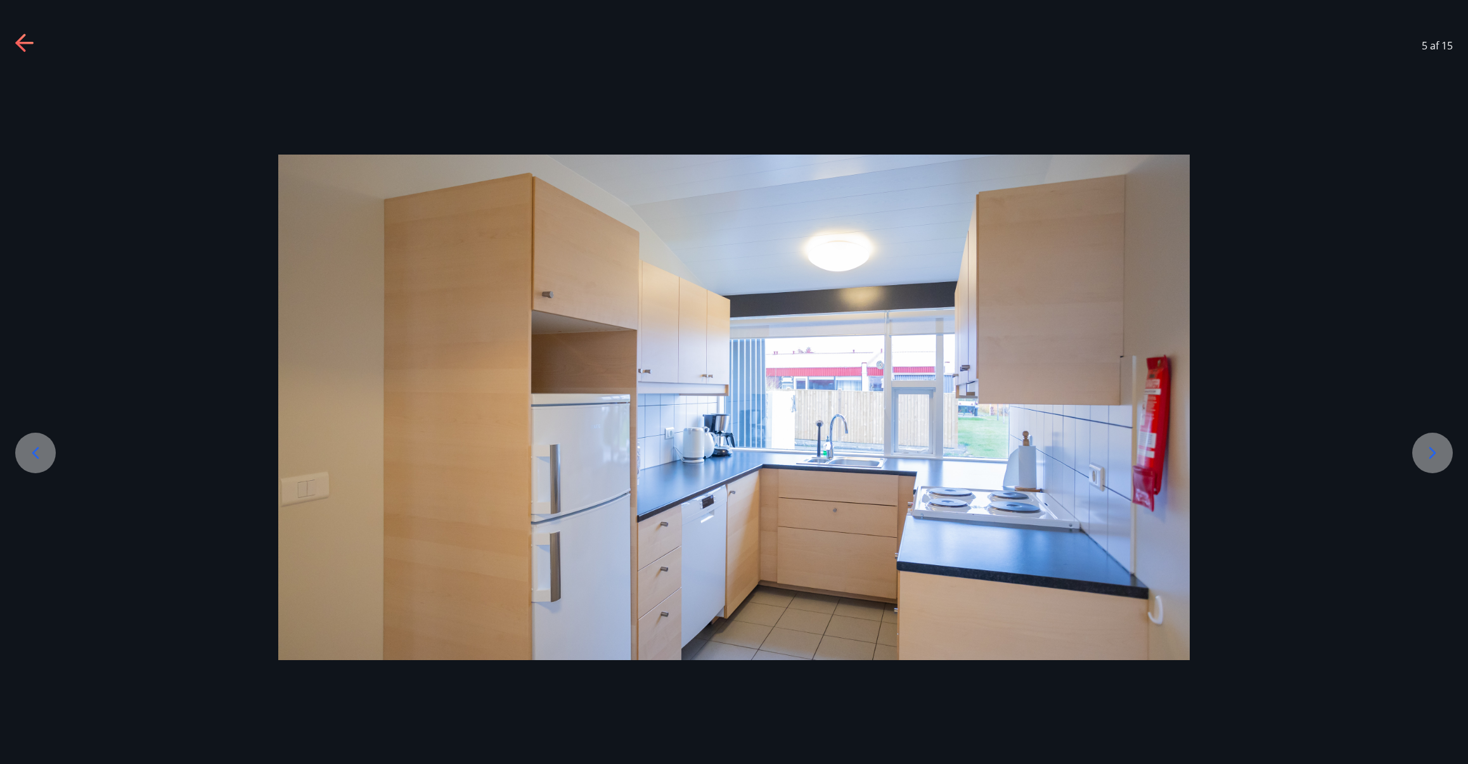
click at [1435, 458] on icon at bounding box center [1432, 453] width 20 height 20
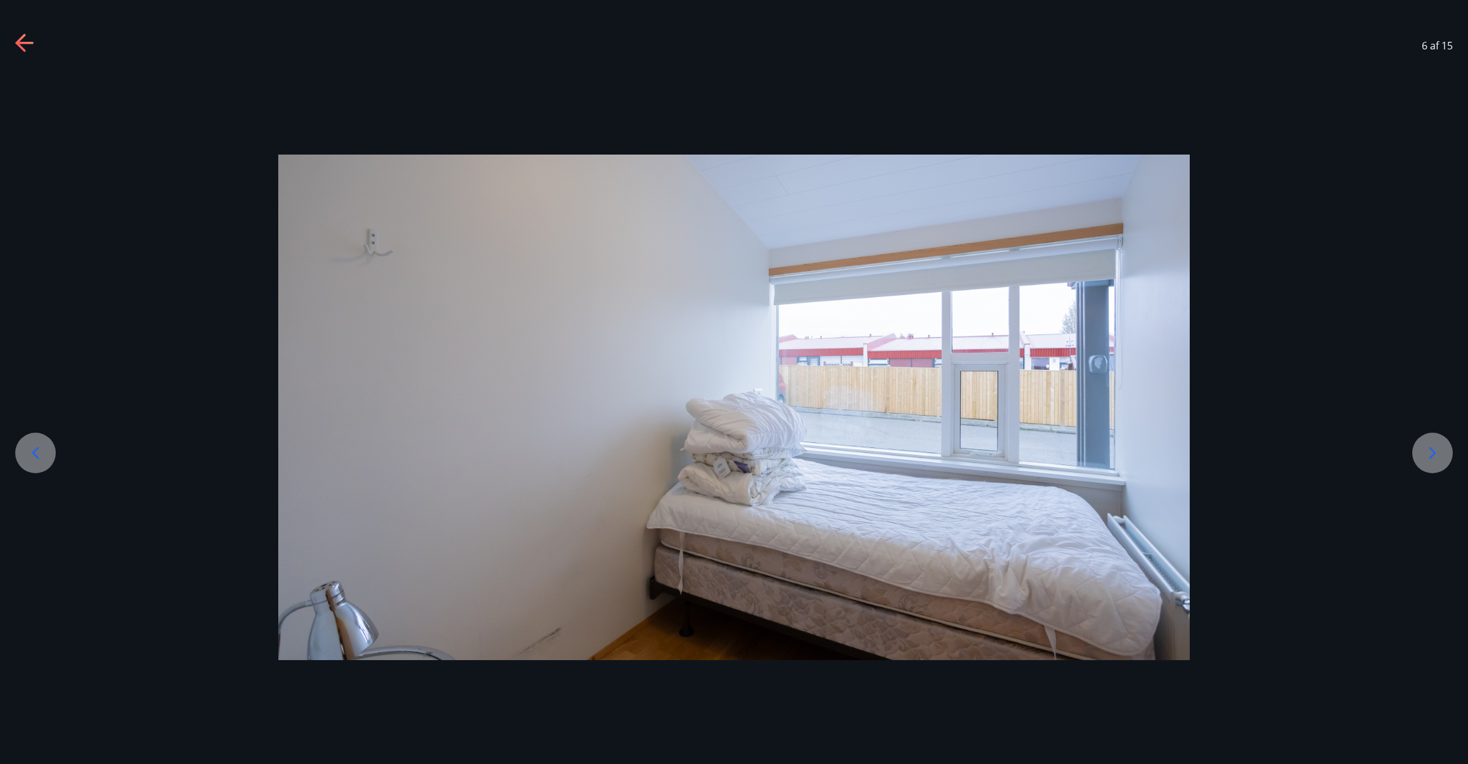
click at [1435, 458] on icon at bounding box center [1432, 453] width 20 height 20
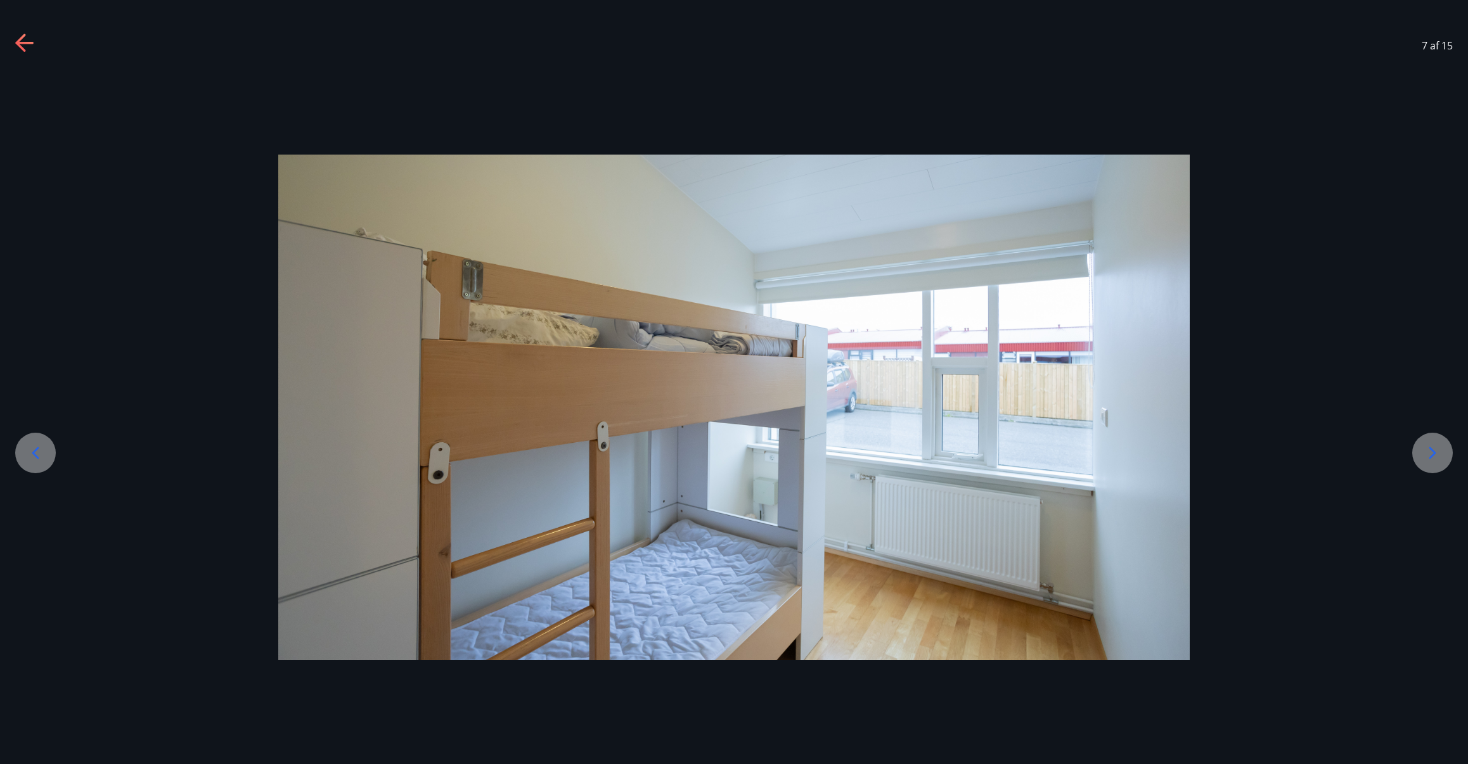
click at [1435, 458] on icon at bounding box center [1432, 453] width 20 height 20
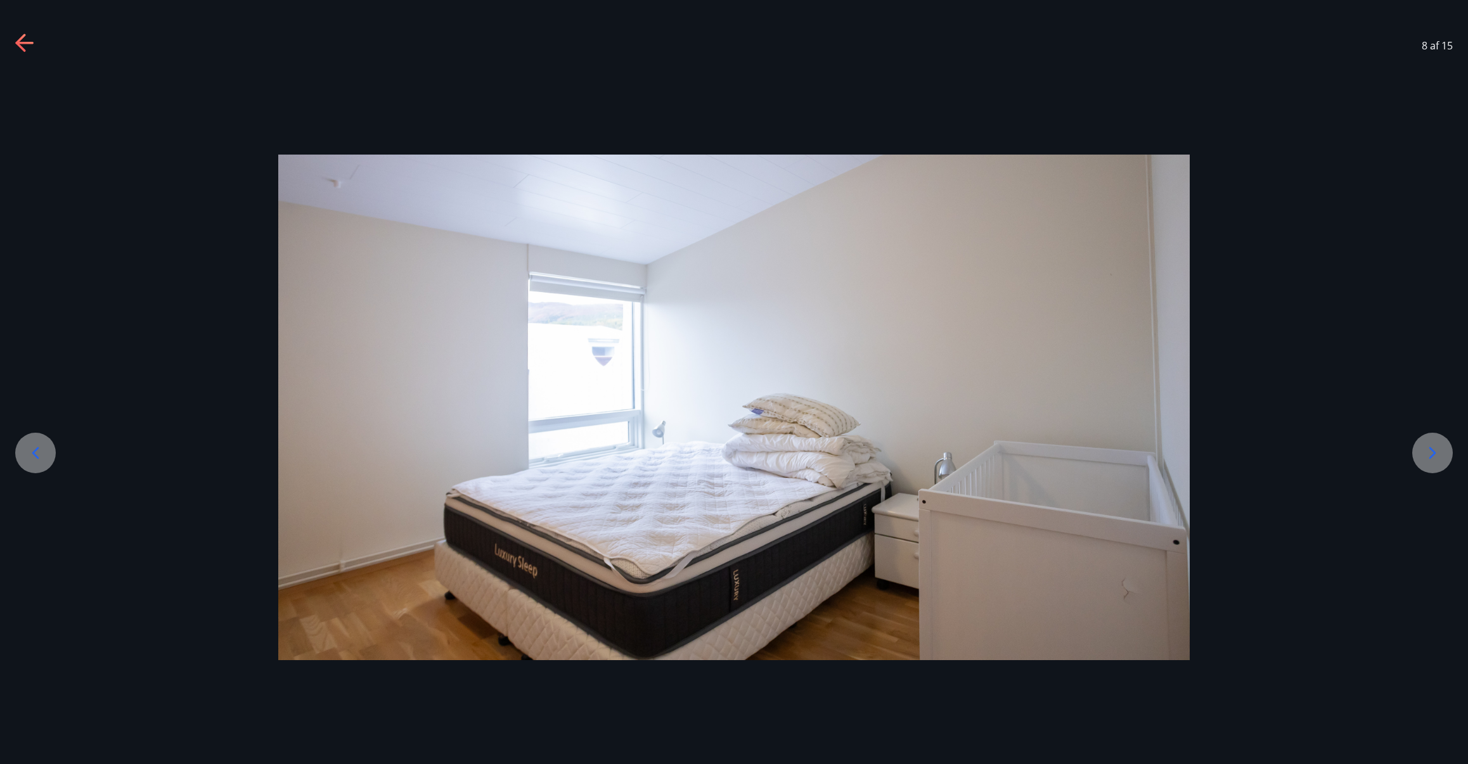
click at [1435, 458] on icon at bounding box center [1432, 453] width 20 height 20
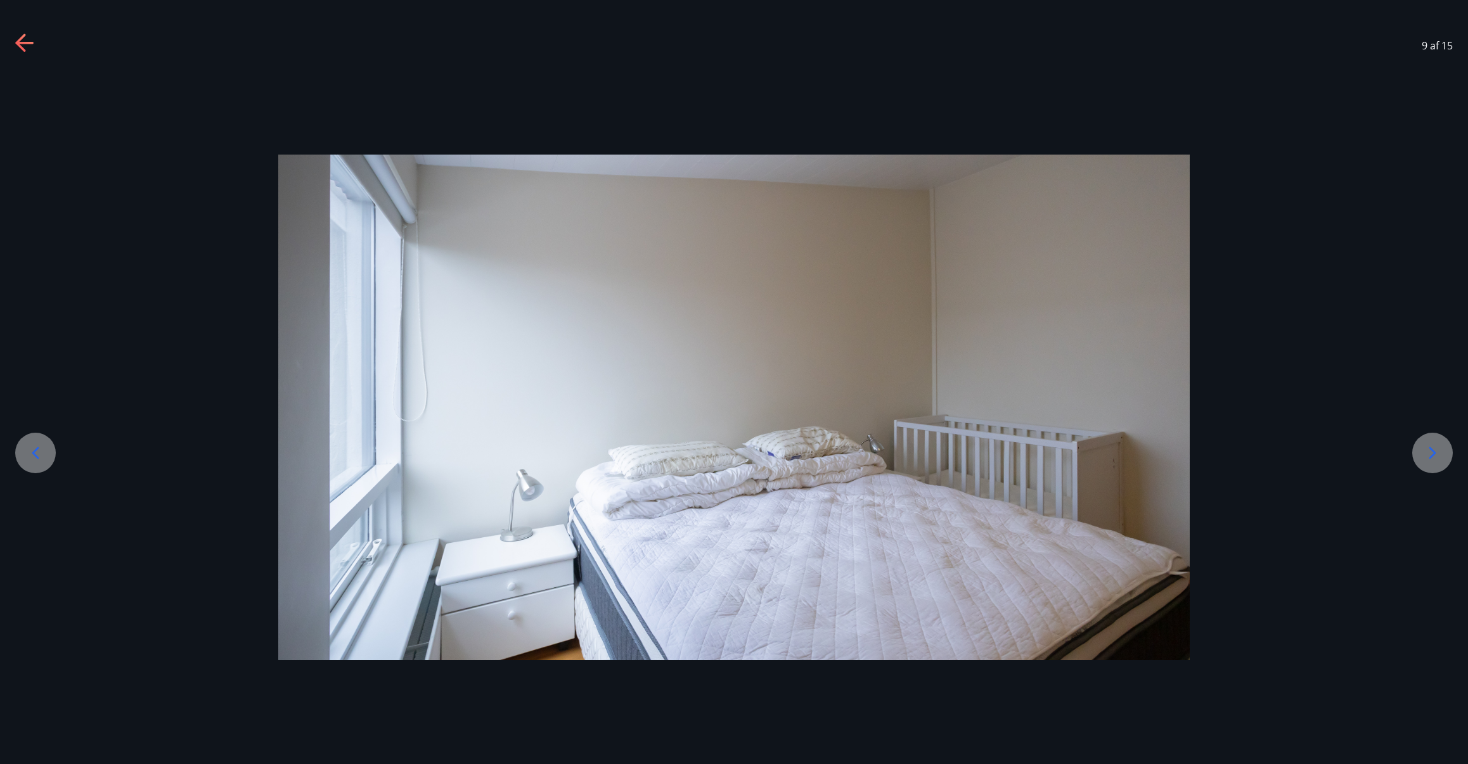
click at [1435, 458] on icon at bounding box center [1432, 453] width 20 height 20
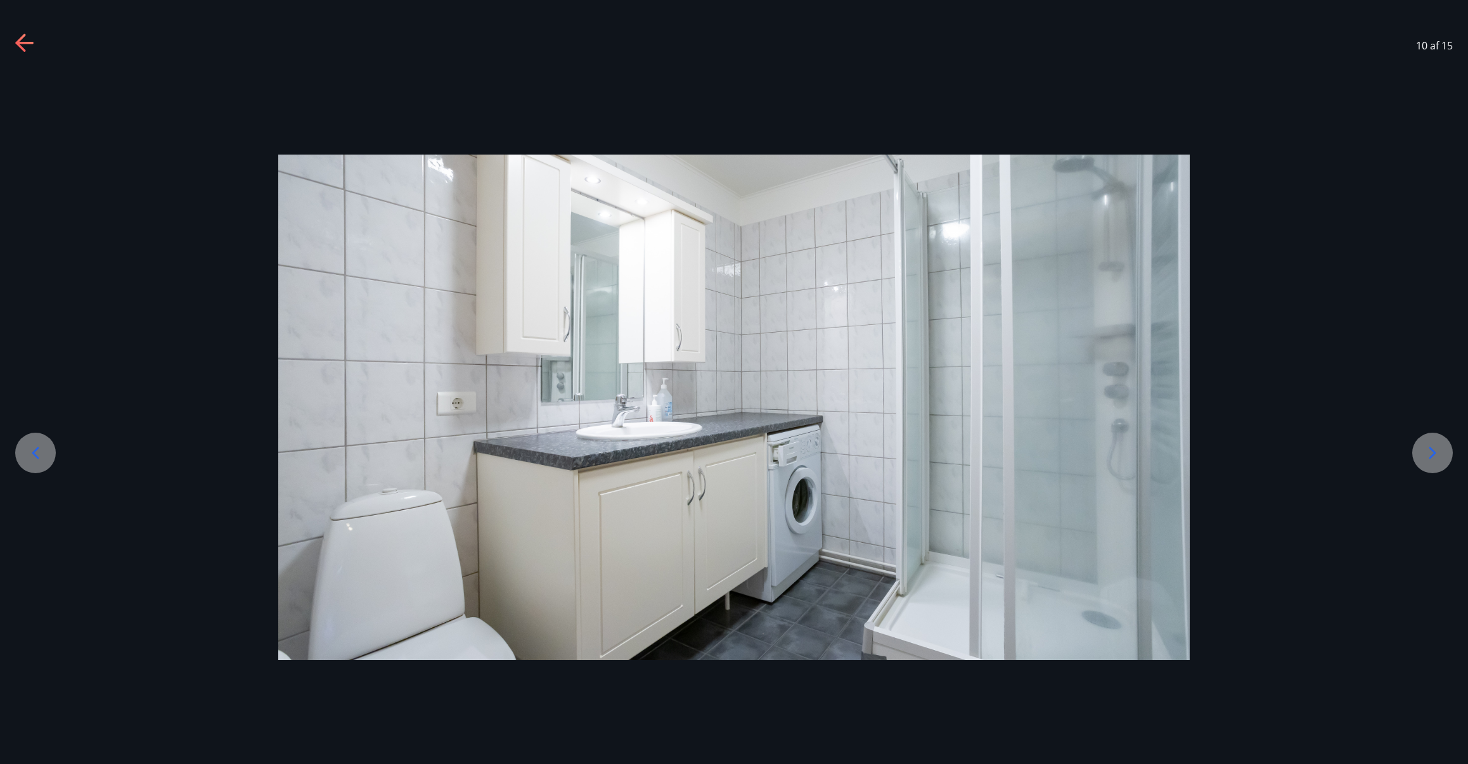
click at [1435, 458] on icon at bounding box center [1432, 453] width 20 height 20
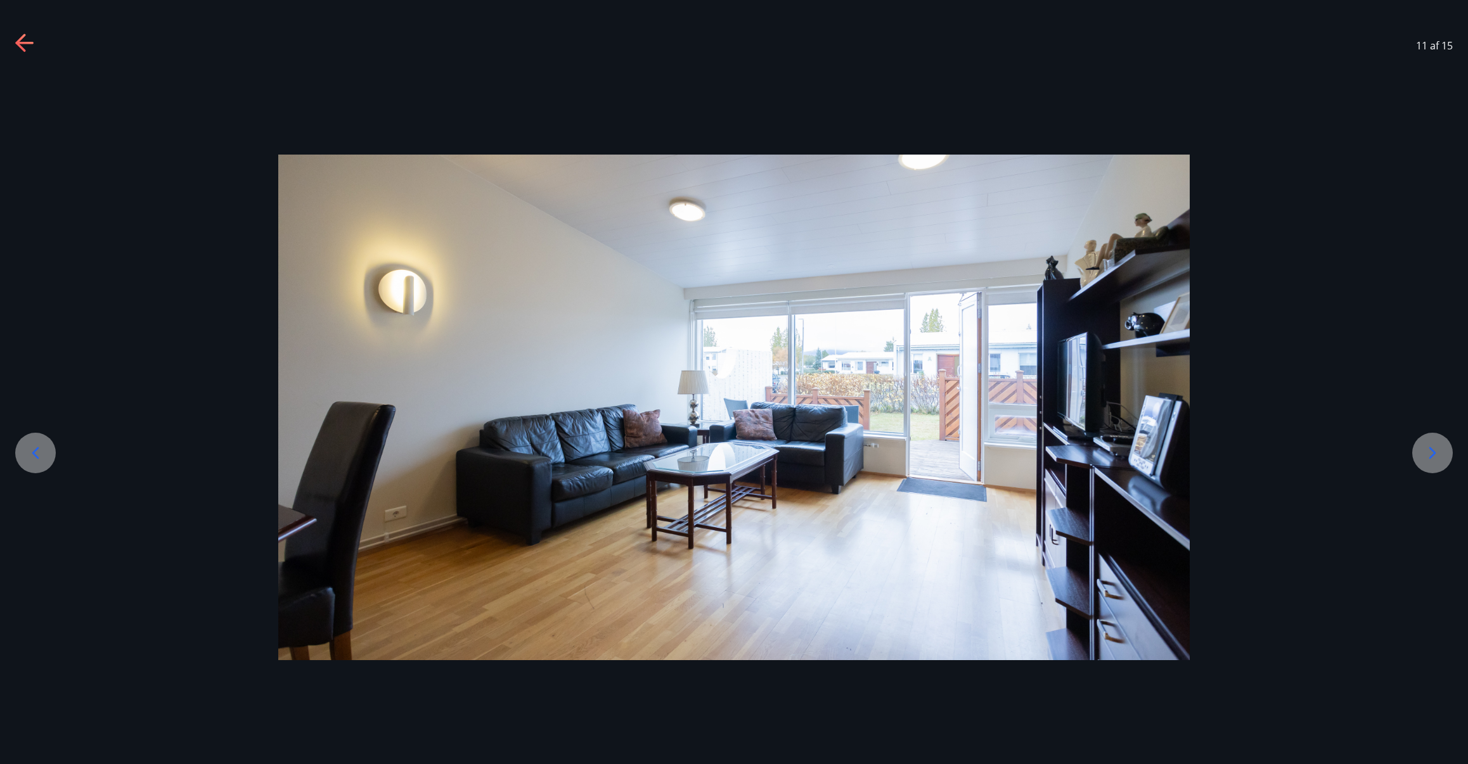
click at [1435, 458] on icon at bounding box center [1432, 453] width 20 height 20
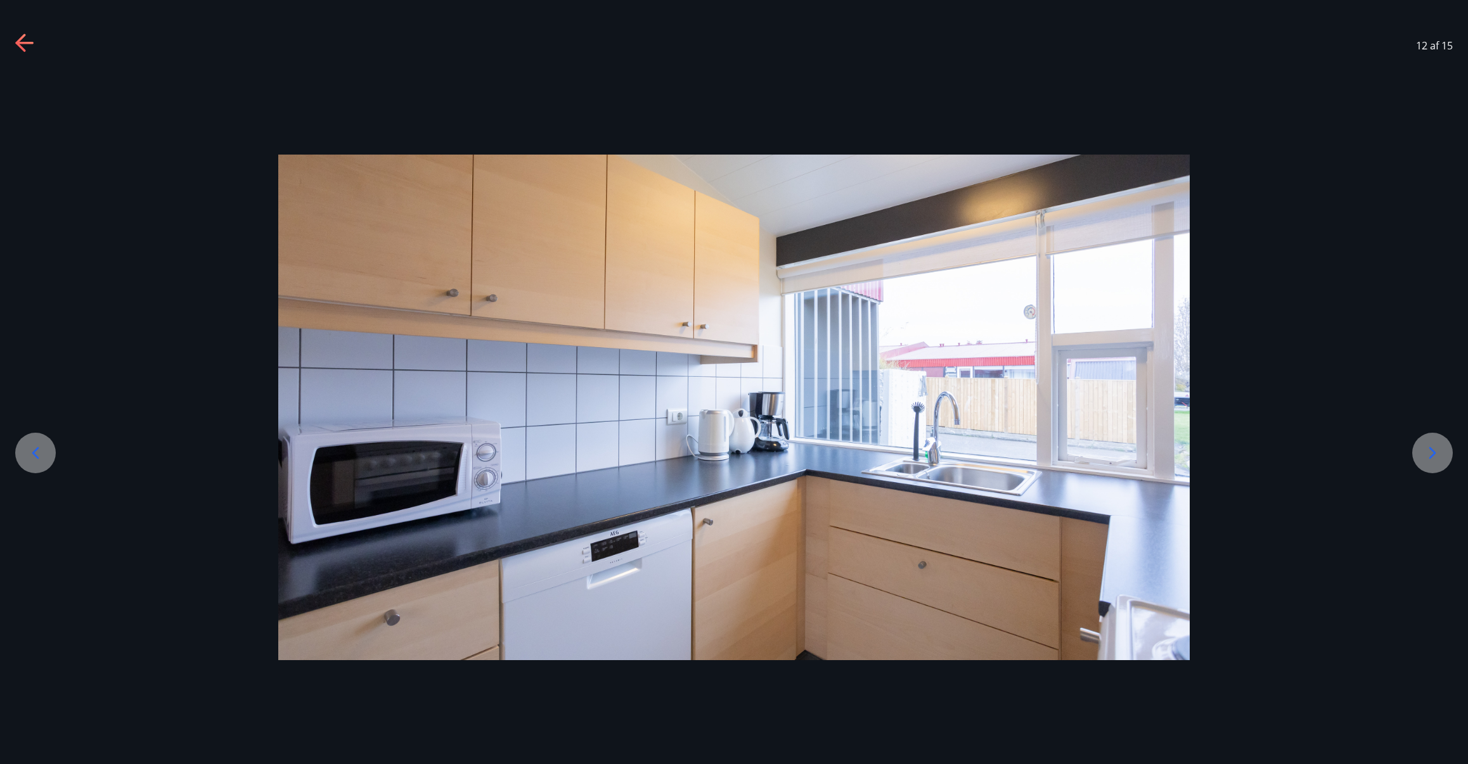
click at [1435, 458] on icon at bounding box center [1432, 453] width 20 height 20
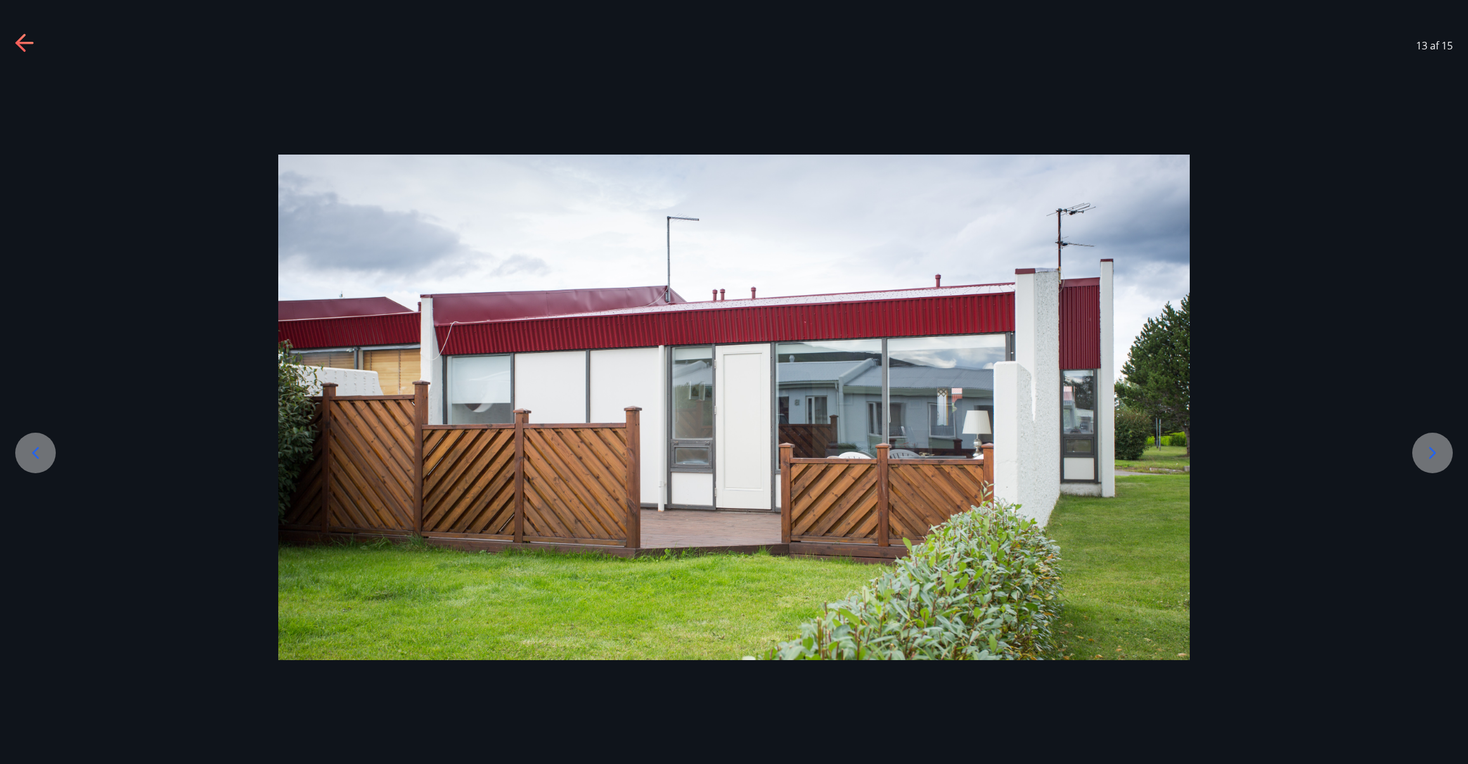
click at [16, 45] on icon at bounding box center [25, 44] width 20 height 20
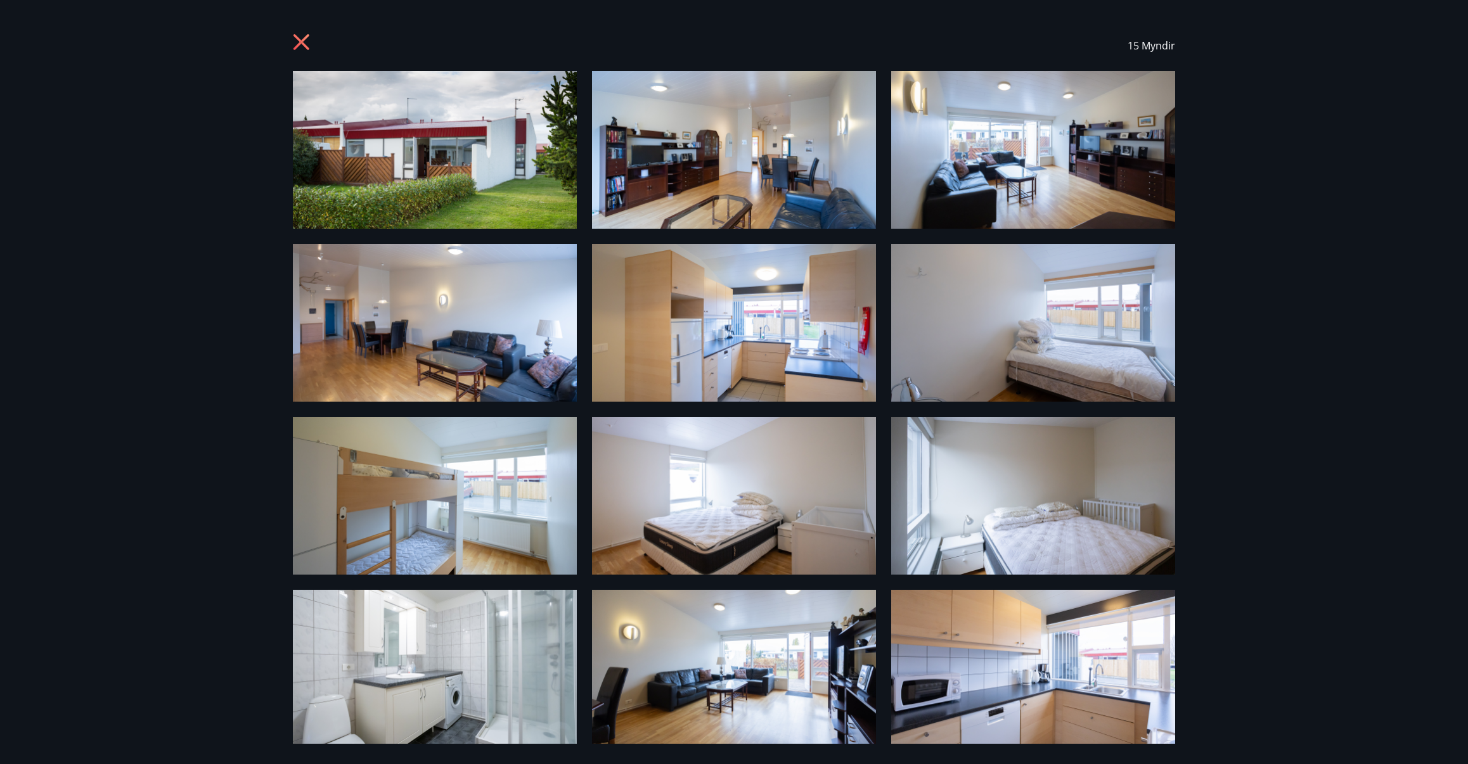
click at [302, 37] on icon at bounding box center [303, 44] width 20 height 20
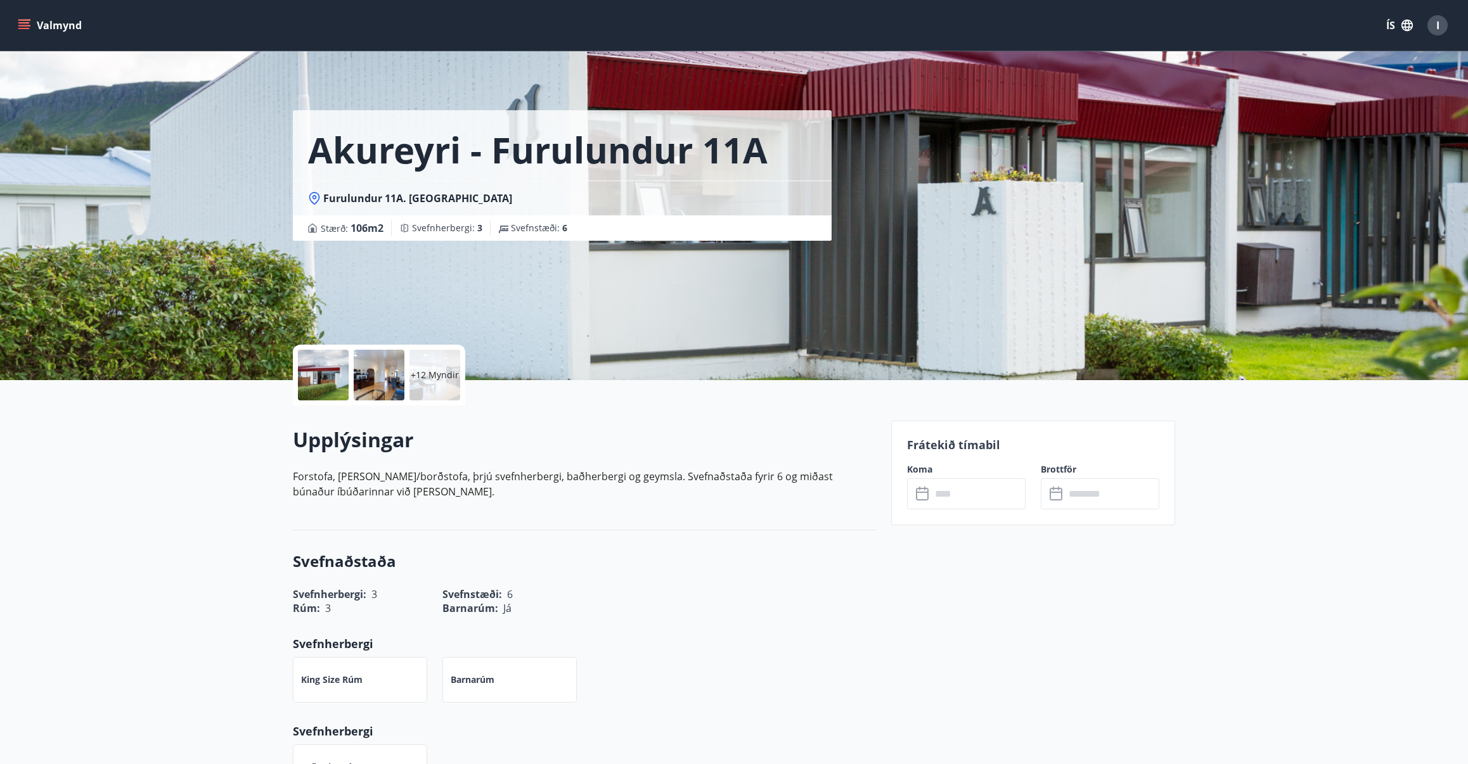
click at [1436, 25] on span "I" at bounding box center [1437, 25] width 3 height 14
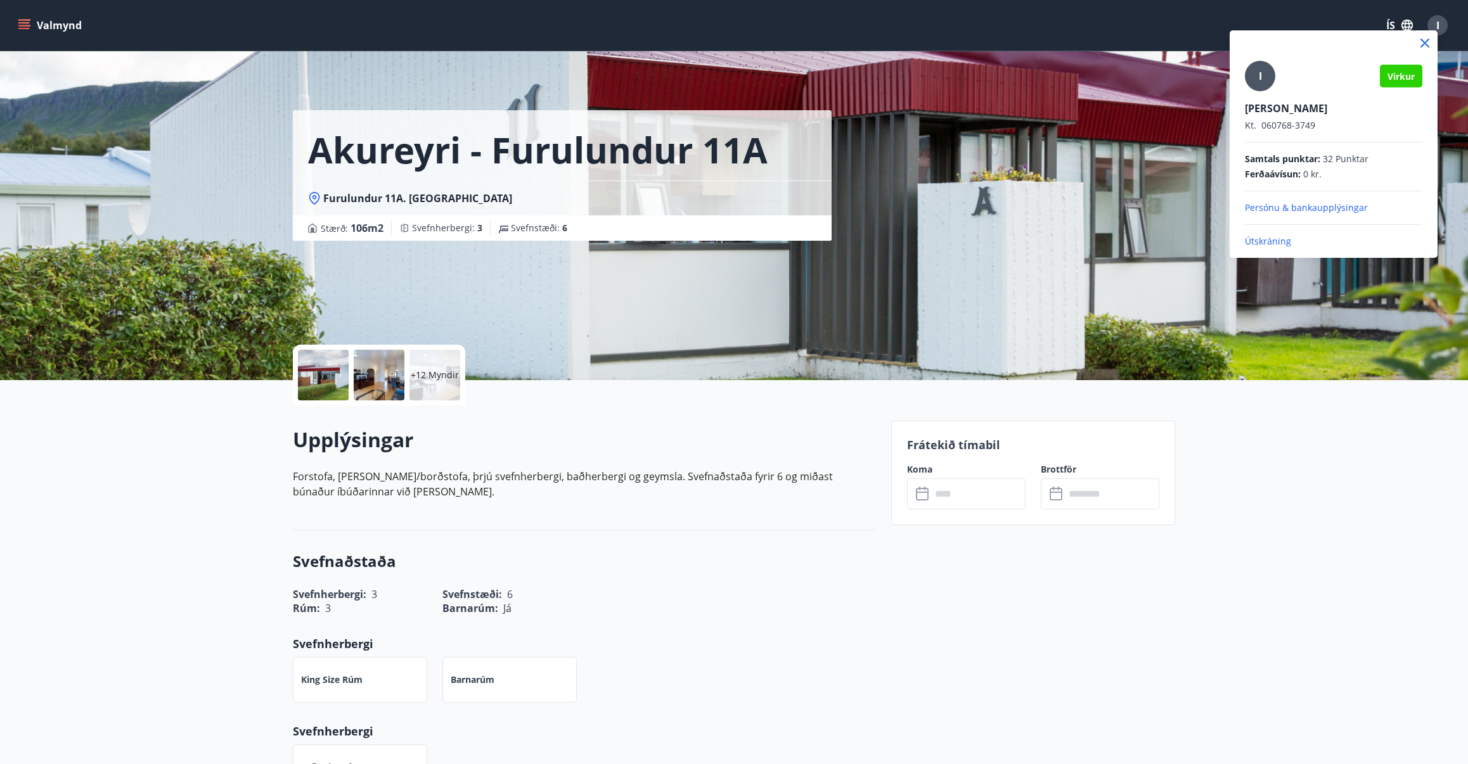
click at [1327, 159] on span "32 Punktar" at bounding box center [1346, 159] width 46 height 13
click at [20, 18] on div at bounding box center [734, 382] width 1468 height 764
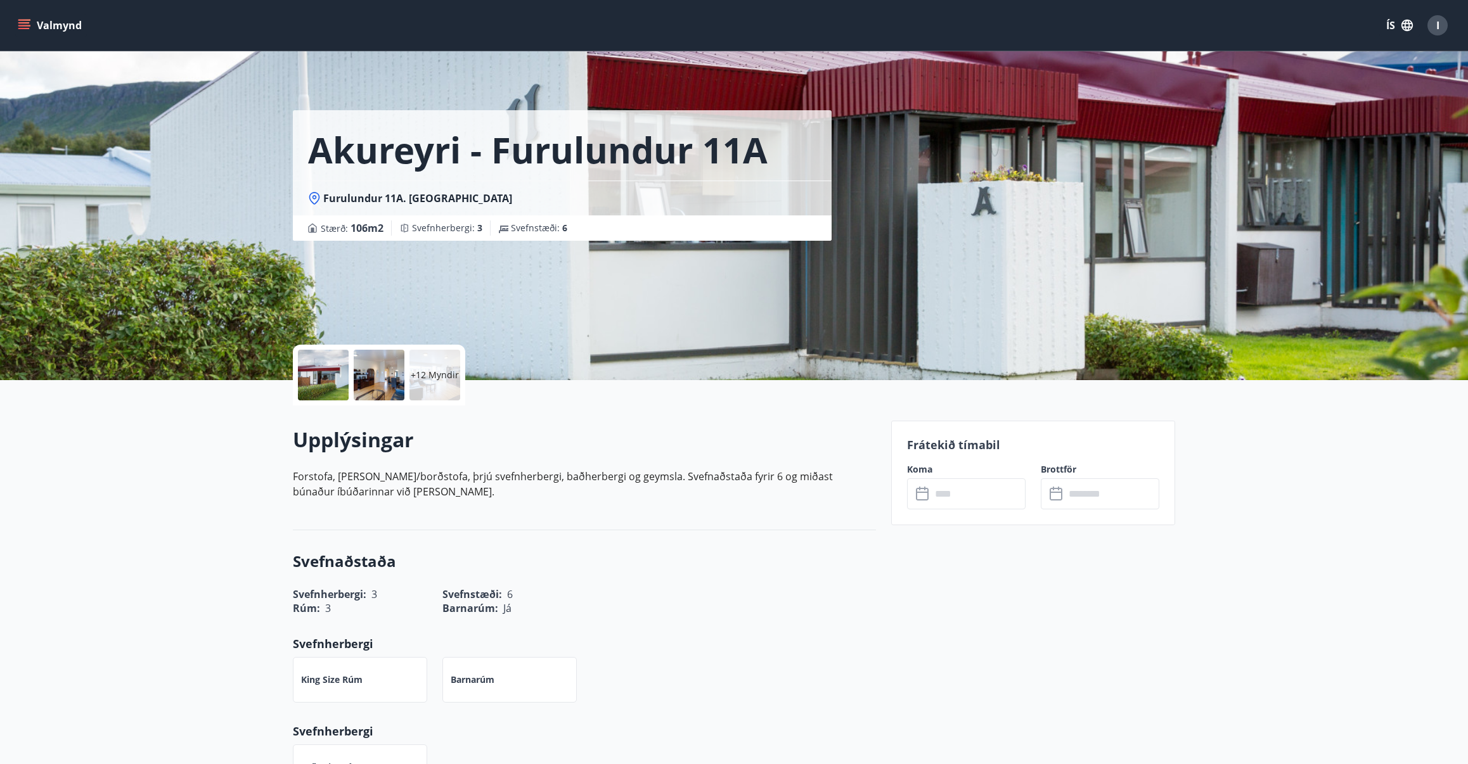
click at [23, 27] on icon "menu" at bounding box center [24, 25] width 13 height 13
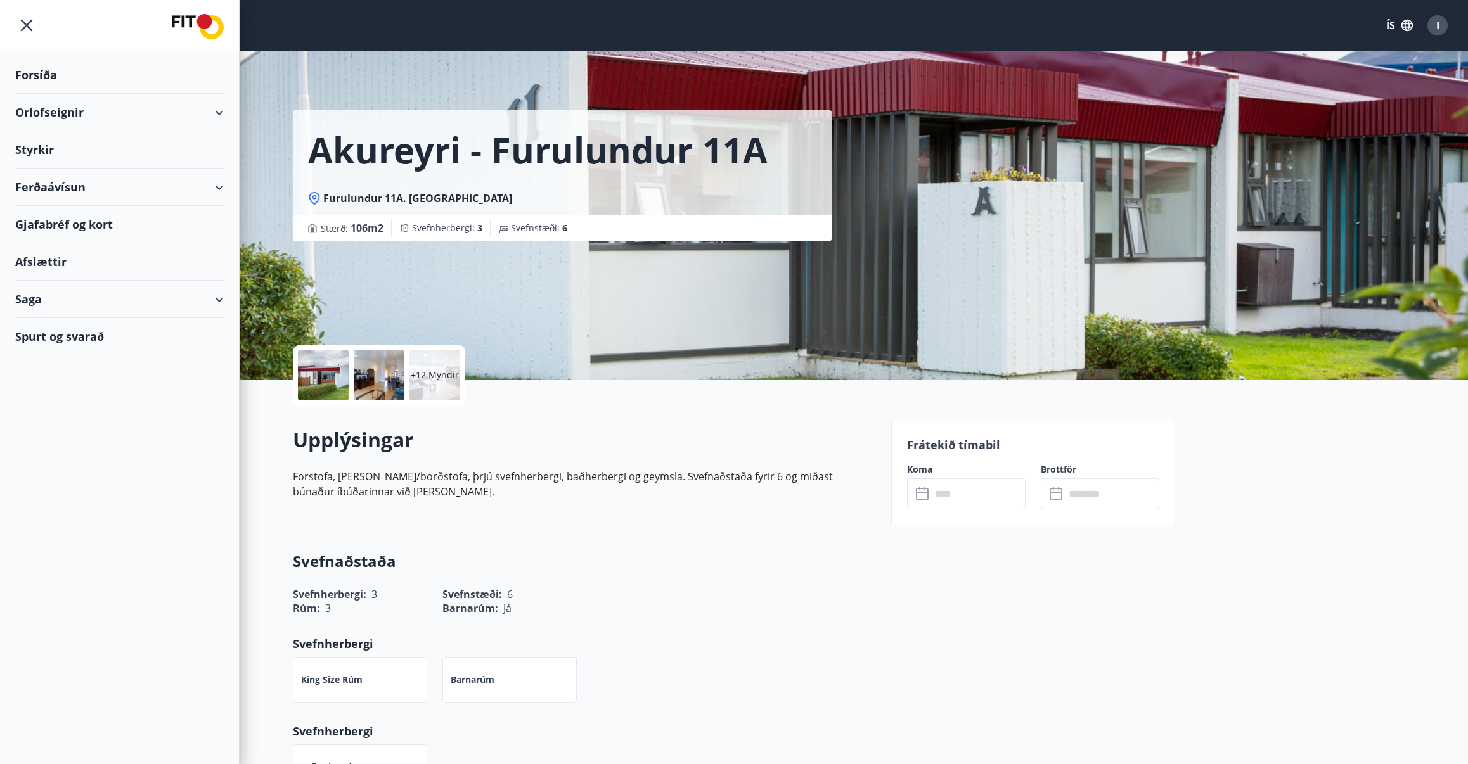
click at [215, 300] on div "Saga" at bounding box center [119, 299] width 209 height 37
click at [58, 356] on div "Bókanir" at bounding box center [119, 358] width 188 height 27
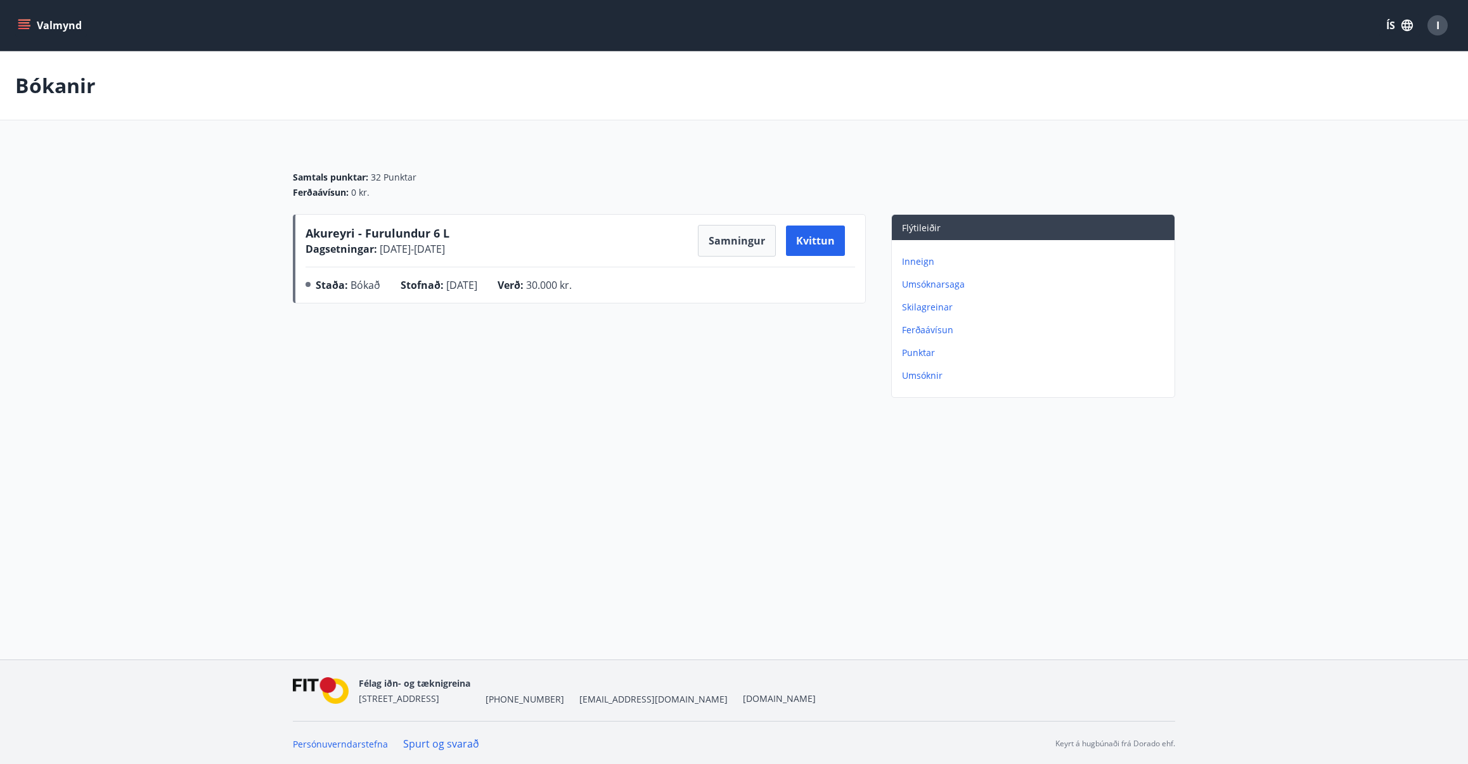
scroll to position [1, 0]
click at [24, 21] on icon "menu" at bounding box center [24, 24] width 13 height 13
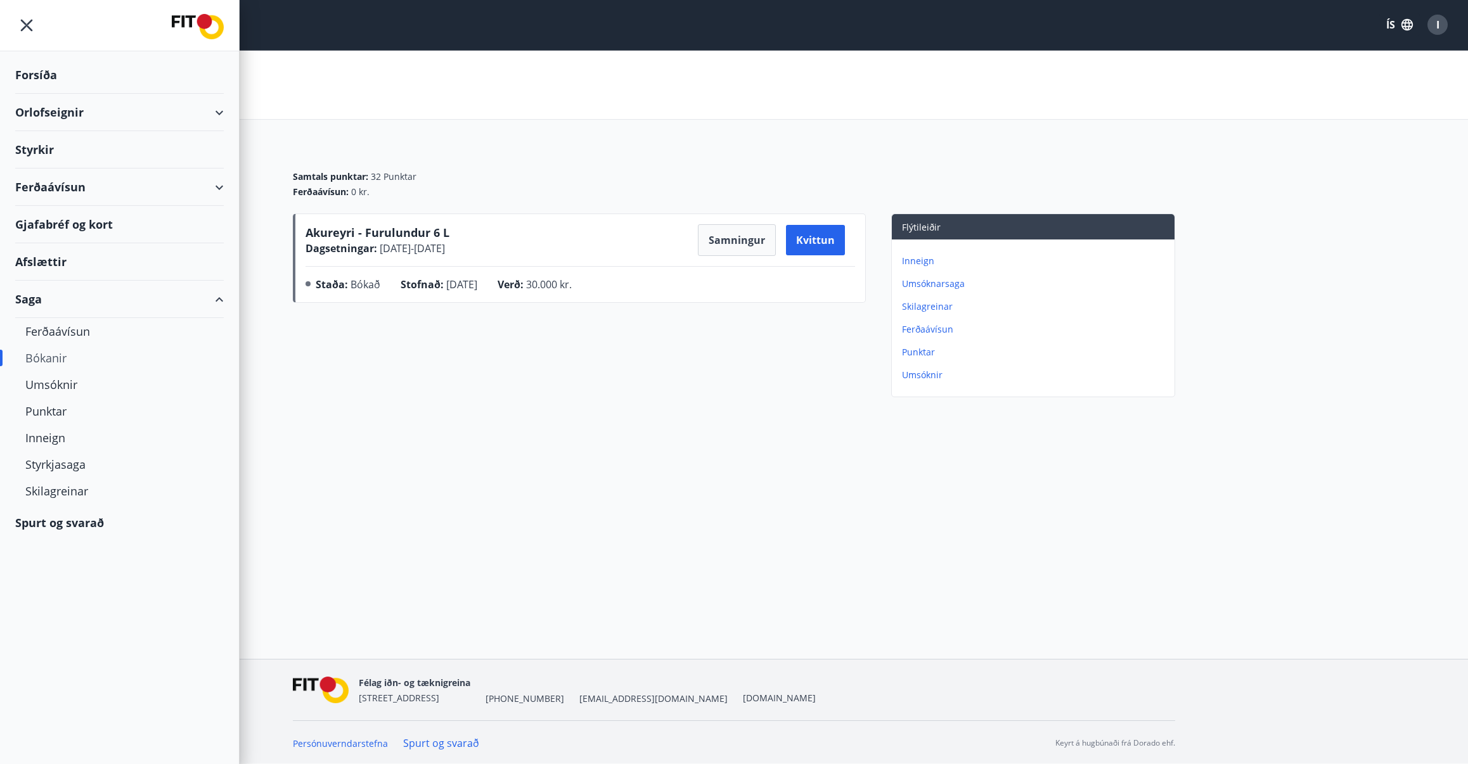
click at [216, 113] on div "Orlofseignir" at bounding box center [119, 112] width 209 height 37
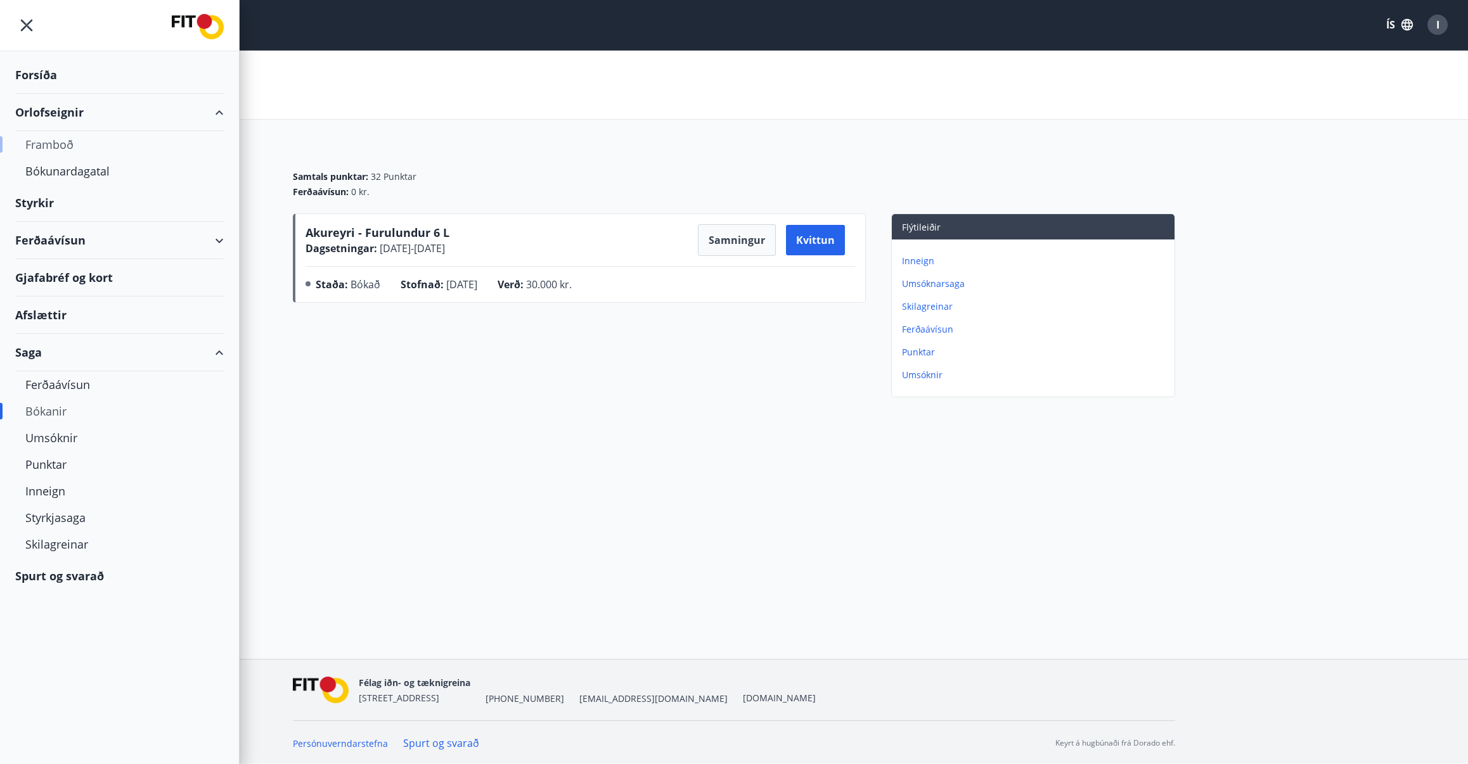
click at [58, 148] on div "Framboð" at bounding box center [119, 144] width 188 height 27
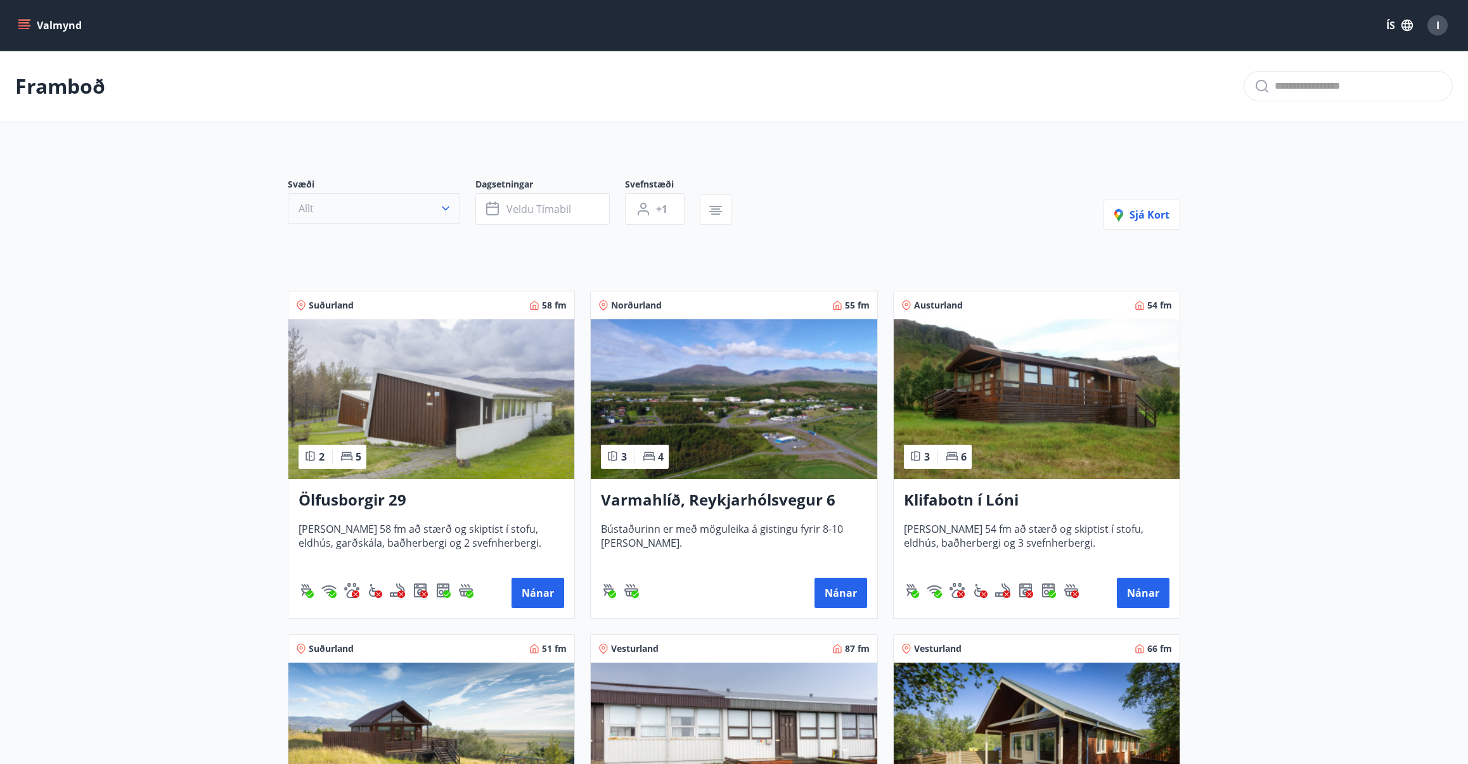
click at [406, 214] on button "Allt" at bounding box center [374, 208] width 172 height 30
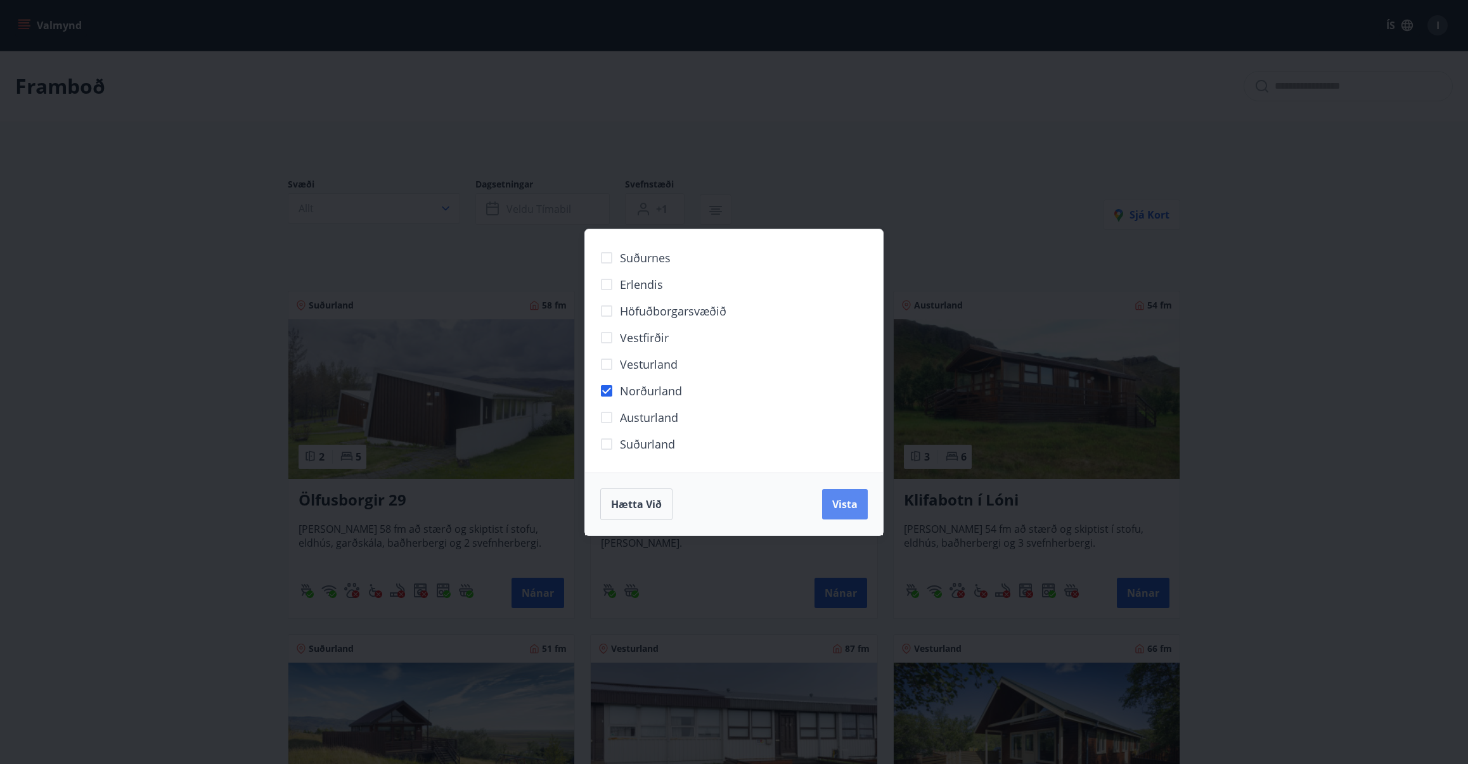
click at [851, 498] on span "Vista" at bounding box center [844, 505] width 25 height 14
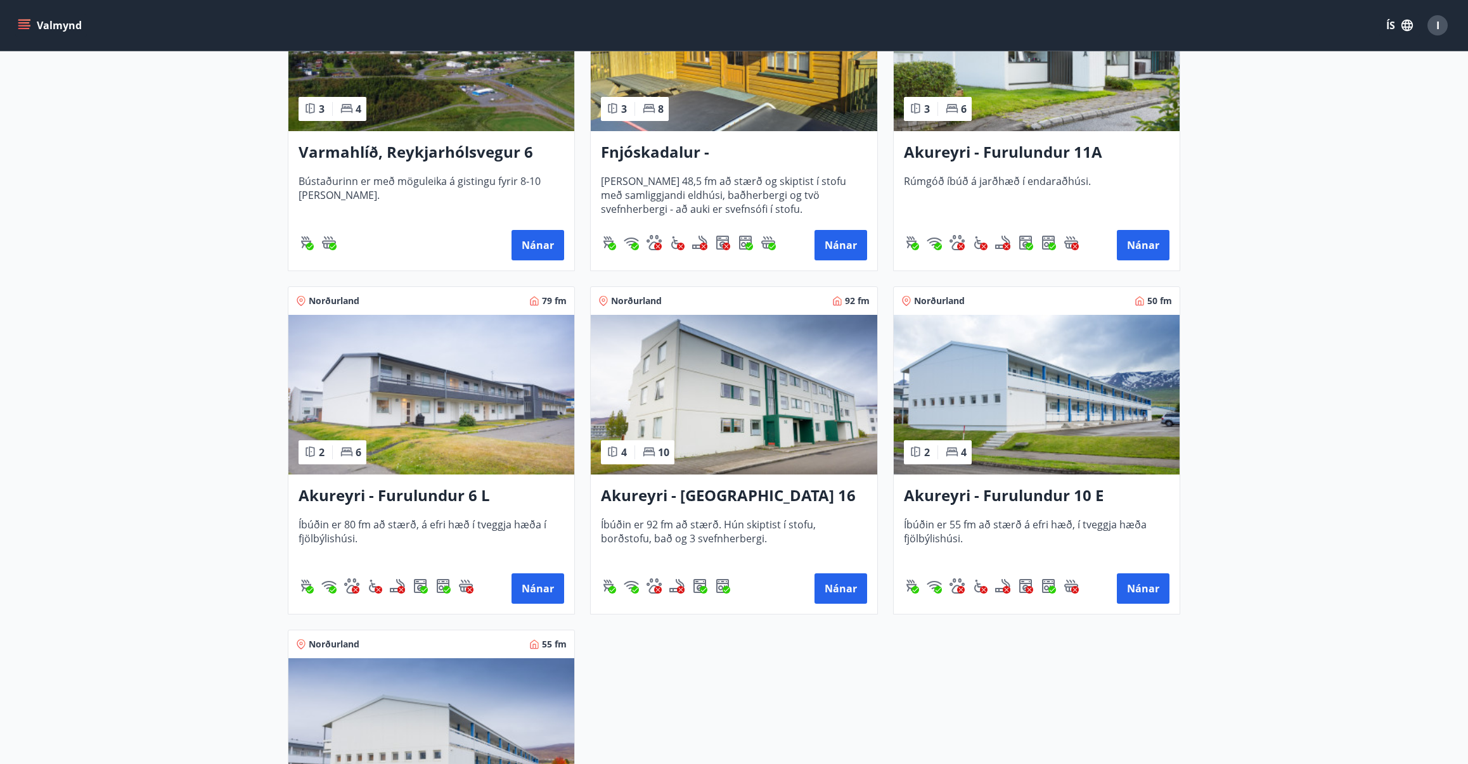
scroll to position [383, 0]
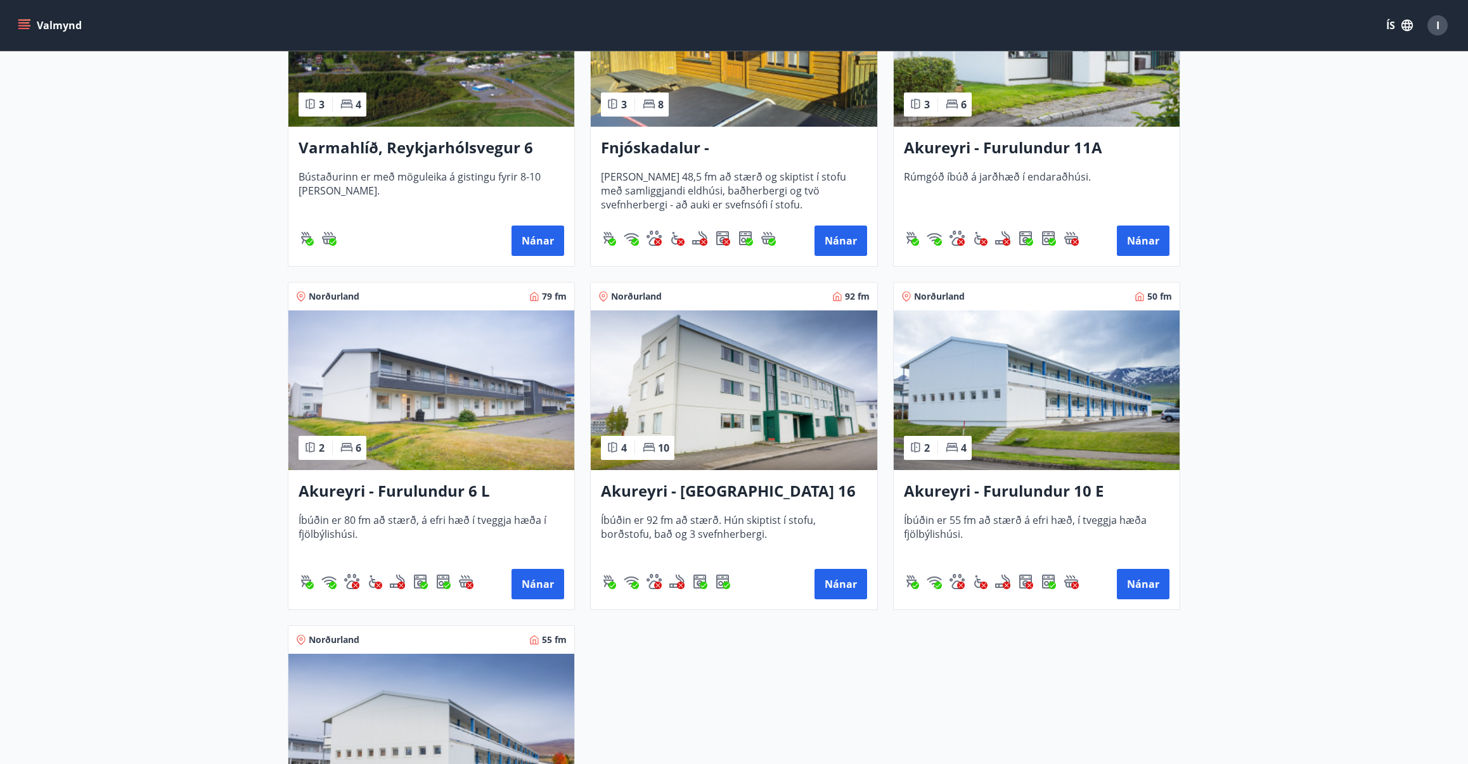
click at [418, 434] on img at bounding box center [431, 391] width 286 height 160
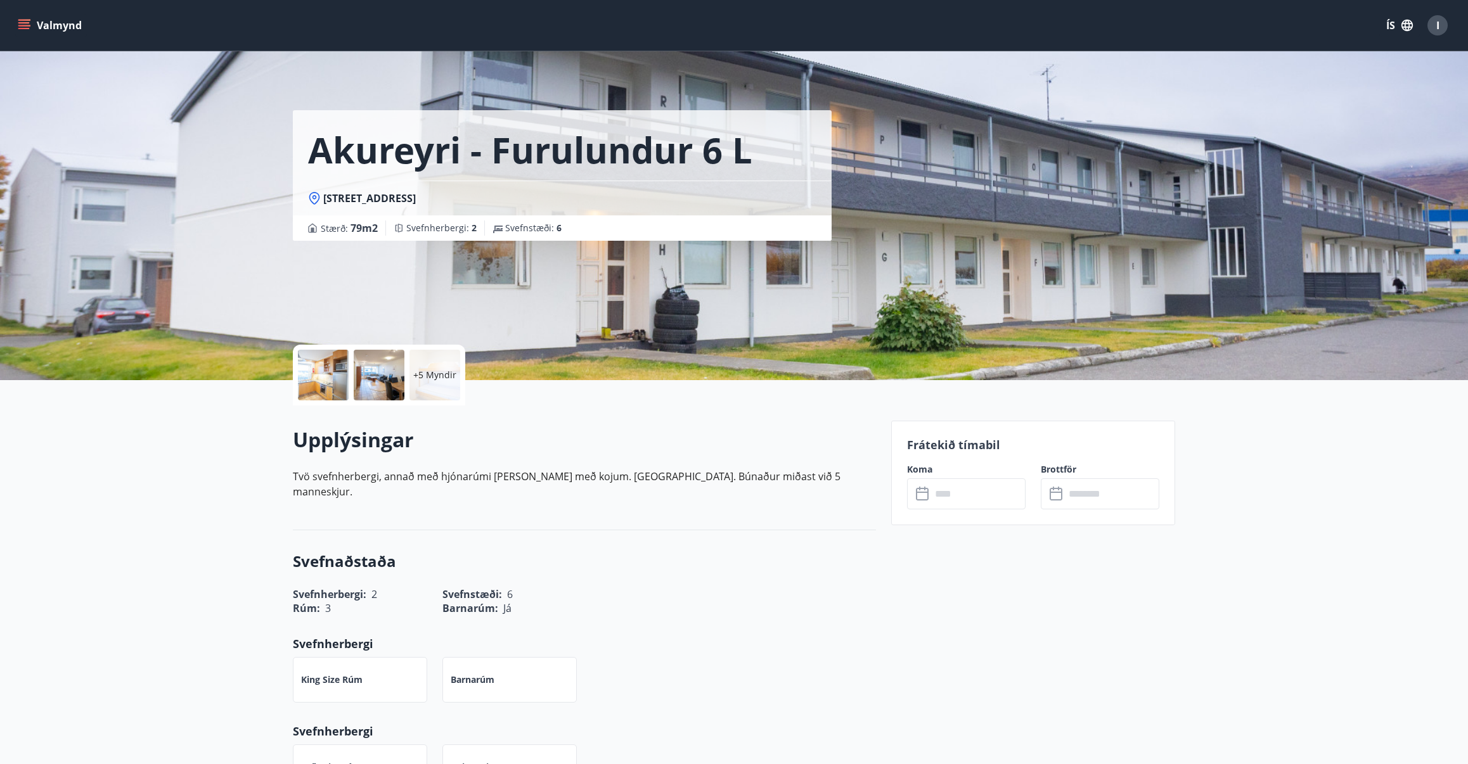
click at [988, 489] on input "text" at bounding box center [978, 494] width 94 height 31
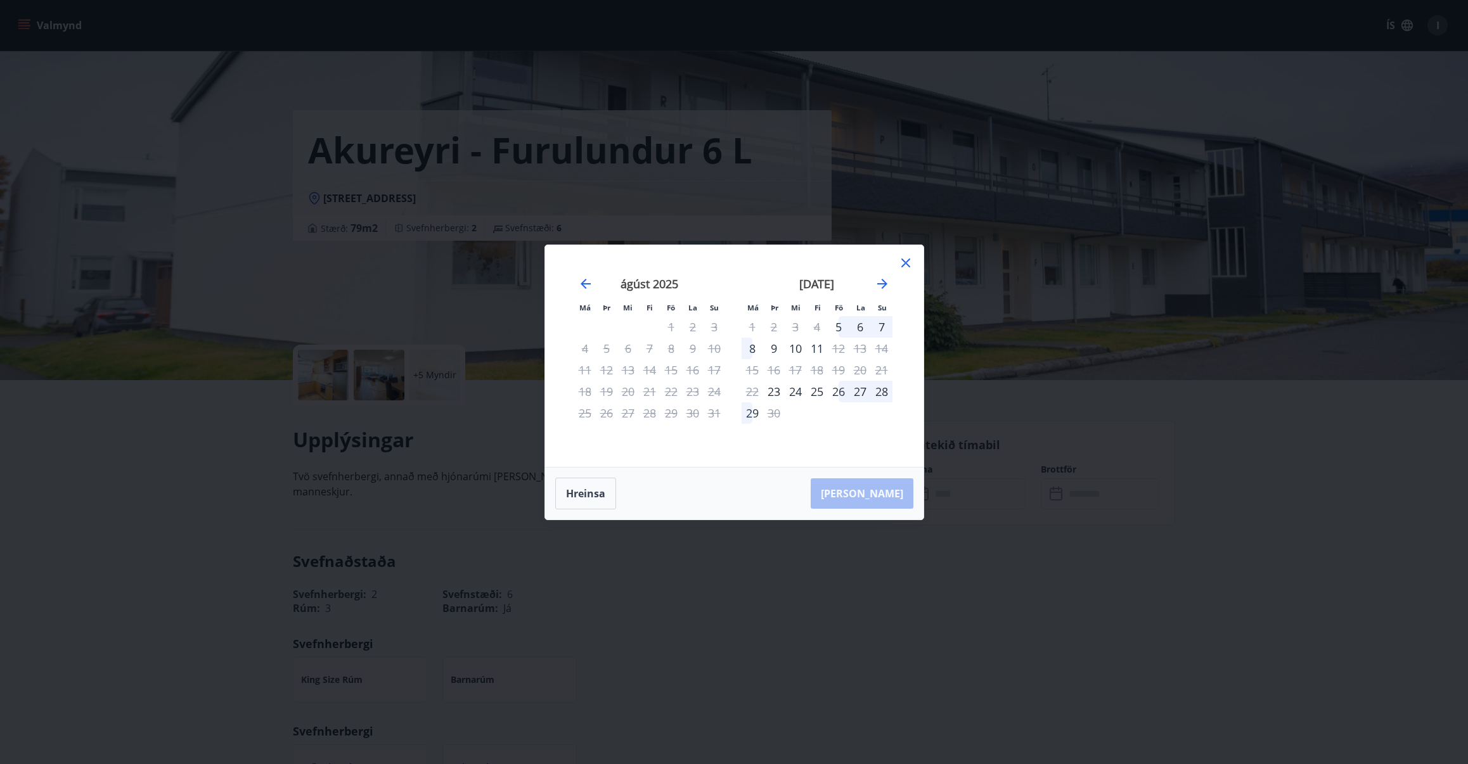
click at [841, 392] on div "26" at bounding box center [839, 392] width 22 height 22
click at [884, 390] on div "28" at bounding box center [882, 392] width 22 height 22
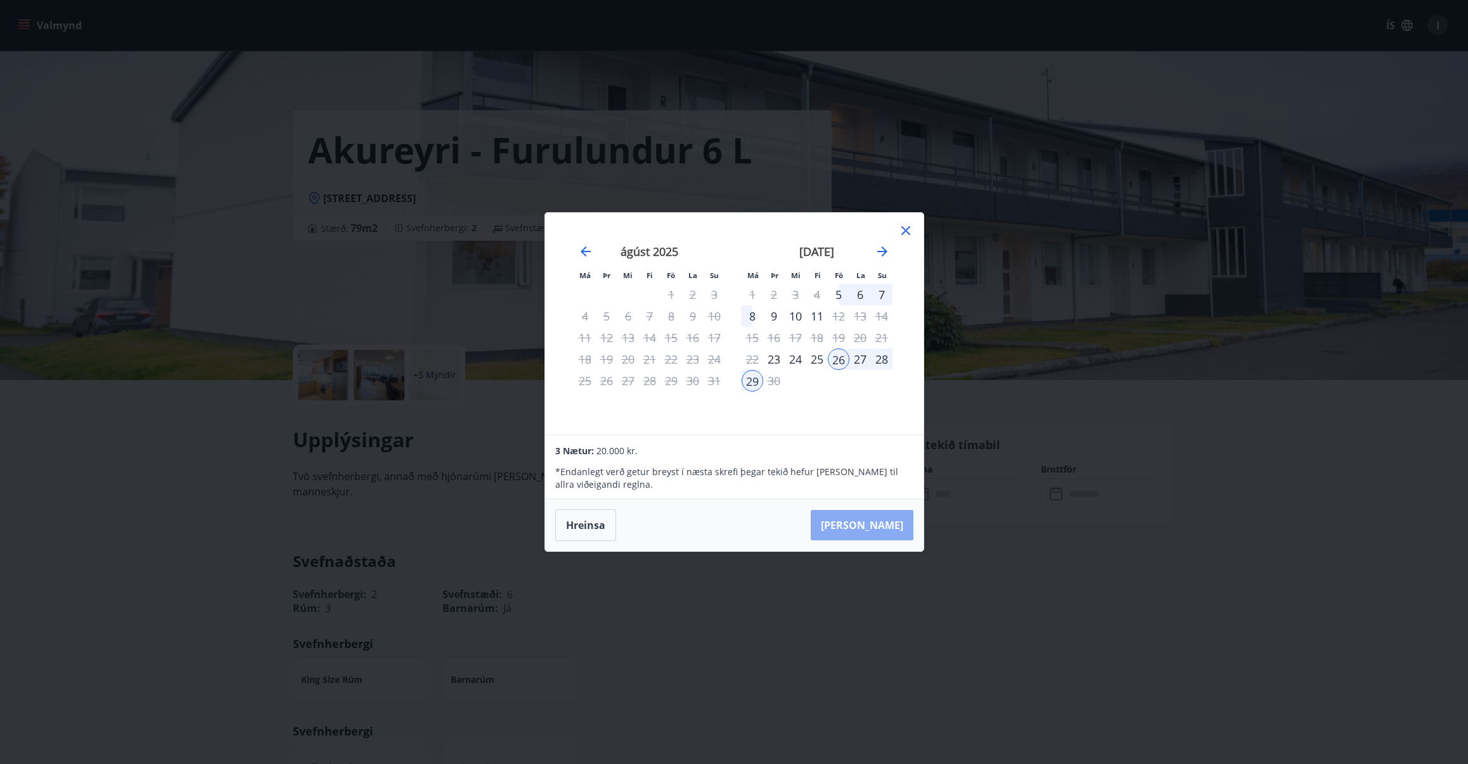
click at [906, 525] on button "Taka Frá" at bounding box center [862, 525] width 103 height 30
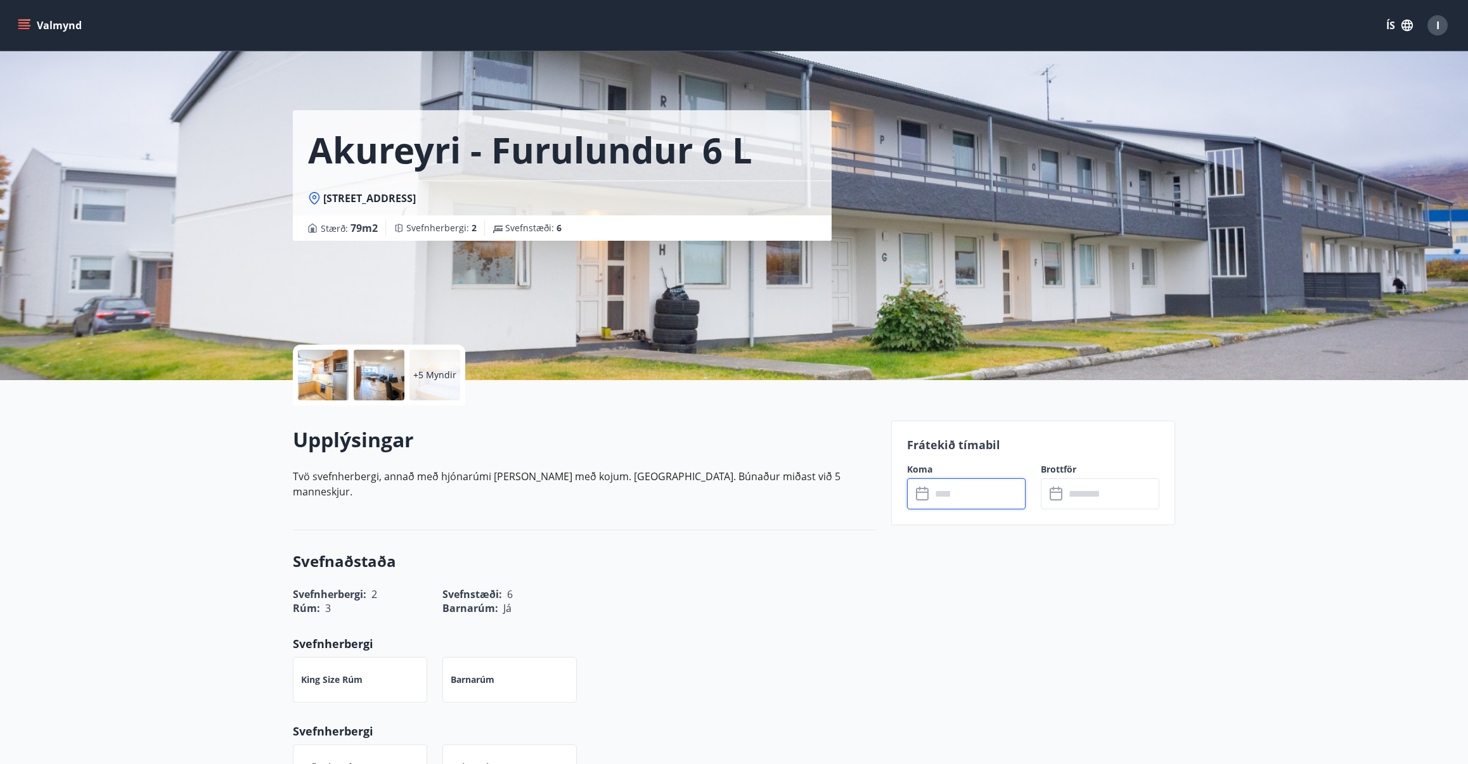
type input "******"
click at [985, 612] on button "Hætta við" at bounding box center [966, 611] width 119 height 32
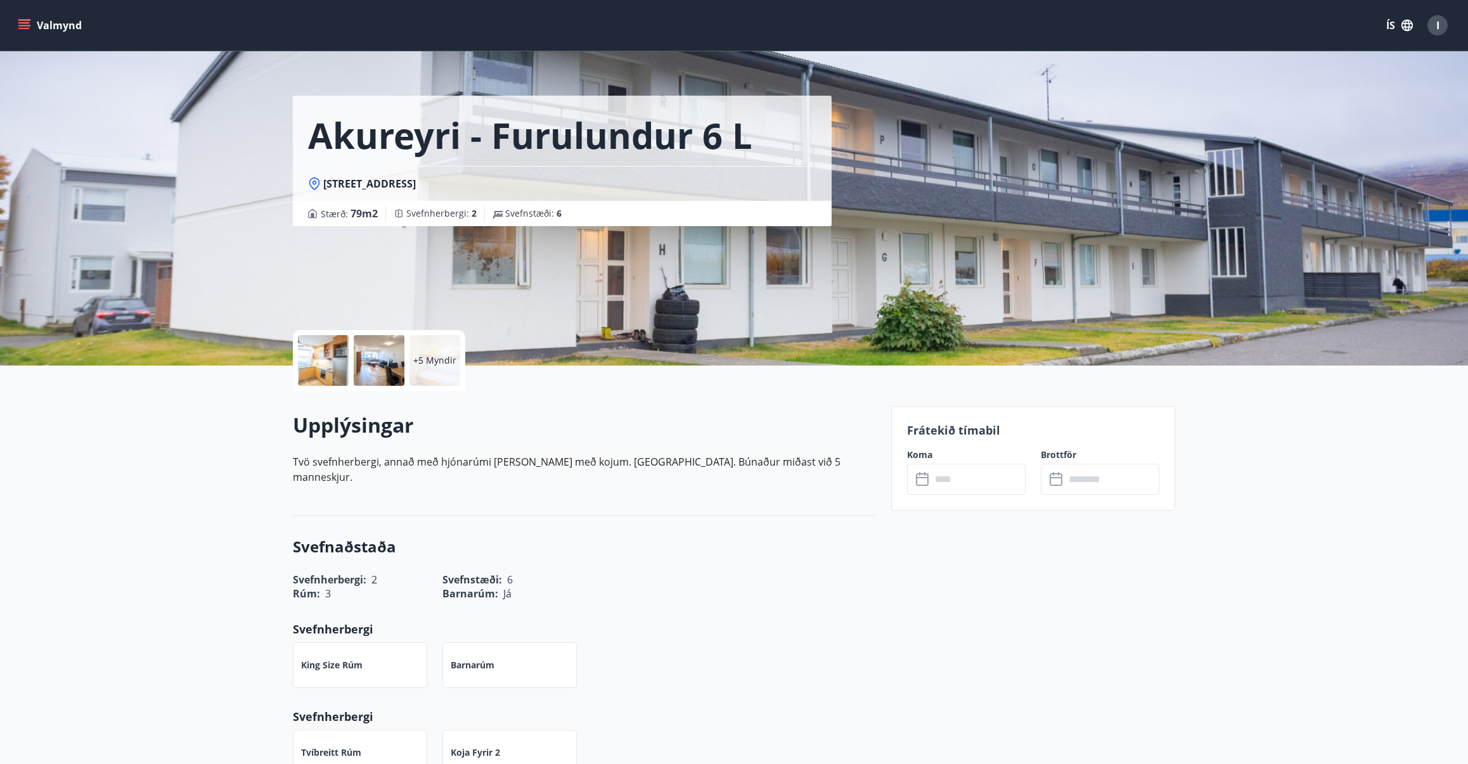
scroll to position [32, 0]
